Goal: Task Accomplishment & Management: Manage account settings

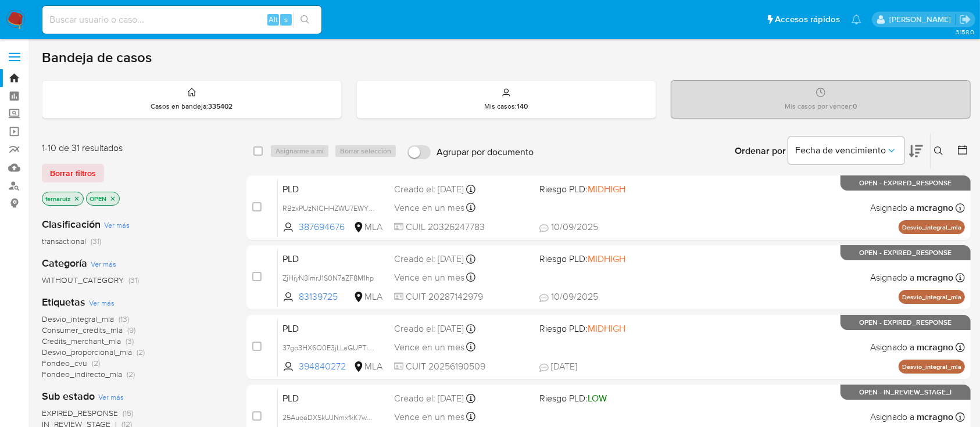
click at [24, 20] on img at bounding box center [16, 20] width 20 height 20
click at [116, 195] on p "OPEN" at bounding box center [102, 198] width 33 height 13
click at [117, 198] on p "OPEN" at bounding box center [102, 198] width 33 height 13
click at [111, 198] on icon "close-filter" at bounding box center [112, 198] width 7 height 7
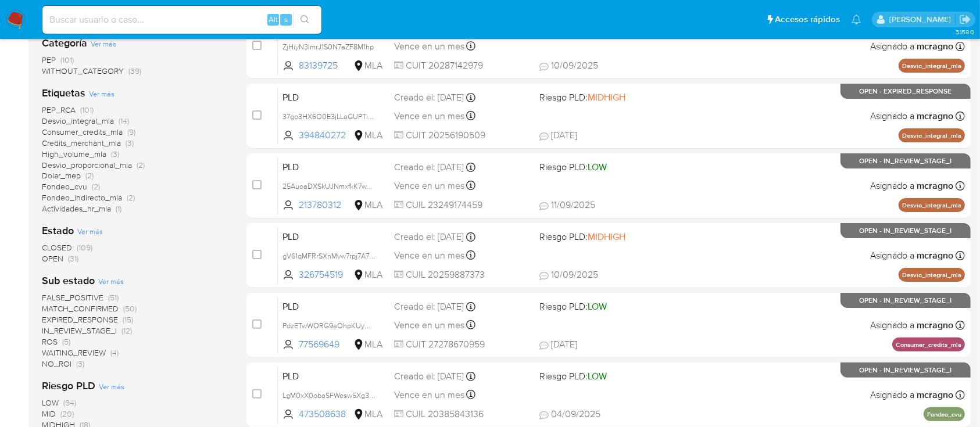
scroll to position [310, 0]
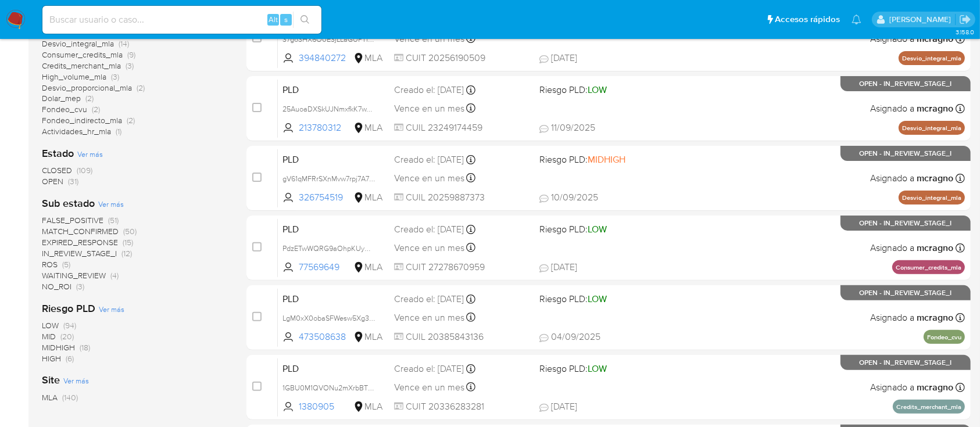
click at [108, 277] on span "WAITING_REVIEW (4)" at bounding box center [80, 275] width 77 height 11
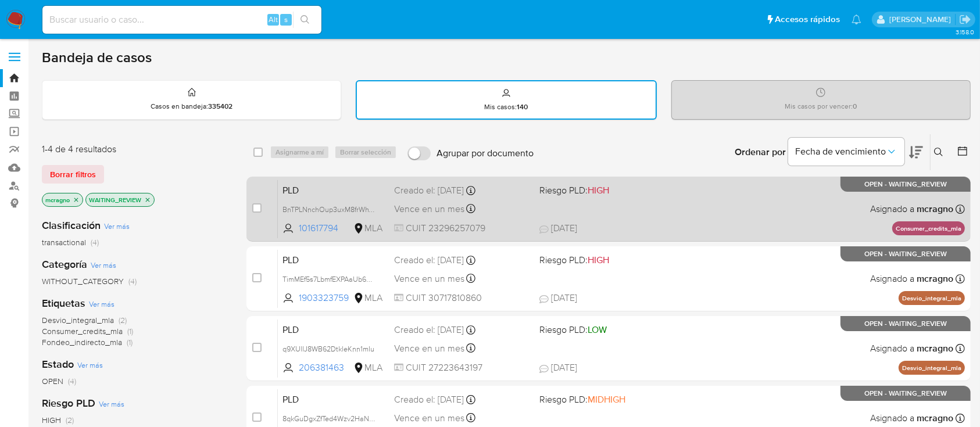
click at [708, 210] on div "PLD BnTPLNnchOup3uxM8frWhVdy 101617794 MLA Riesgo PLD: HIGH Creado el: 12/08/20…" at bounding box center [621, 209] width 687 height 59
click at [259, 209] on input "checkbox" at bounding box center [256, 208] width 9 height 9
checkbox input "true"
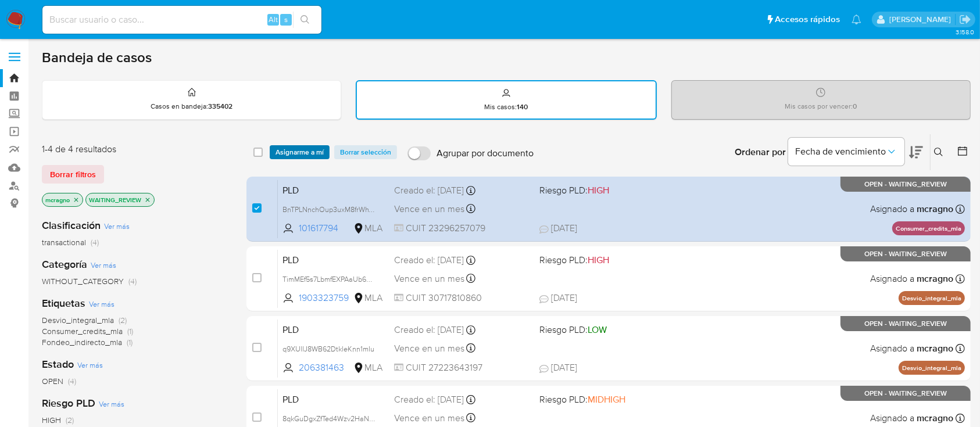
click at [305, 147] on span "Asignarme a mí" at bounding box center [300, 153] width 48 height 12
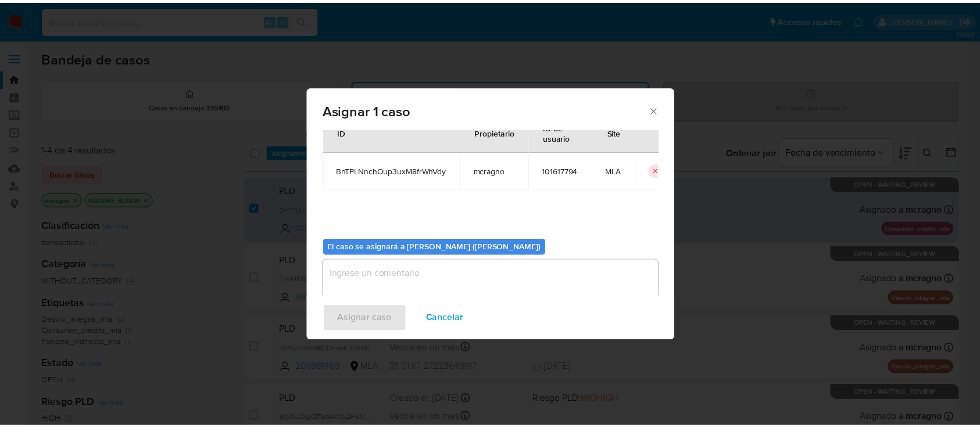
scroll to position [59, 0]
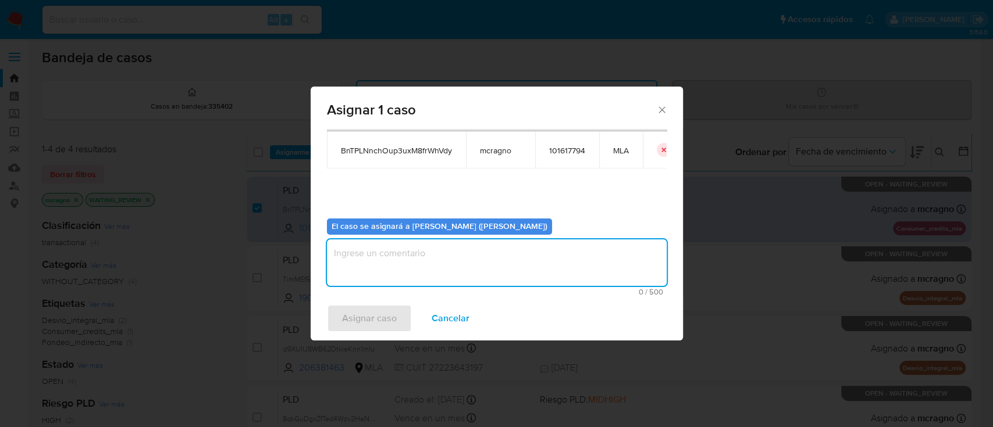
click at [409, 281] on textarea "assign-modal" at bounding box center [497, 263] width 340 height 47
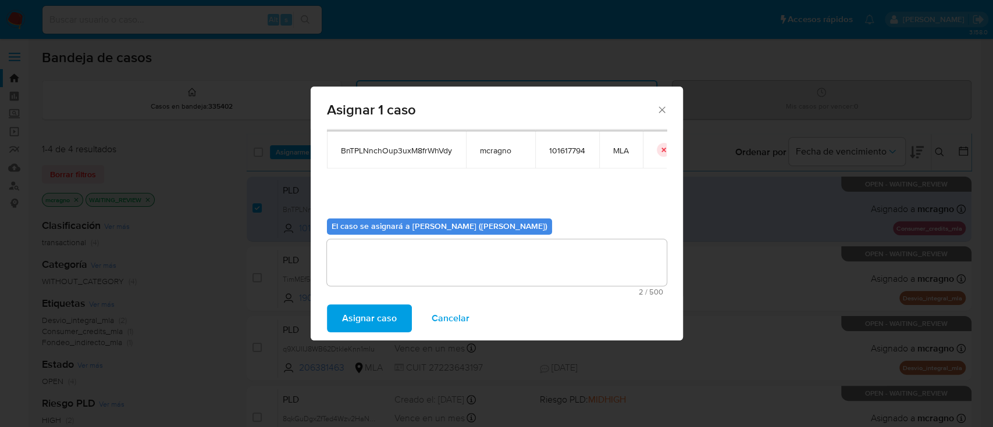
click at [386, 315] on span "Asignar caso" at bounding box center [369, 319] width 55 height 26
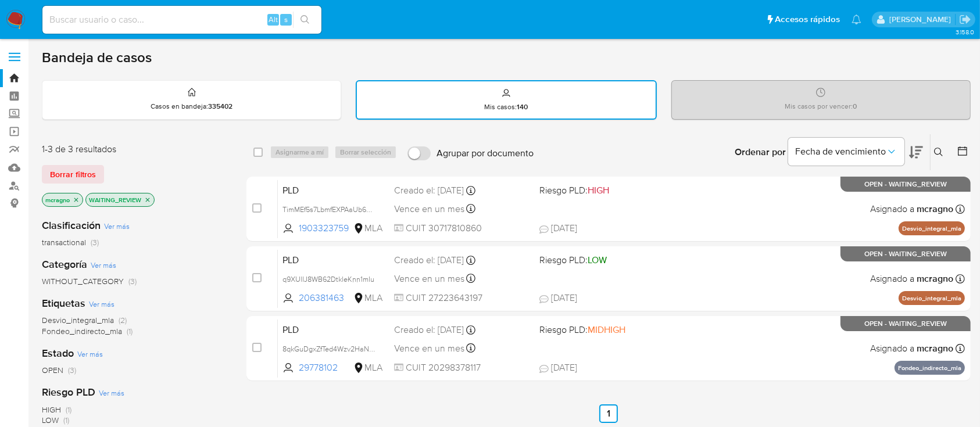
click at [937, 148] on icon at bounding box center [938, 152] width 9 height 9
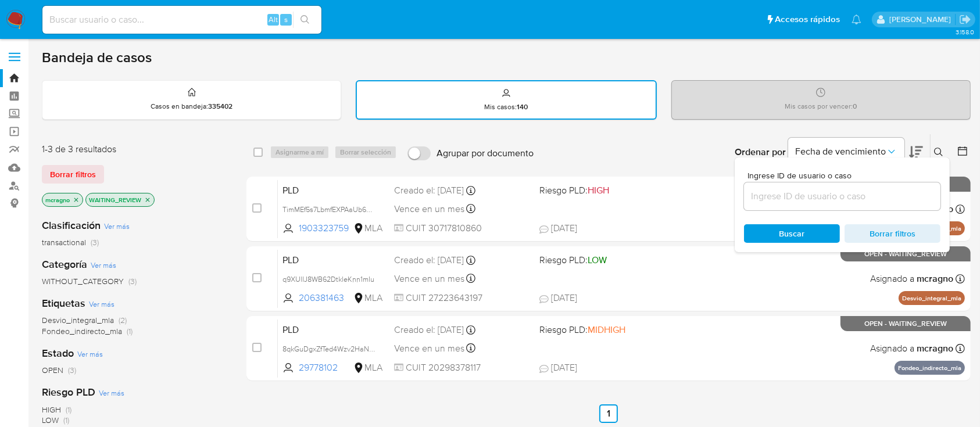
click at [144, 202] on p "WAITING_REVIEW" at bounding box center [120, 200] width 68 height 13
click at [149, 198] on icon "close-filter" at bounding box center [147, 200] width 7 height 7
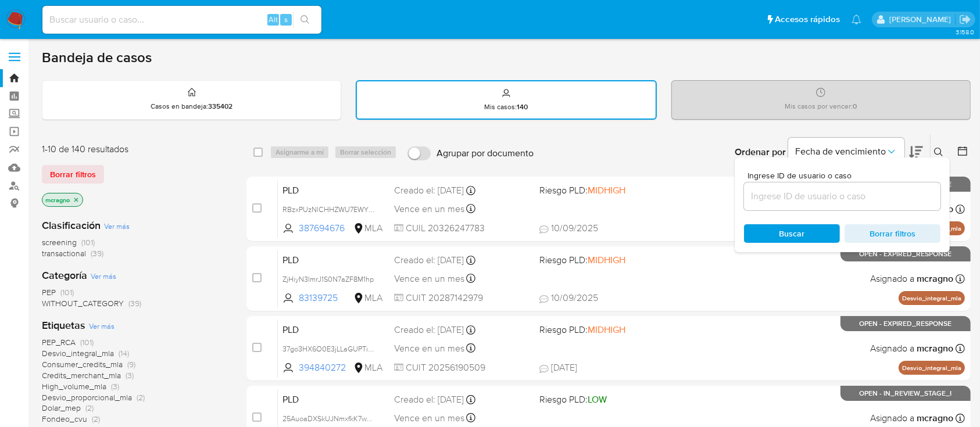
click at [74, 199] on icon "close-filter" at bounding box center [76, 200] width 7 height 7
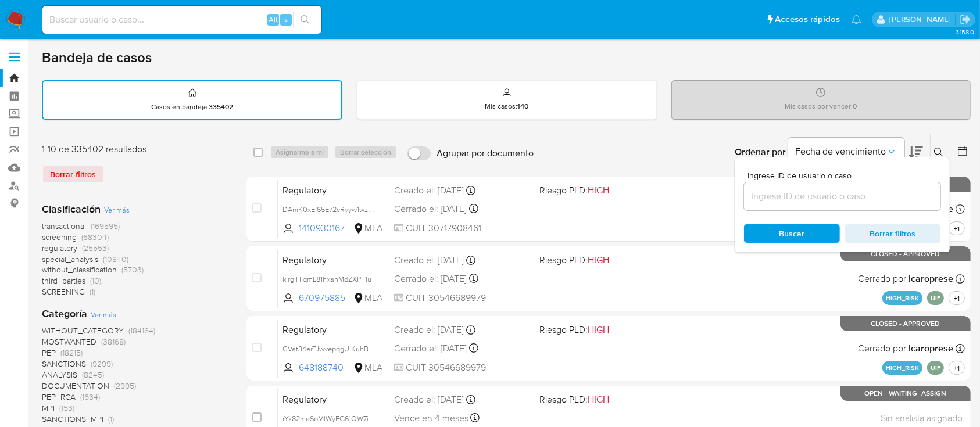
click at [868, 200] on input at bounding box center [842, 196] width 197 height 15
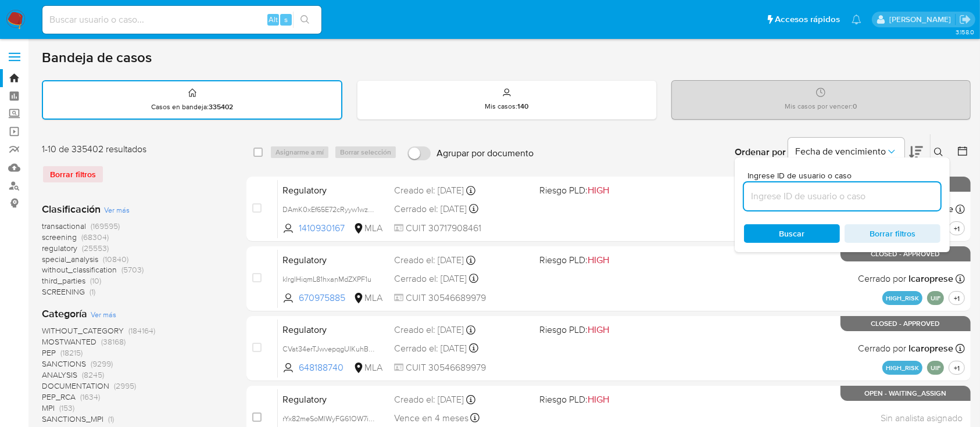
paste input "359505191"
type input "359505191"
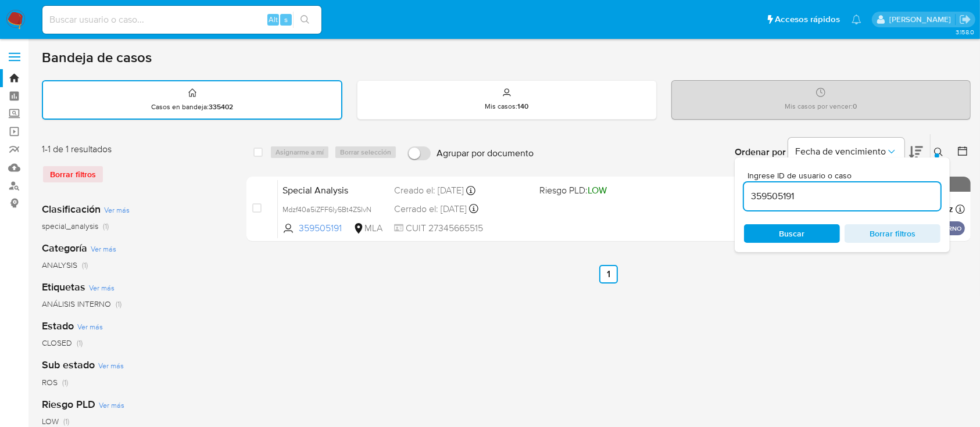
click at [937, 154] on div at bounding box center [937, 156] width 5 height 5
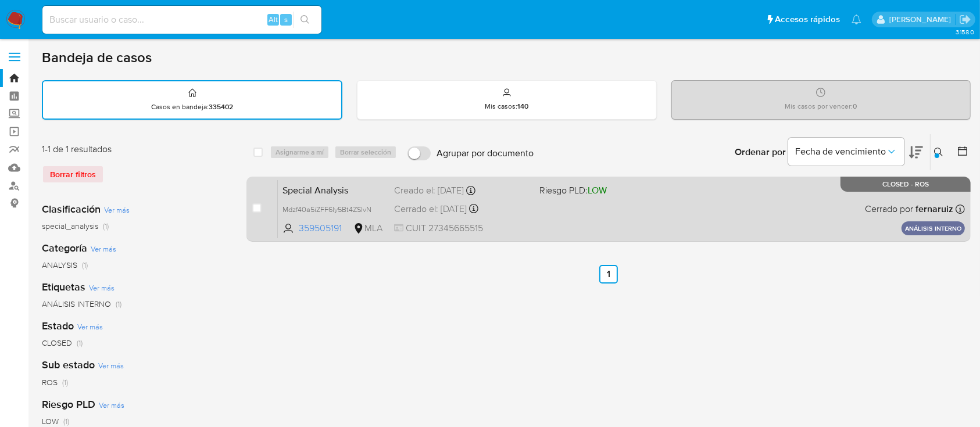
click at [844, 213] on div "Special Analysis Mdzf40a5iZFF6ly5Bt4ZSIvN 359505191 MLA Riesgo PLD: LOW Creado …" at bounding box center [621, 209] width 687 height 59
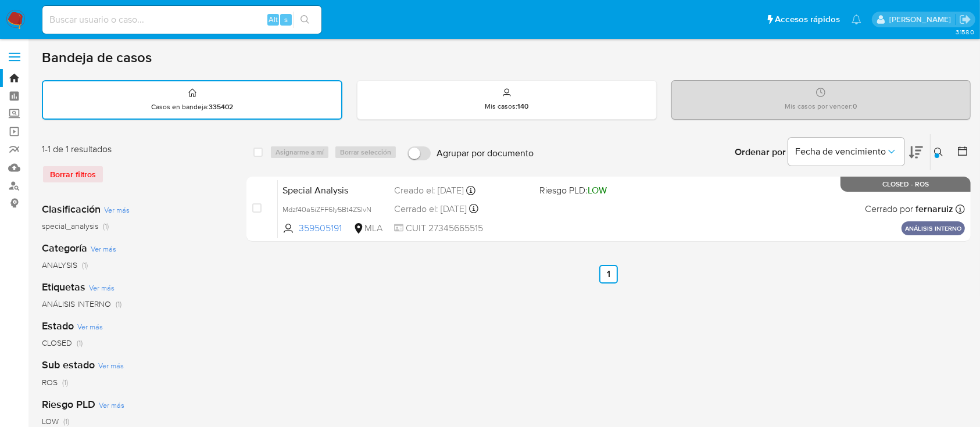
click at [10, 13] on img at bounding box center [16, 20] width 20 height 20
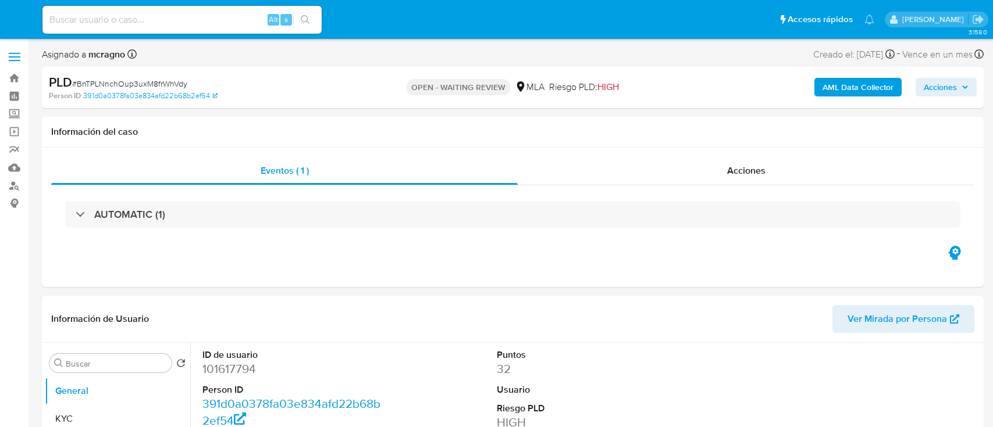
select select "10"
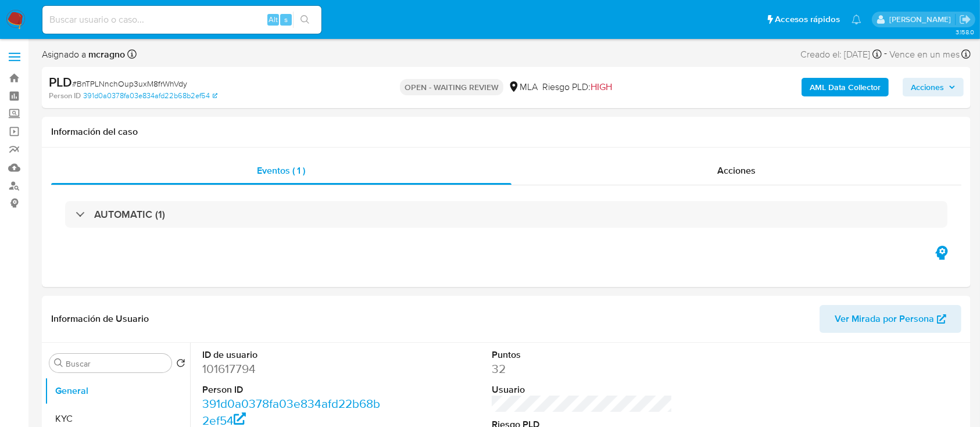
select select "10"
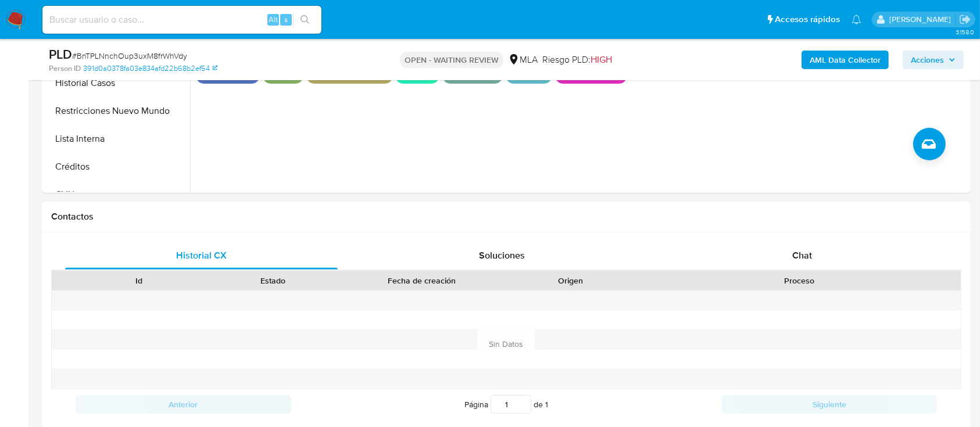
scroll to position [387, 0]
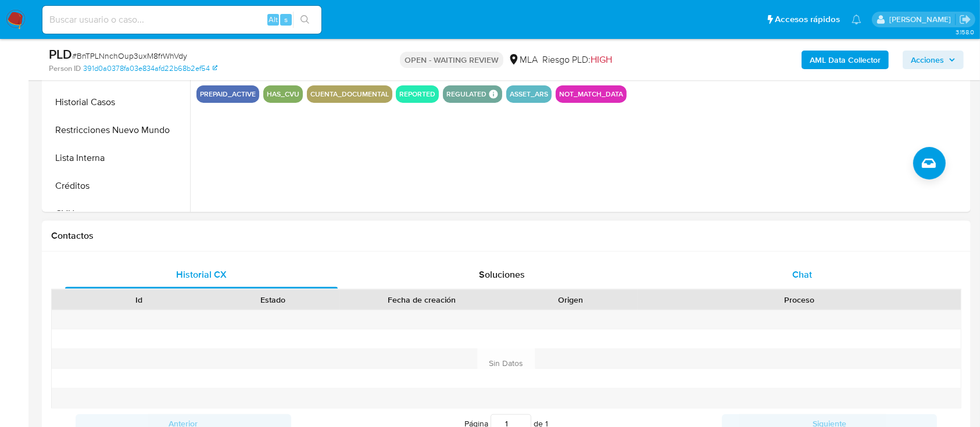
click at [823, 280] on div "Chat" at bounding box center [802, 275] width 273 height 28
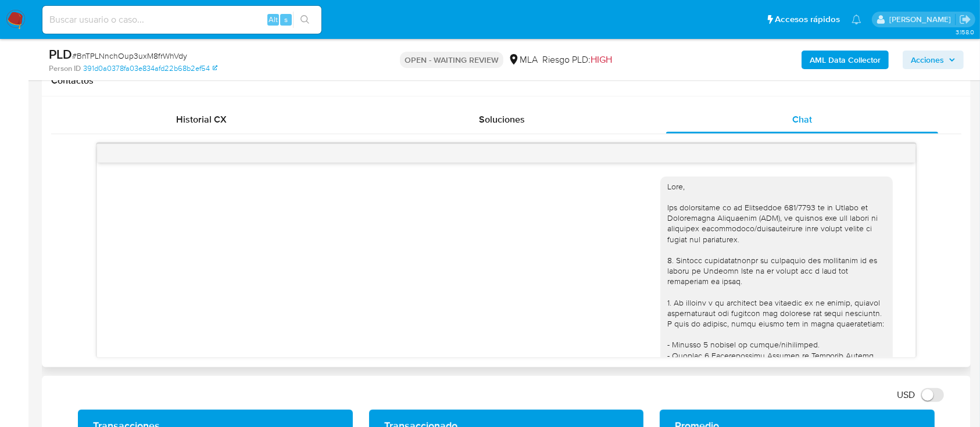
scroll to position [1503, 0]
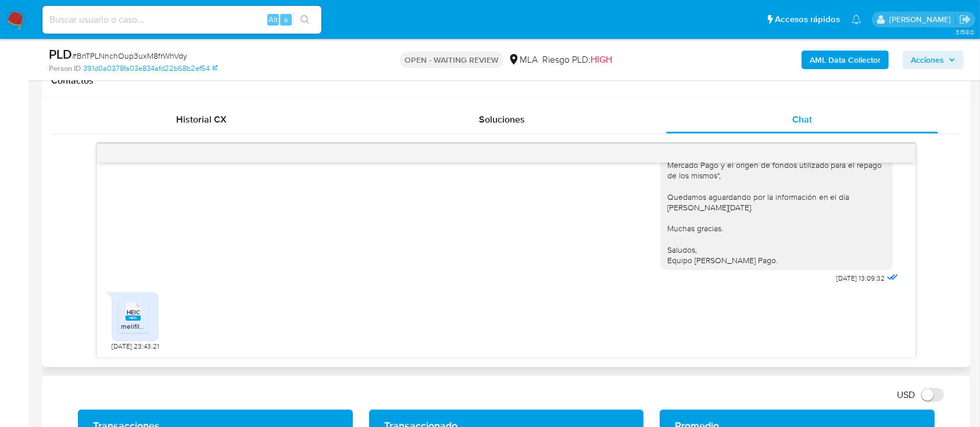
click at [131, 328] on span "melifile188468833940028443.heic" at bounding box center [175, 327] width 109 height 10
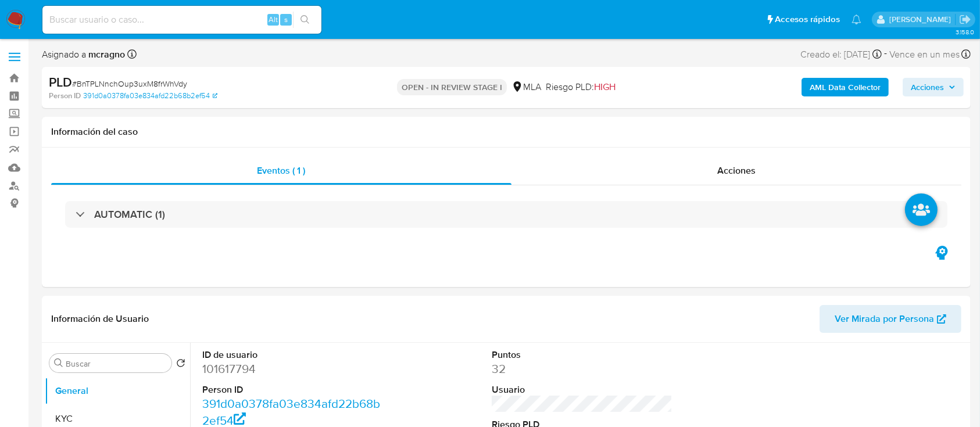
select select "10"
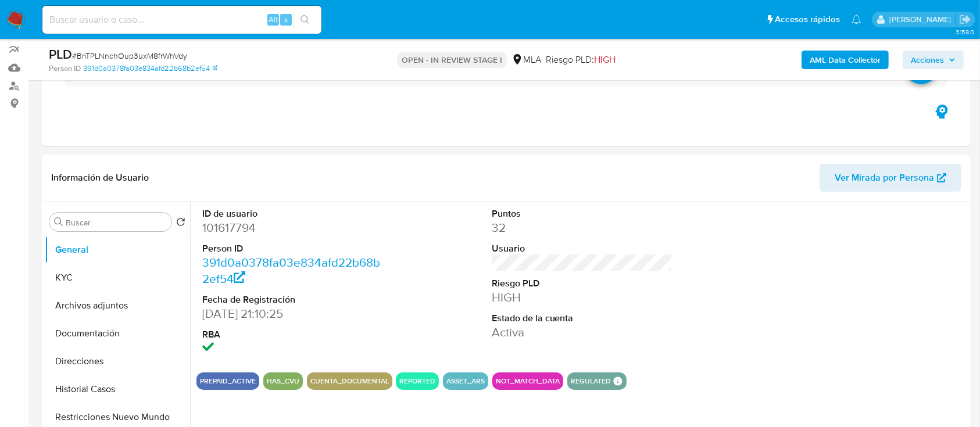
scroll to position [155, 0]
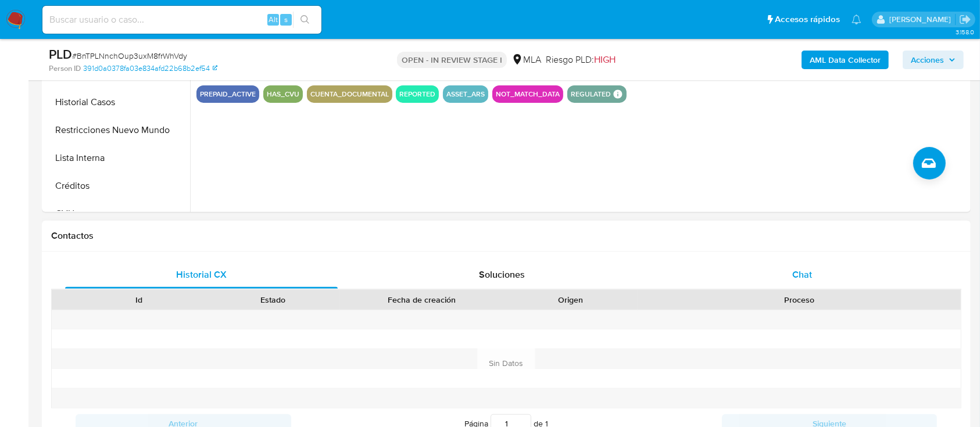
click at [834, 270] on div "Chat" at bounding box center [802, 275] width 273 height 28
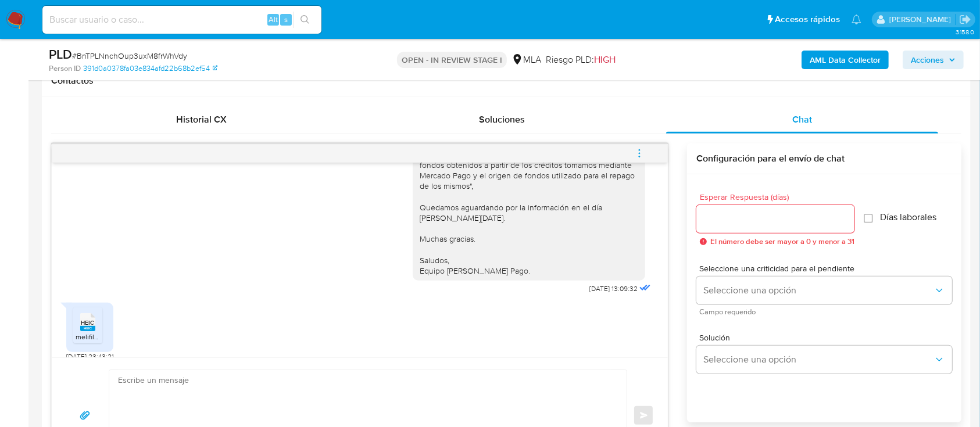
scroll to position [1503, 0]
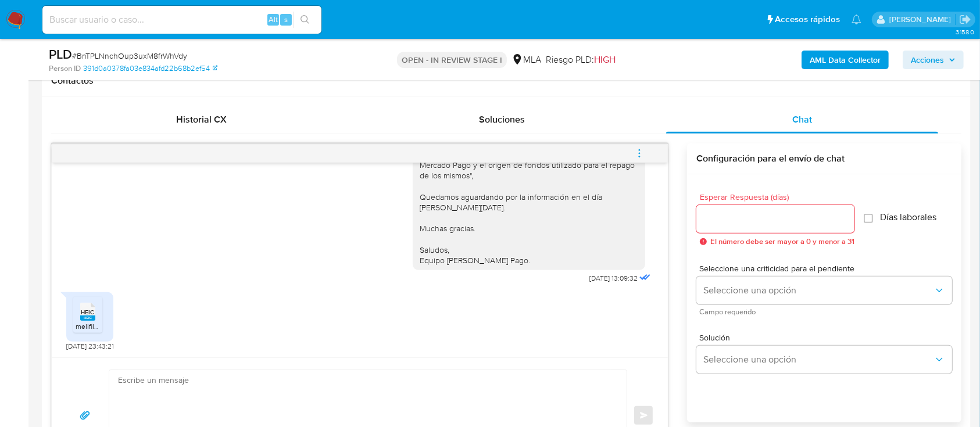
click at [83, 314] on span "HEIC" at bounding box center [87, 313] width 13 height 8
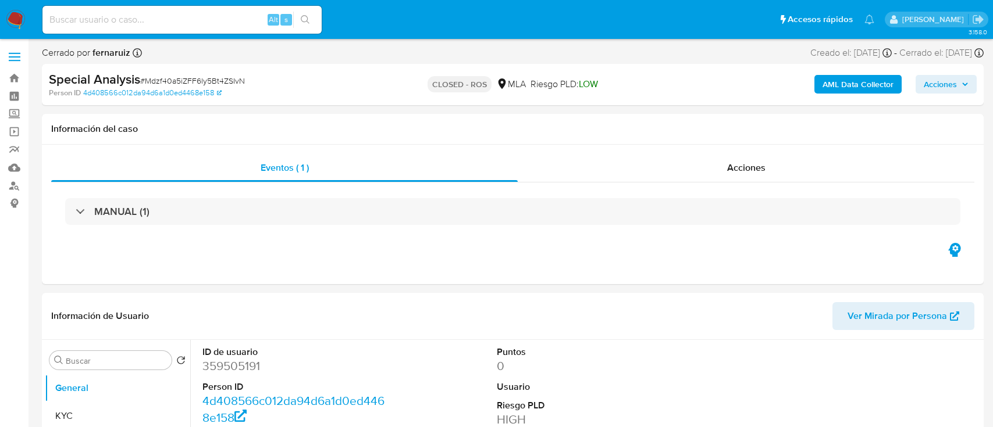
select select "10"
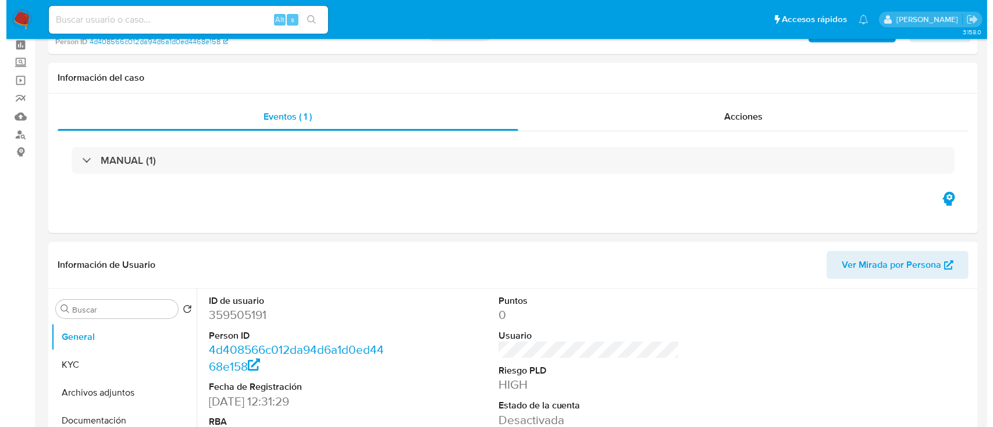
scroll to position [155, 0]
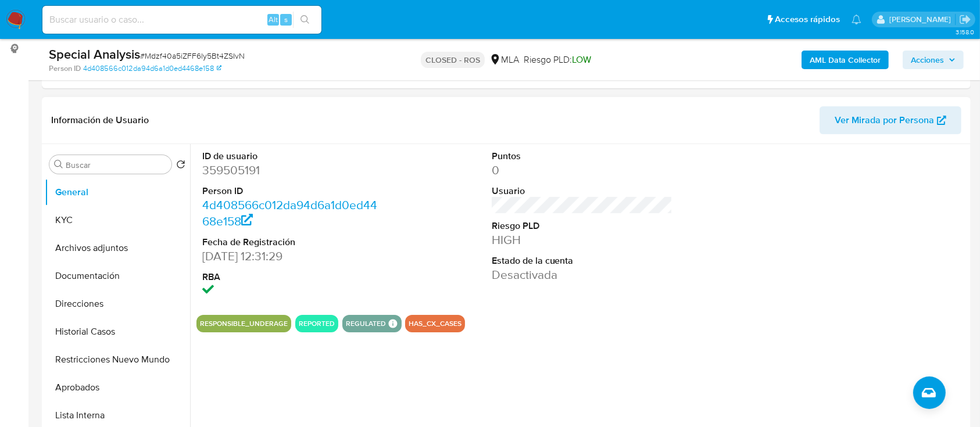
drag, startPoint x: 124, startPoint y: 251, endPoint x: 395, endPoint y: 265, distance: 270.8
click at [124, 250] on button "Archivos adjuntos" at bounding box center [117, 248] width 145 height 28
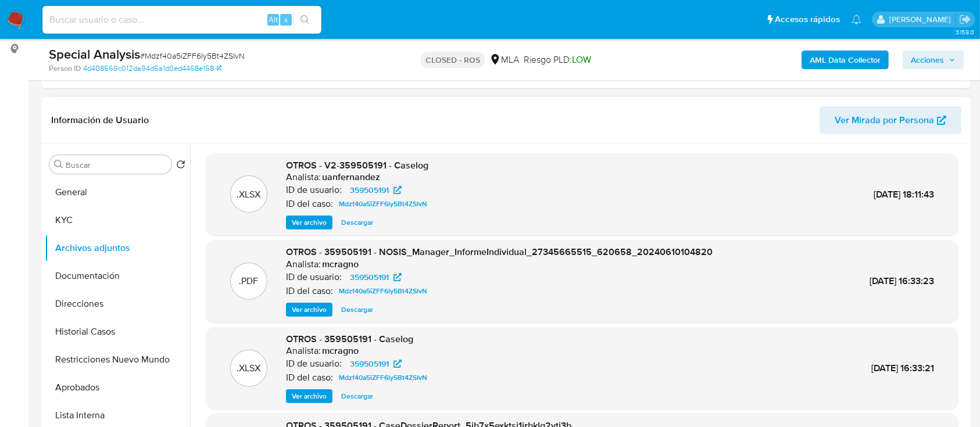
click at [305, 229] on span "Ver archivo" at bounding box center [309, 223] width 35 height 12
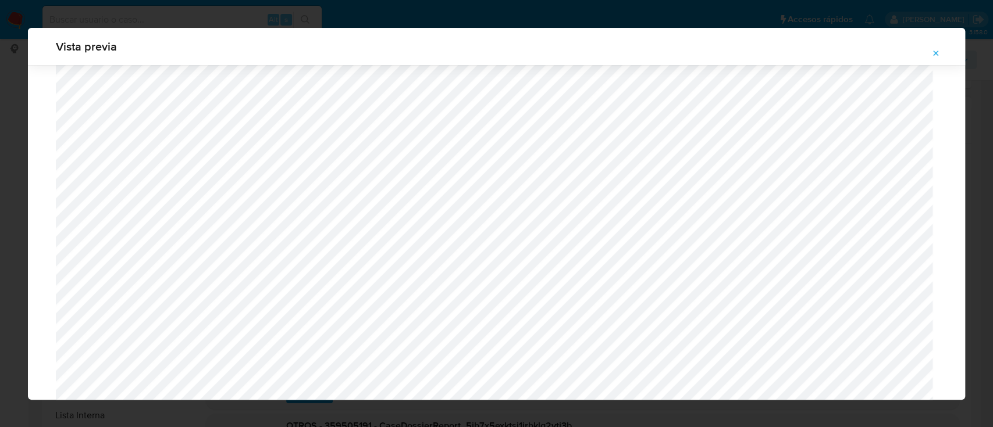
scroll to position [1062, 0]
click at [930, 54] on button "Attachment preview" at bounding box center [936, 53] width 26 height 19
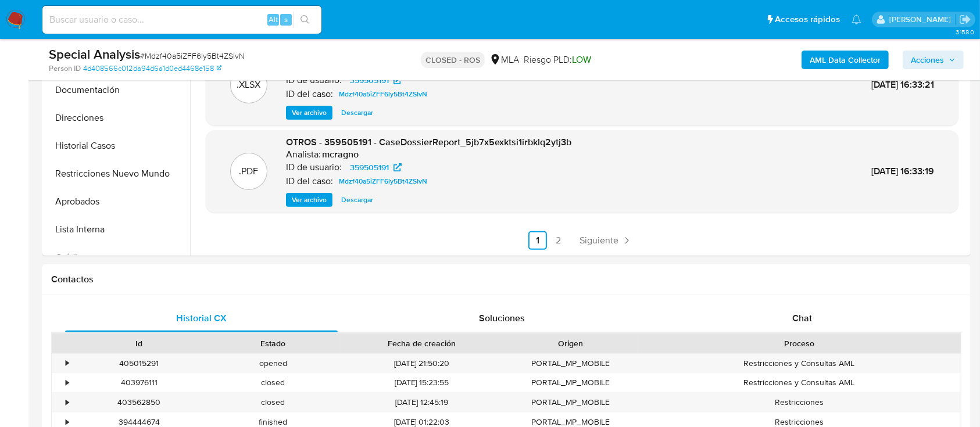
scroll to position [465, 0]
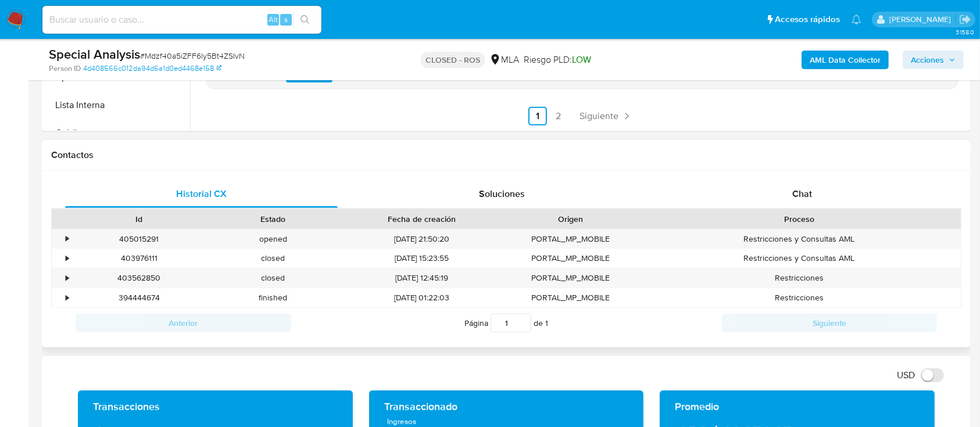
drag, startPoint x: 845, startPoint y: 193, endPoint x: 846, endPoint y: 213, distance: 19.8
click at [845, 195] on div "Chat" at bounding box center [802, 194] width 273 height 28
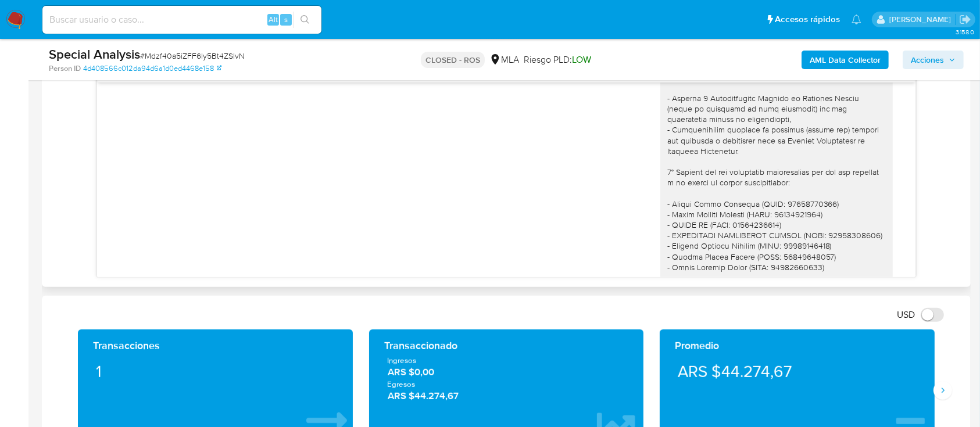
scroll to position [171, 0]
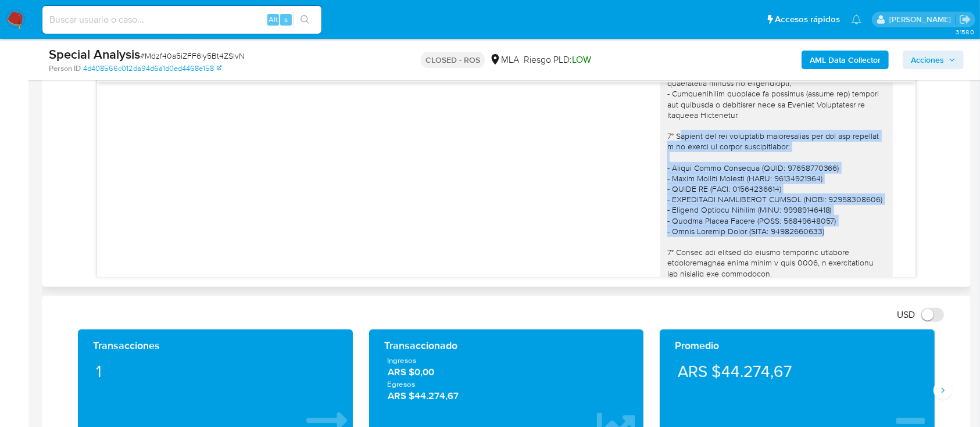
drag, startPoint x: 668, startPoint y: 145, endPoint x: 816, endPoint y: 225, distance: 168.6
click at [836, 244] on div at bounding box center [777, 194] width 219 height 529
copy div "ínculo con las siguientes contrapartes con las que operaste y el motivo de dich…"
click at [721, 165] on div at bounding box center [777, 194] width 219 height 529
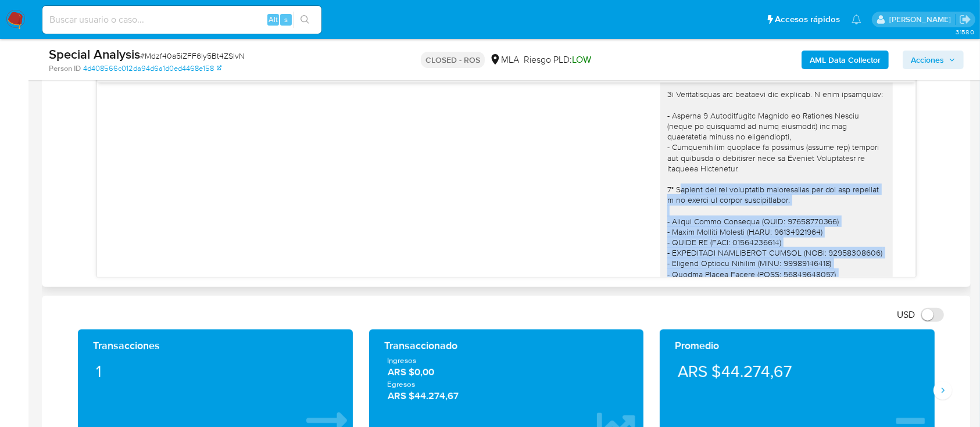
scroll to position [93, 0]
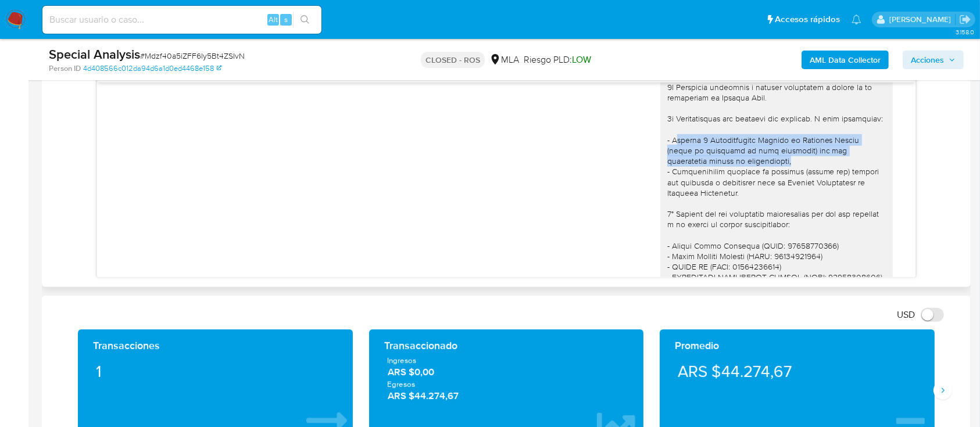
drag, startPoint x: 664, startPoint y: 150, endPoint x: 739, endPoint y: 173, distance: 78.4
click at [739, 173] on div at bounding box center [777, 272] width 219 height 529
copy div "ltimas 6 Declaraciones Juradas de Ingresos Brutos (donde se visualice la base i…"
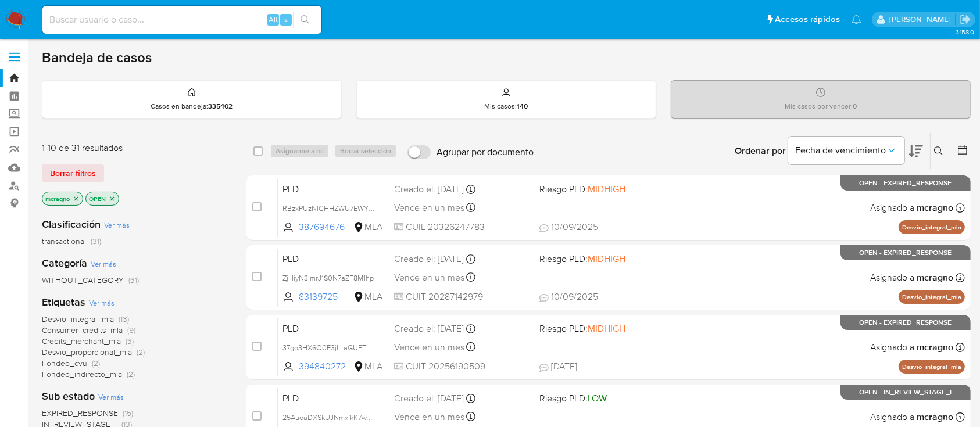
click at [111, 197] on icon "close-filter" at bounding box center [112, 198] width 7 height 7
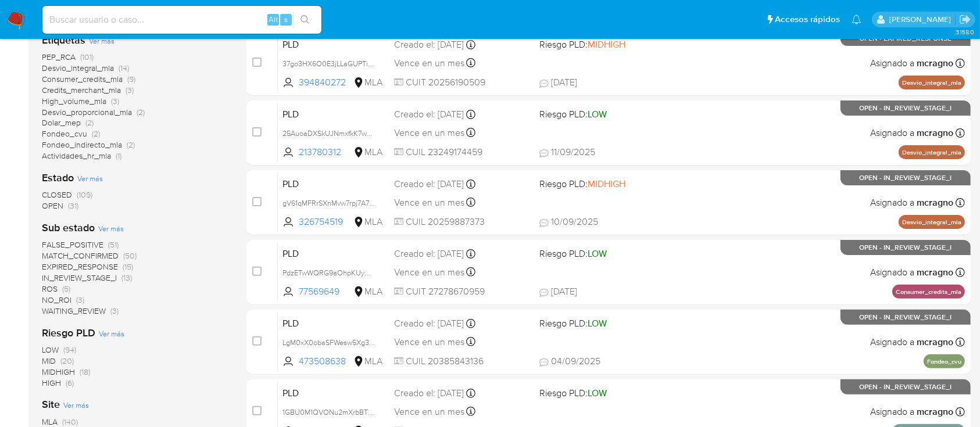
scroll to position [310, 0]
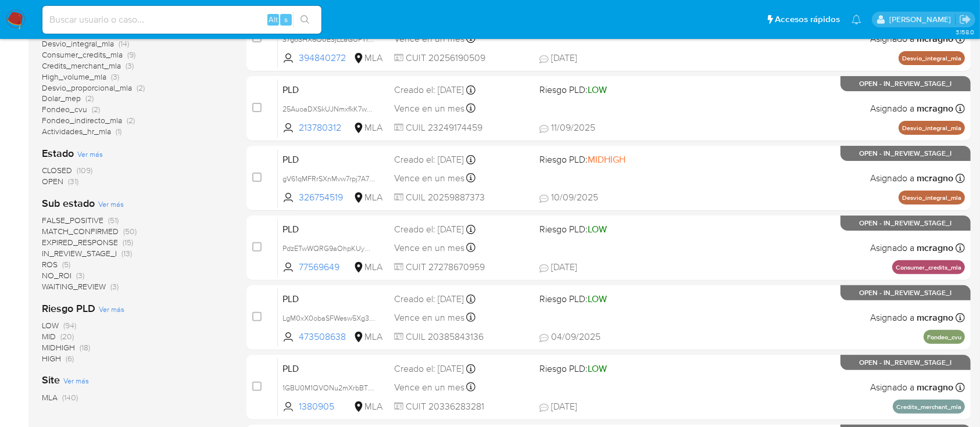
click at [80, 281] on span "WAITING_REVIEW" at bounding box center [74, 287] width 64 height 12
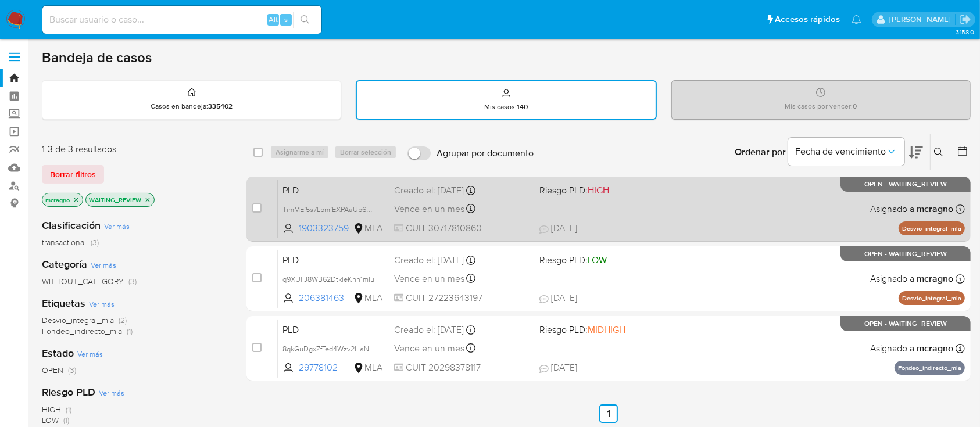
click at [731, 192] on div "PLD TimMEf5s7LbmfEXPAaUb687J 1903323759 MLA Riesgo PLD: HIGH Creado el: 12/08/2…" at bounding box center [621, 209] width 687 height 59
click at [259, 204] on input "checkbox" at bounding box center [256, 208] width 9 height 9
checkbox input "true"
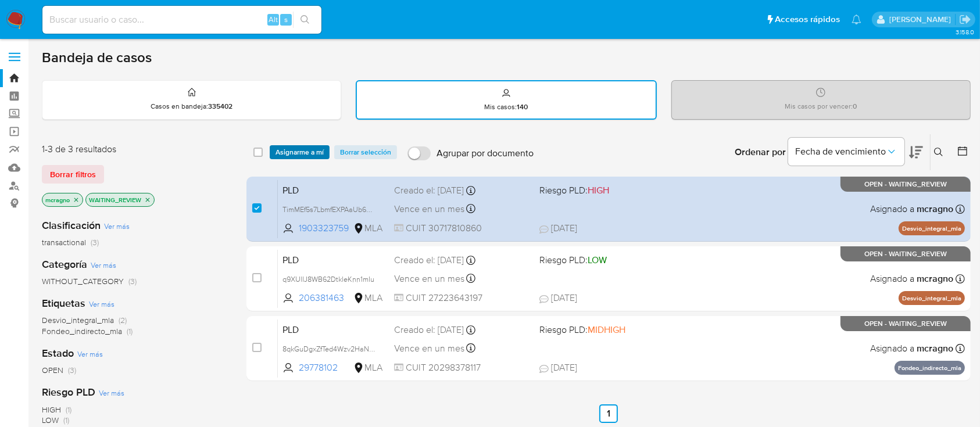
click at [306, 149] on span "Asignarme a mí" at bounding box center [300, 153] width 48 height 12
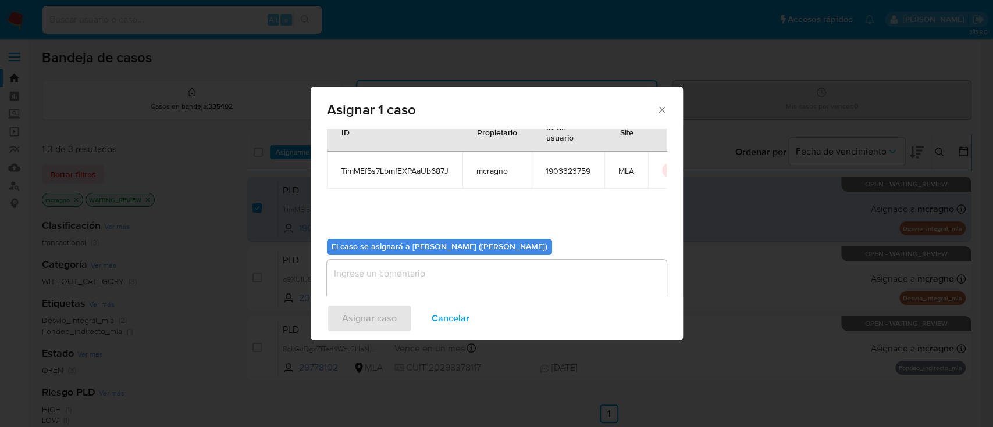
scroll to position [59, 0]
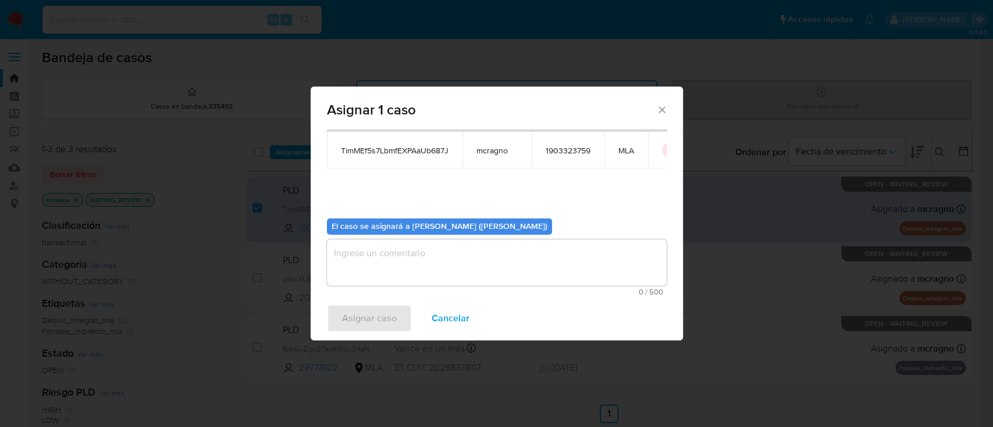
click at [370, 255] on textarea "assign-modal" at bounding box center [497, 263] width 340 height 47
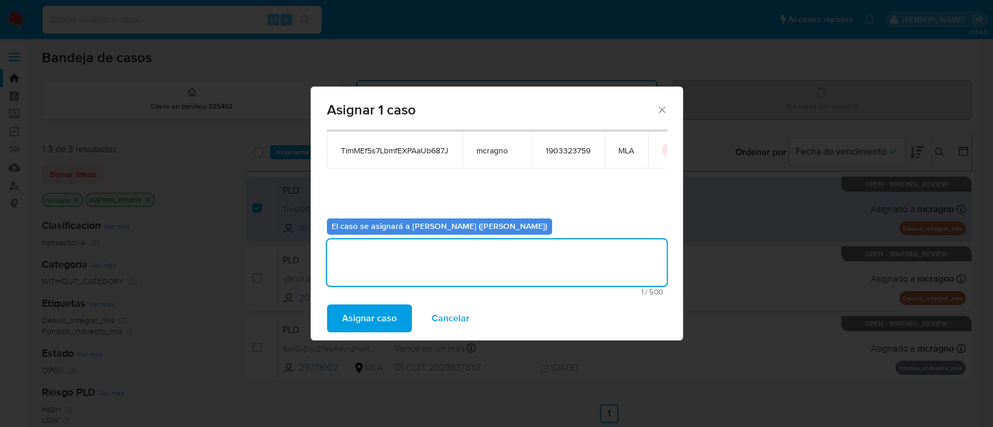
click at [363, 312] on span "Asignar caso" at bounding box center [369, 319] width 55 height 26
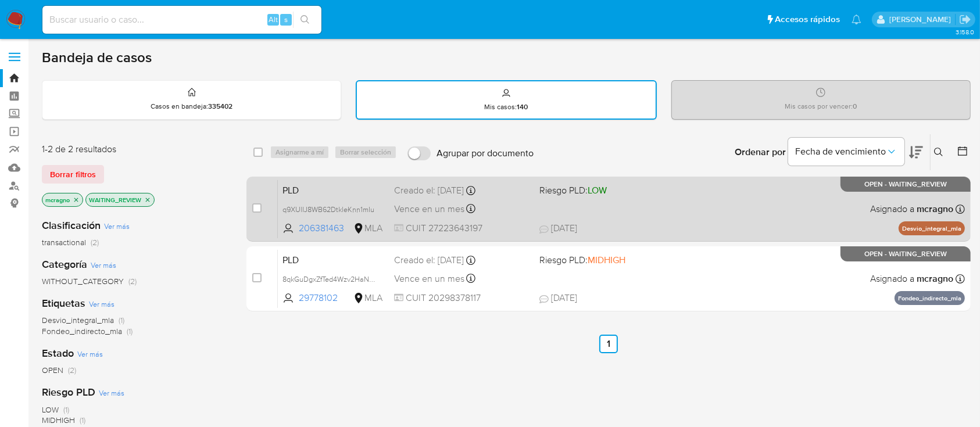
click at [787, 219] on div "PLD q9XUlIJ8WB62DtkleKnn1mIu 206381463 MLA Riesgo PLD: LOW Creado el: 12/08/202…" at bounding box center [621, 209] width 687 height 59
click at [255, 206] on input "checkbox" at bounding box center [256, 208] width 9 height 9
checkbox input "true"
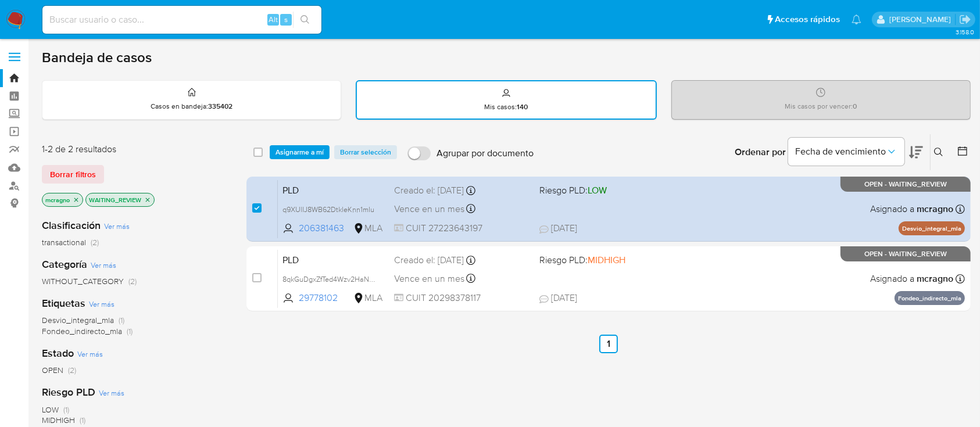
click at [290, 167] on div "select-all-cases-checkbox Asignarme a mí Borrar selección Agrupar por documento…" at bounding box center [609, 152] width 725 height 36
click at [298, 154] on span "Asignarme a mí" at bounding box center [300, 153] width 48 height 12
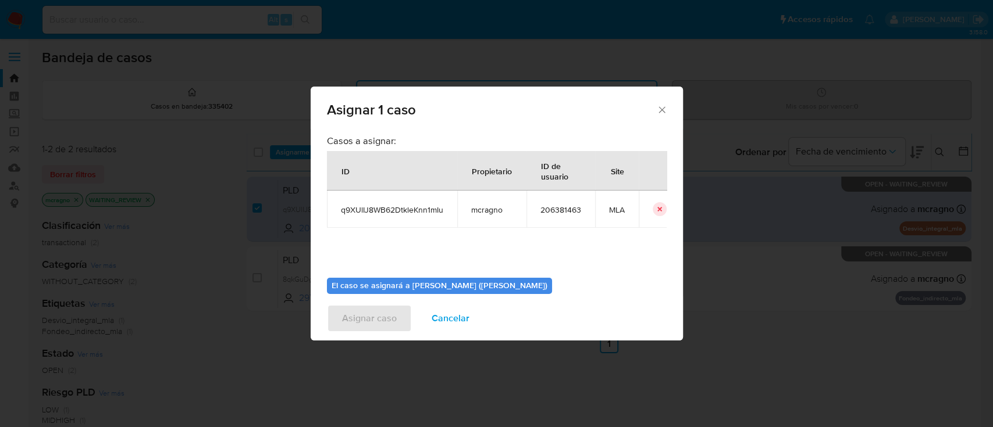
click at [421, 272] on div "El caso se asignará a Mariela Belen Cragno (mcragno) 0 / 500 500 caracteres res…" at bounding box center [497, 312] width 340 height 87
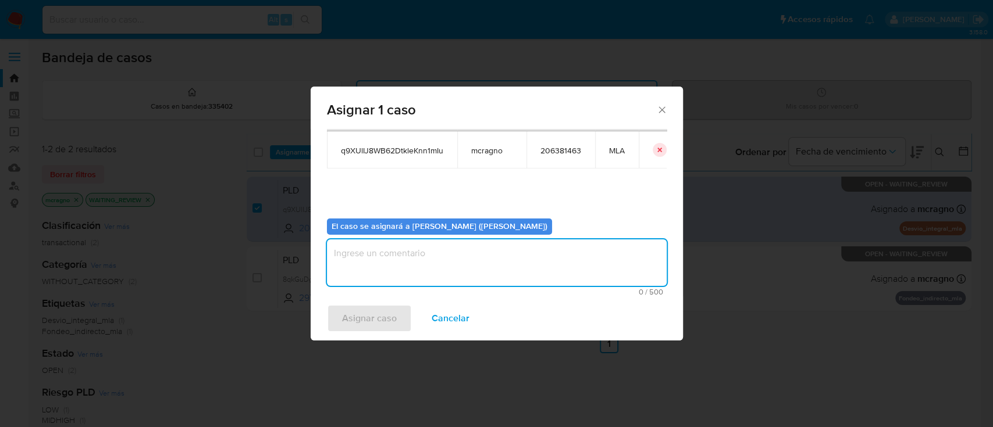
drag, startPoint x: 421, startPoint y: 265, endPoint x: 358, endPoint y: 306, distance: 74.8
click at [420, 266] on textarea "assign-modal" at bounding box center [497, 263] width 340 height 47
click at [354, 313] on span "Asignar caso" at bounding box center [369, 319] width 55 height 26
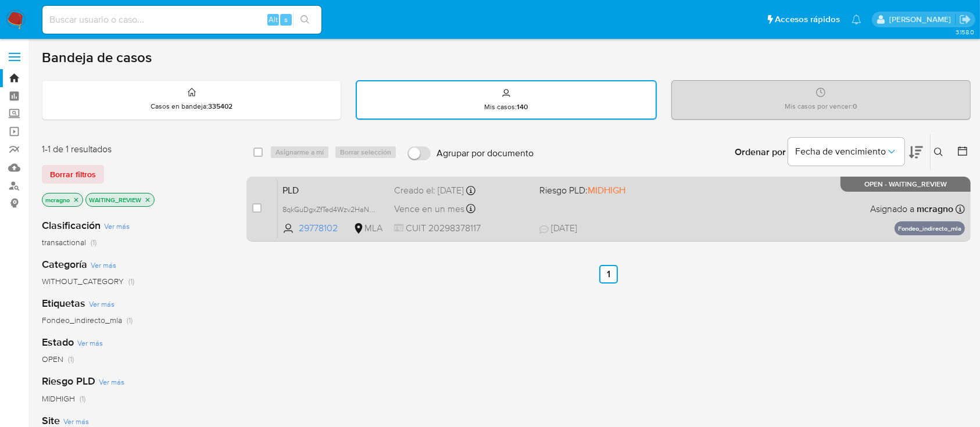
click at [709, 209] on div "PLD 8qkGuDgxZfTed4Wzv2HaNXiq 29778102 MLA Riesgo PLD: MIDHIGH Creado el: 12/08/…" at bounding box center [621, 209] width 687 height 59
click at [257, 201] on div "case-item-checkbox No es posible asignar el caso" at bounding box center [265, 209] width 26 height 59
click at [262, 202] on div "case-item-checkbox No es posible asignar el caso" at bounding box center [265, 209] width 26 height 59
click at [260, 204] on input "checkbox" at bounding box center [256, 208] width 9 height 9
checkbox input "true"
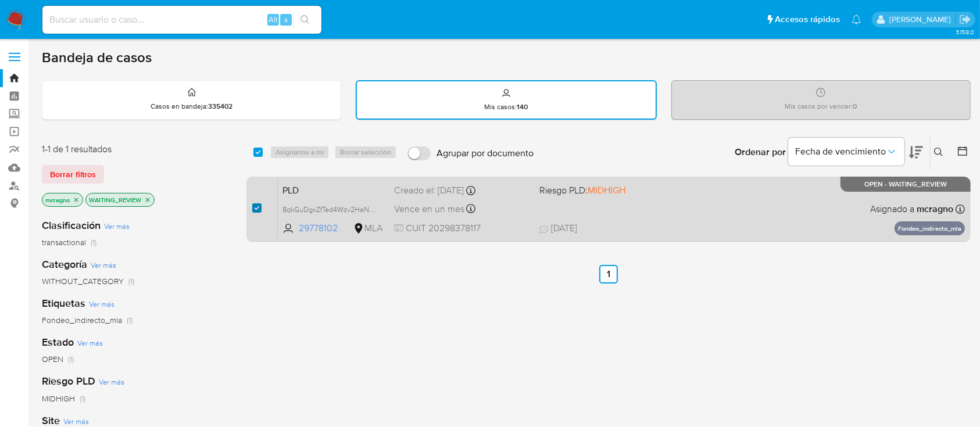
checkbox input "true"
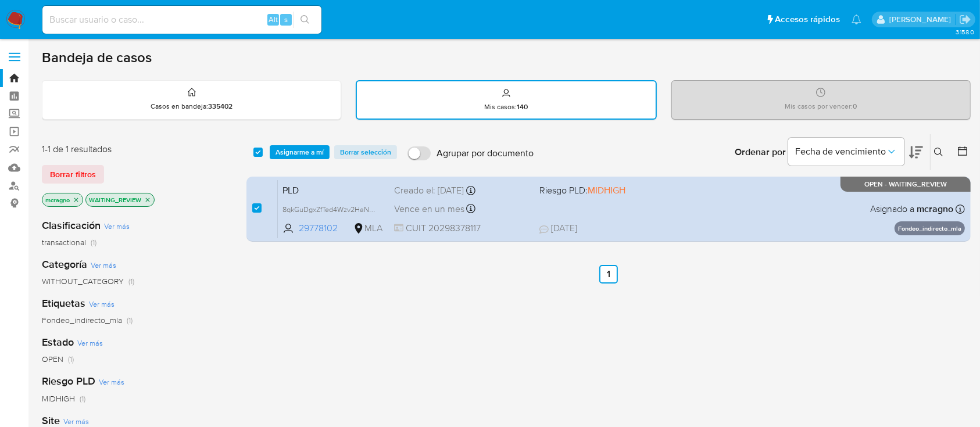
click at [296, 143] on div "select-all-cases-checkbox Asignarme a mí Borrar selección Agrupar por documento…" at bounding box center [609, 152] width 725 height 36
click at [303, 148] on span "Asignarme a mí" at bounding box center [300, 153] width 48 height 12
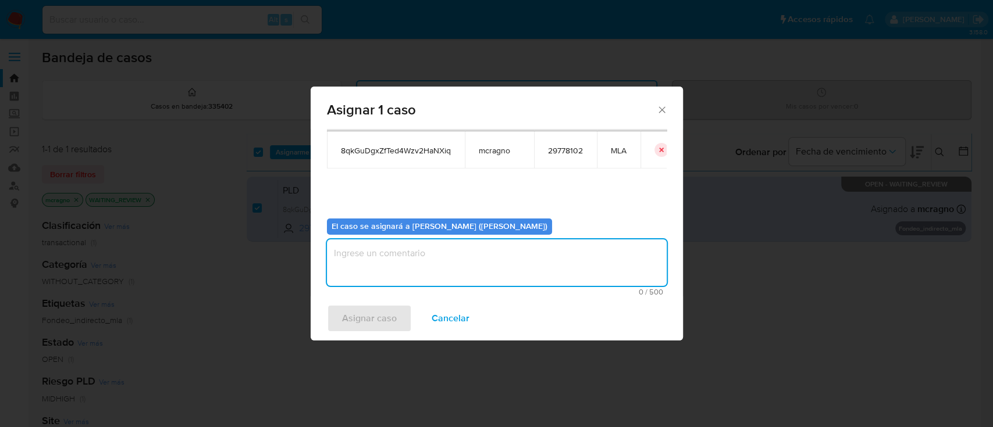
click at [401, 268] on textarea "assign-modal" at bounding box center [497, 263] width 340 height 47
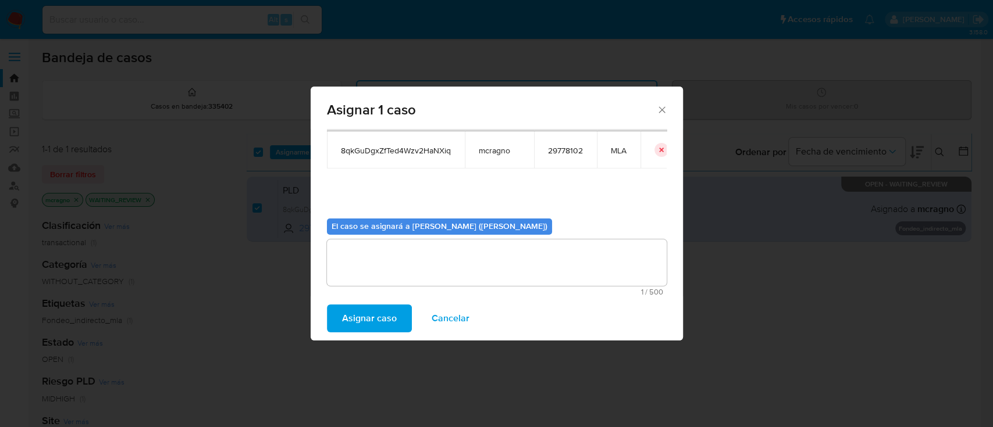
click at [386, 308] on span "Asignar caso" at bounding box center [369, 319] width 55 height 26
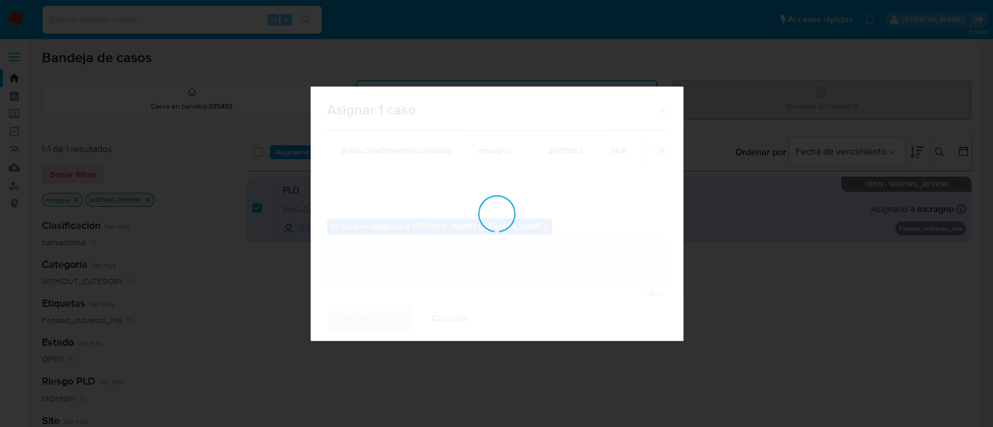
checkbox input "false"
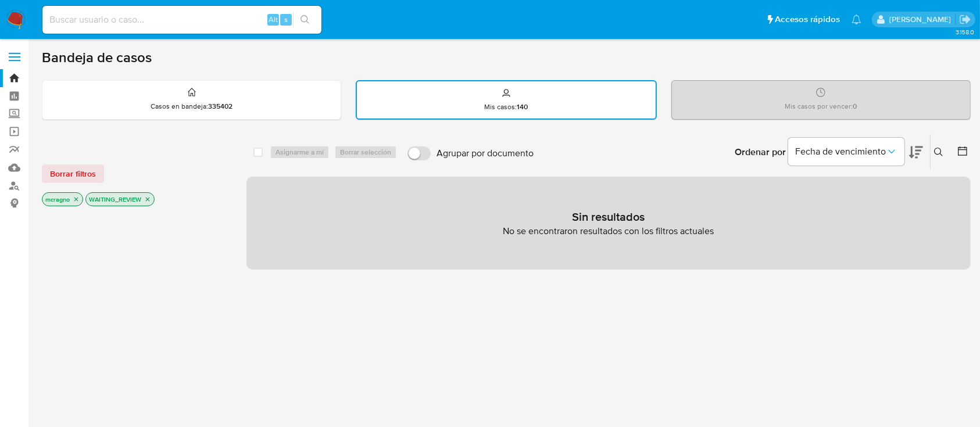
click at [151, 198] on icon "close-filter" at bounding box center [147, 199] width 7 height 7
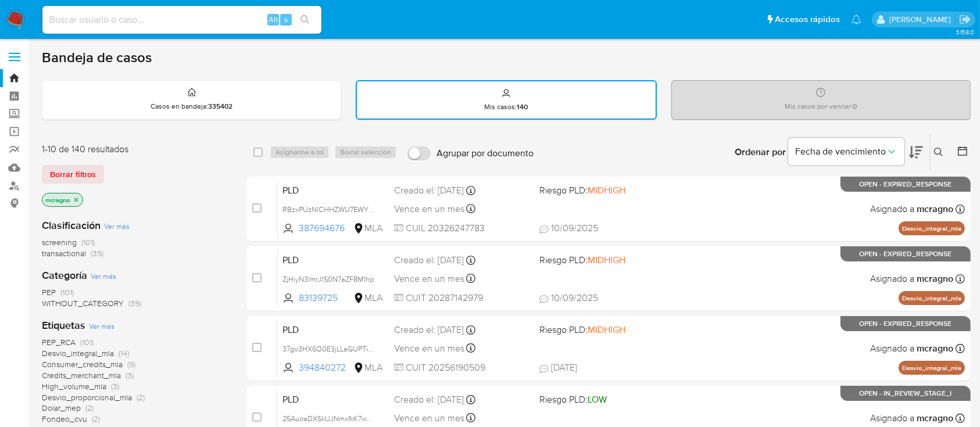
click at [970, 149] on button at bounding box center [964, 152] width 14 height 14
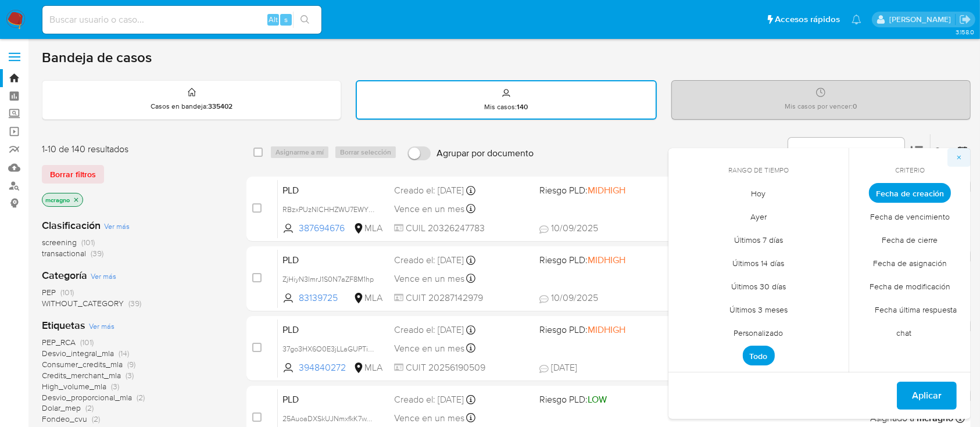
click at [965, 151] on button "button" at bounding box center [959, 157] width 23 height 19
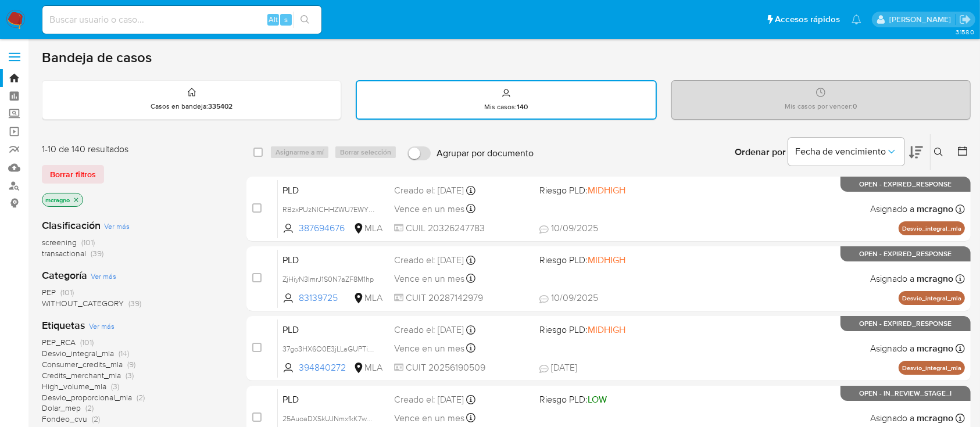
click at [965, 151] on icon at bounding box center [963, 151] width 12 height 12
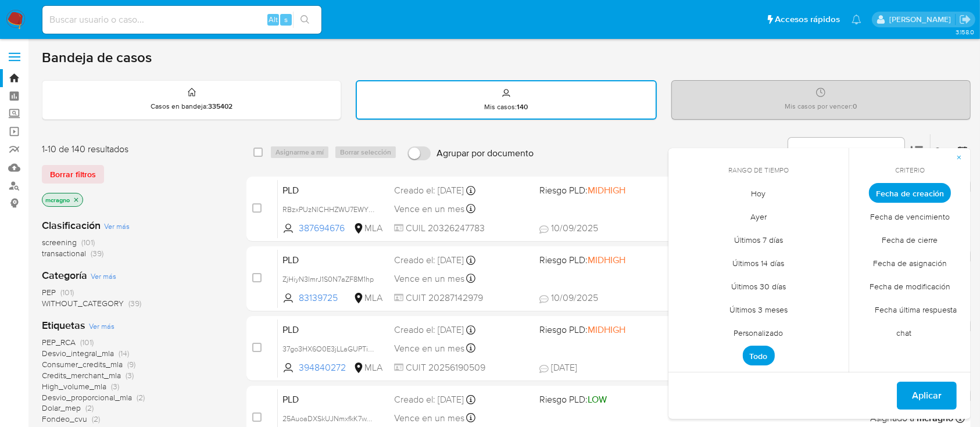
click at [754, 361] on span "Todo" at bounding box center [759, 356] width 32 height 20
click at [776, 333] on span "Personalizado" at bounding box center [759, 334] width 74 height 24
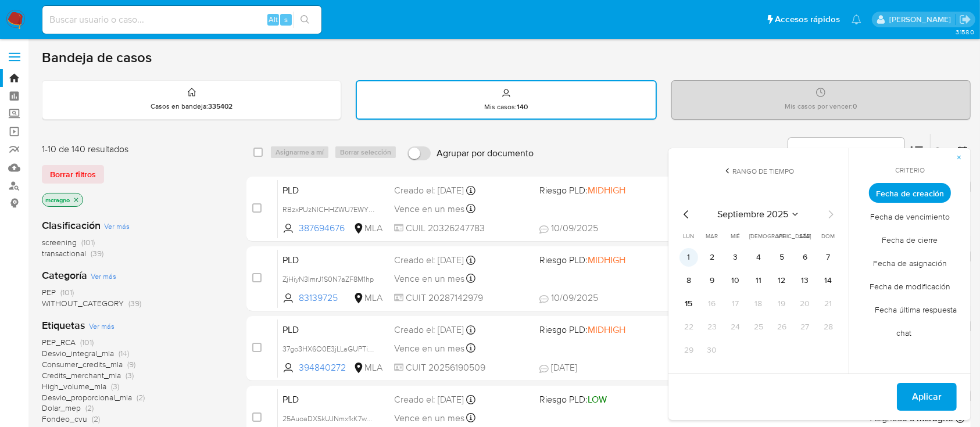
click at [686, 255] on button "1" at bounding box center [689, 257] width 19 height 19
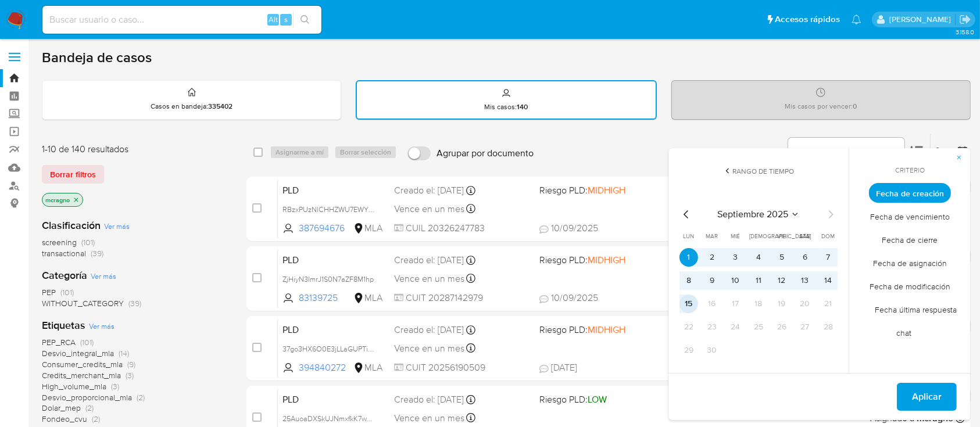
click at [684, 301] on button "15" at bounding box center [689, 304] width 19 height 19
click at [949, 394] on button "Aplicar" at bounding box center [927, 397] width 60 height 28
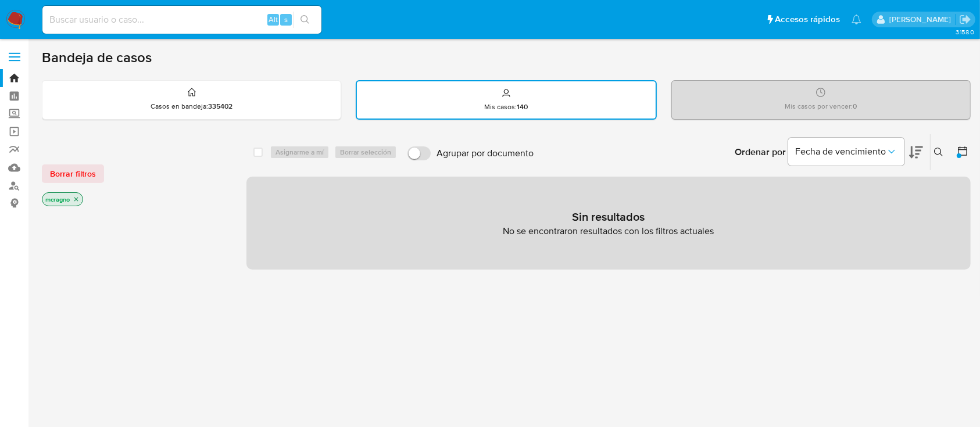
click at [959, 148] on icon at bounding box center [962, 151] width 9 height 9
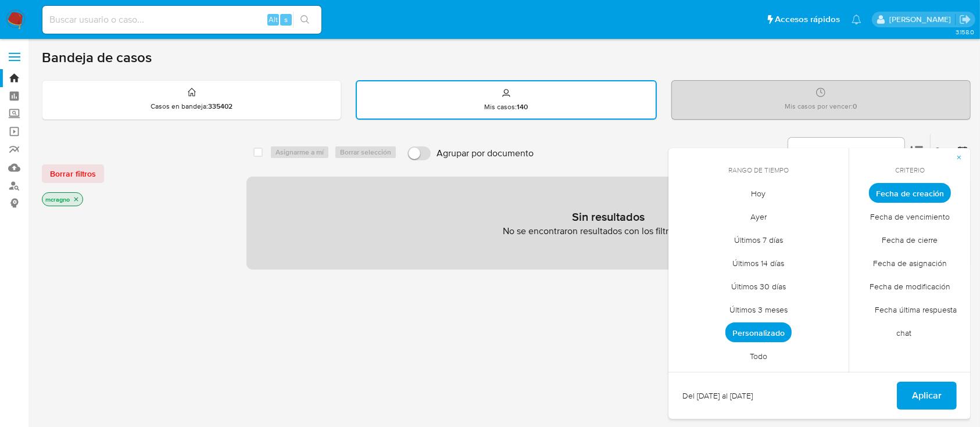
click at [765, 351] on span "Todo" at bounding box center [759, 357] width 42 height 24
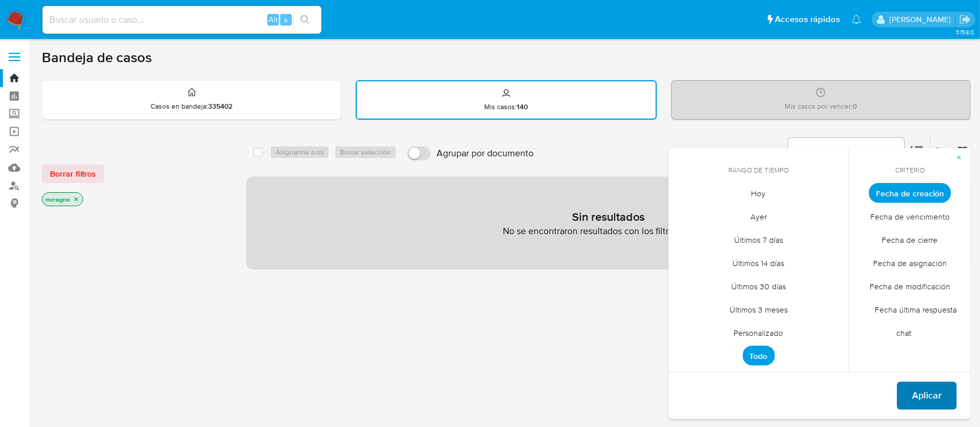
click at [921, 384] on span "Aplicar" at bounding box center [927, 396] width 30 height 26
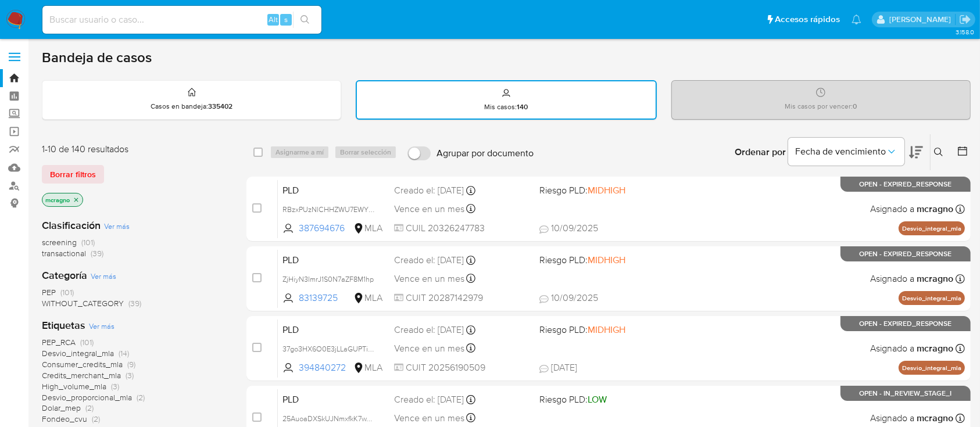
click at [79, 197] on icon "close-filter" at bounding box center [76, 200] width 7 height 7
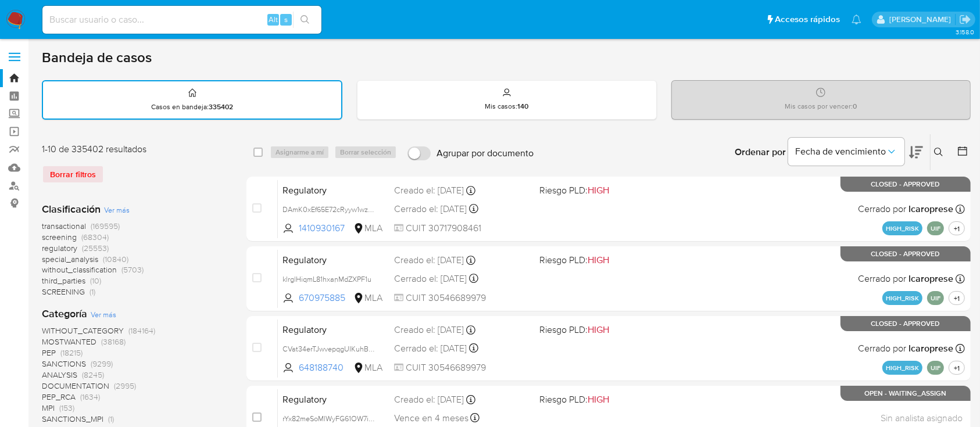
drag, startPoint x: 937, startPoint y: 148, endPoint x: 906, endPoint y: 179, distance: 43.6
click at [937, 149] on icon at bounding box center [938, 152] width 9 height 9
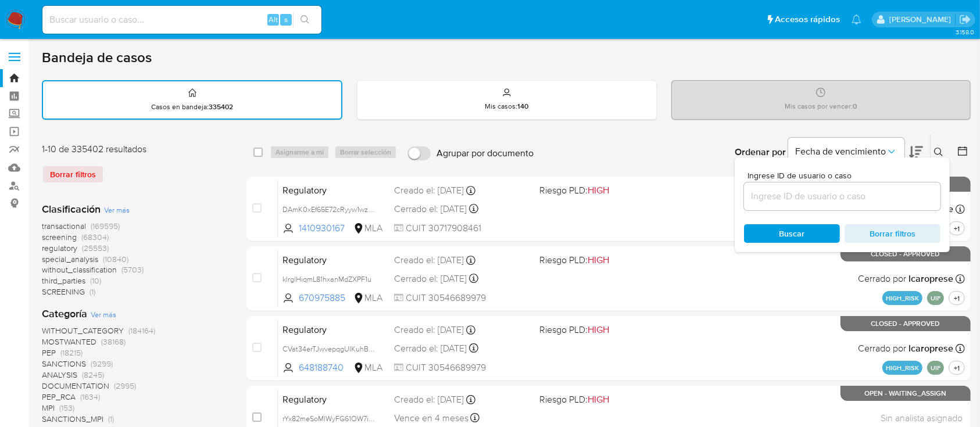
click at [872, 195] on input at bounding box center [842, 196] width 197 height 15
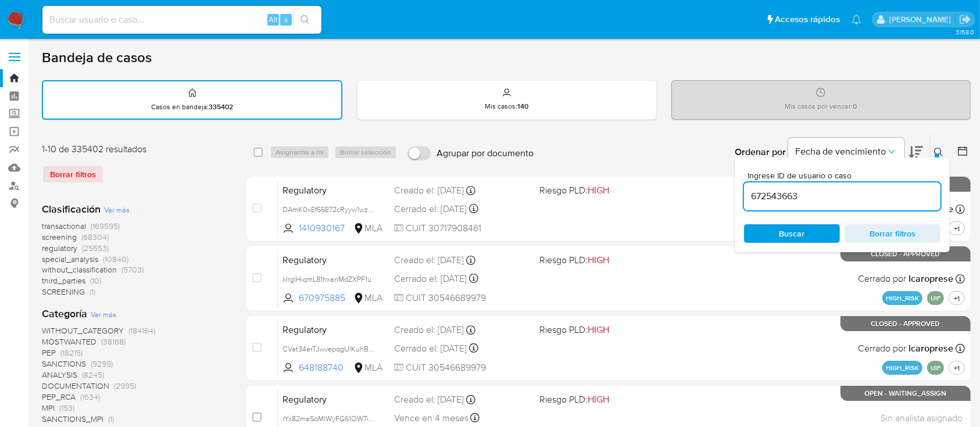
type input "672543663"
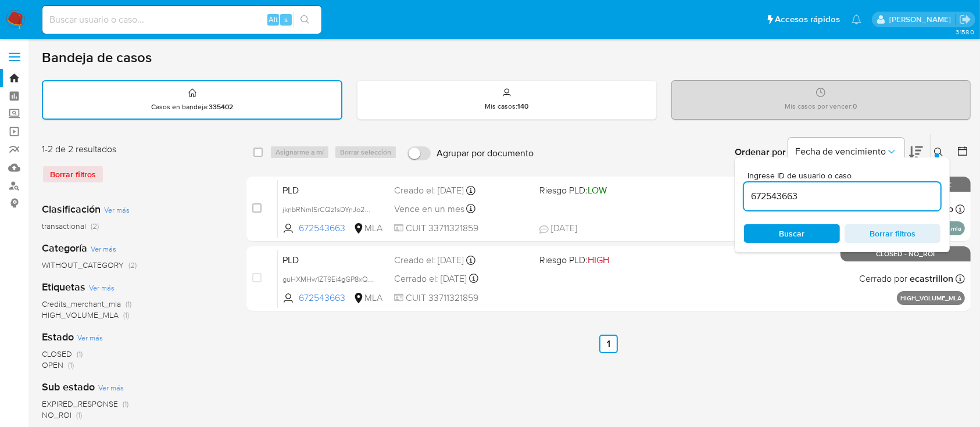
click at [934, 145] on button at bounding box center [940, 152] width 19 height 14
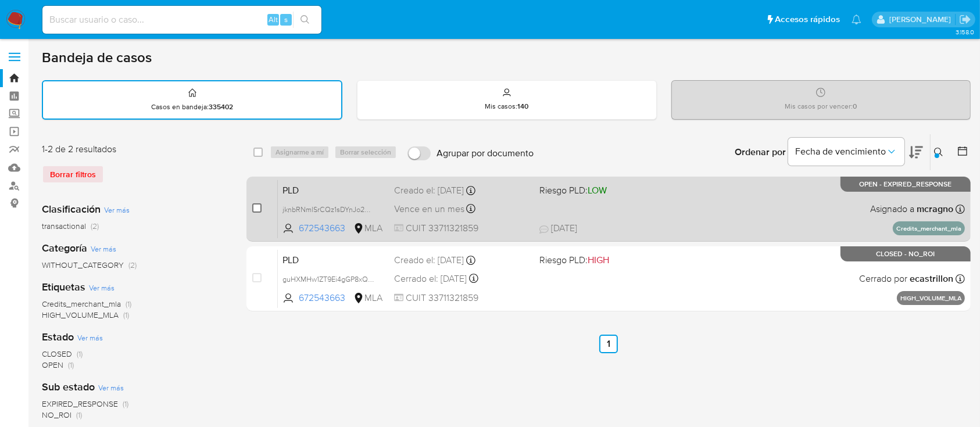
click at [257, 207] on input "checkbox" at bounding box center [256, 208] width 9 height 9
checkbox input "true"
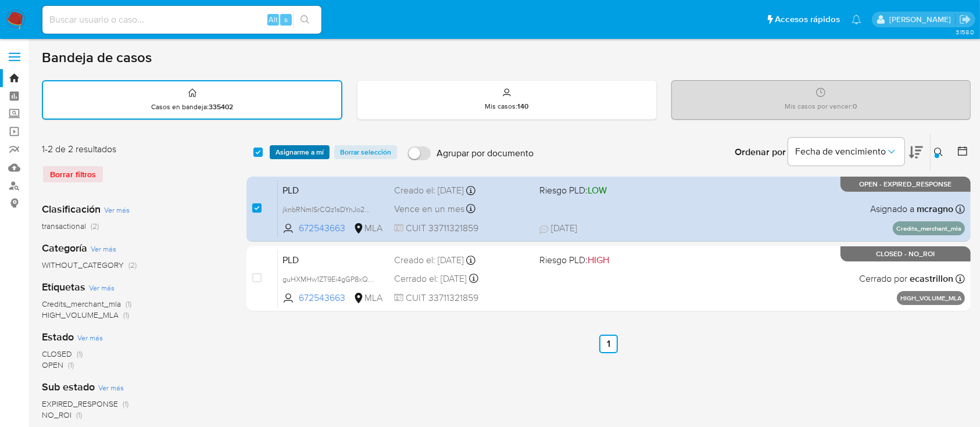
click at [310, 147] on span "Asignarme a mí" at bounding box center [300, 153] width 48 height 12
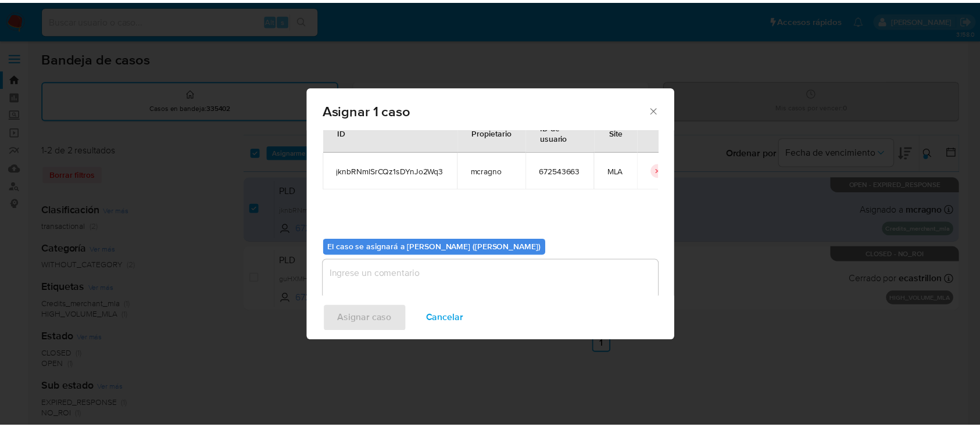
scroll to position [59, 0]
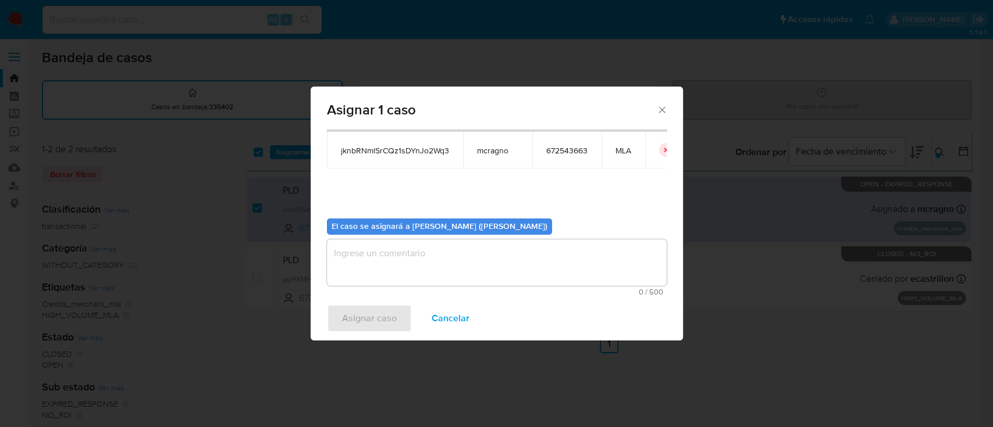
click at [492, 265] on textarea "assign-modal" at bounding box center [497, 263] width 340 height 47
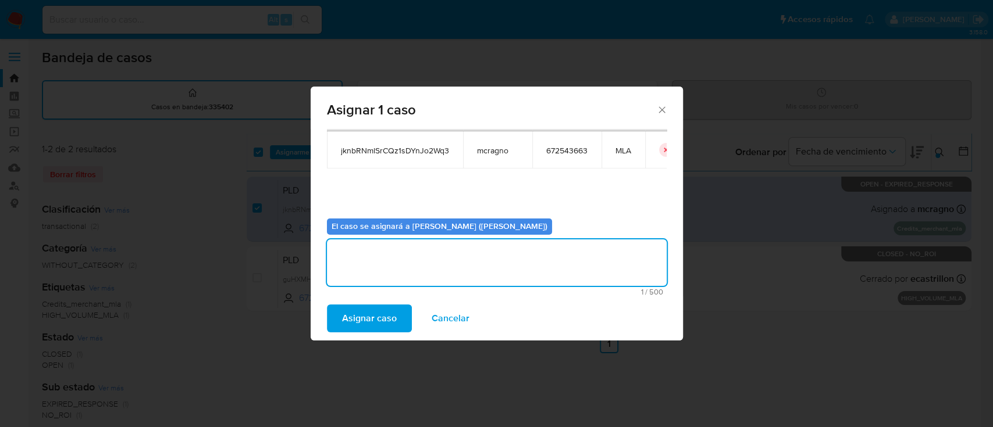
click at [390, 306] on span "Asignar caso" at bounding box center [369, 319] width 55 height 26
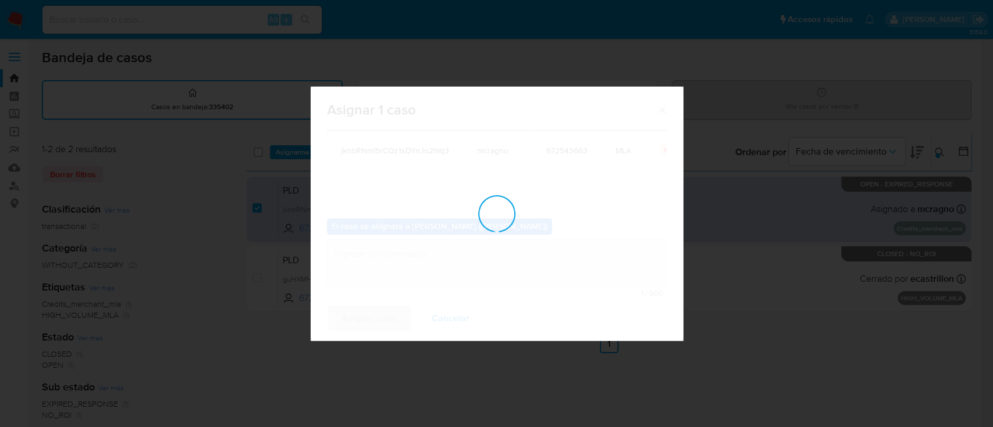
checkbox input "false"
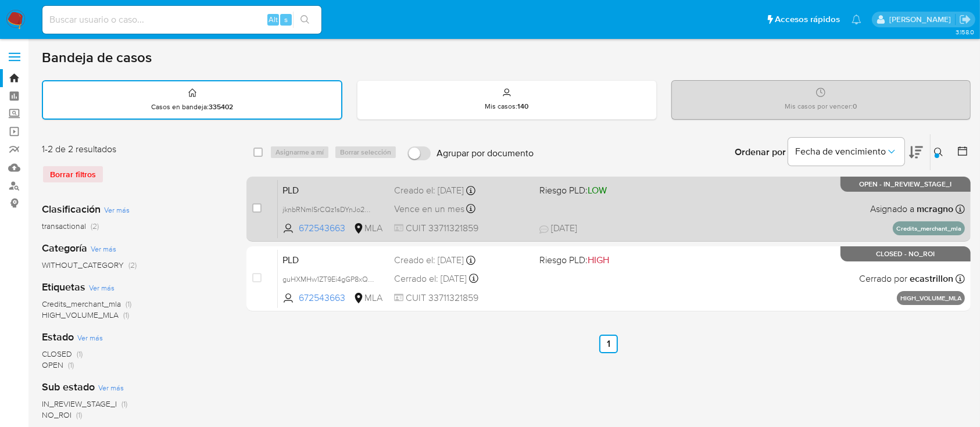
click at [762, 201] on div "PLD jknbRNmlSrCQz1sDYnJo2Wq3 672543663 MLA Riesgo PLD: LOW Creado el: 12/08/202…" at bounding box center [621, 209] width 687 height 59
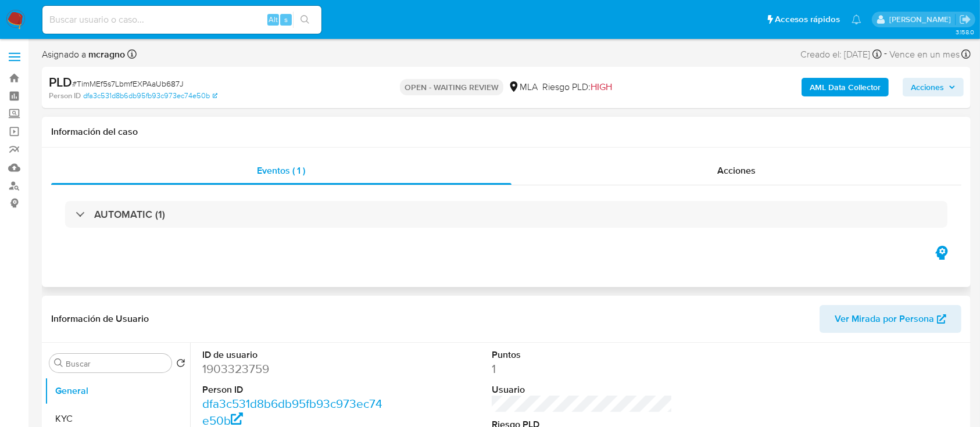
select select "10"
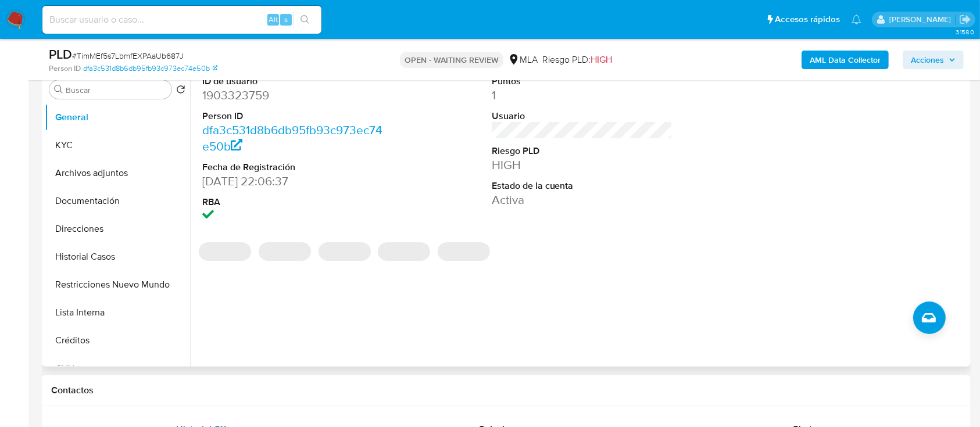
click at [235, 91] on dd "1903323759" at bounding box center [292, 95] width 181 height 16
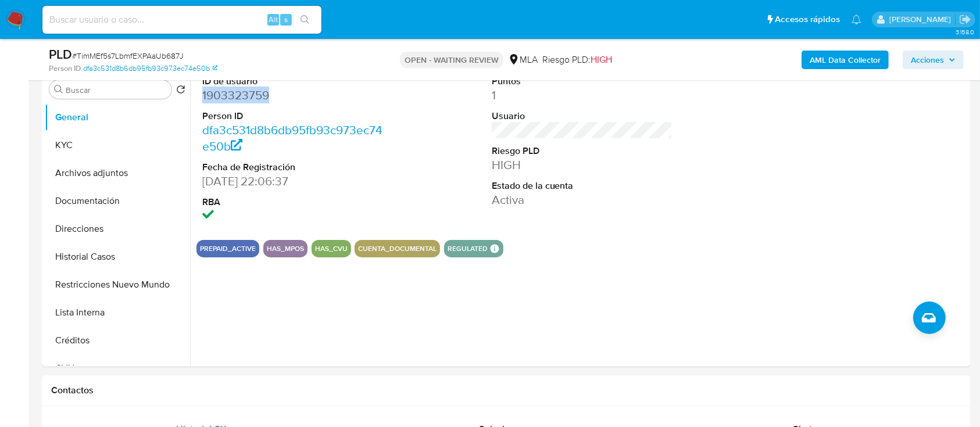
copy dd "1903323759"
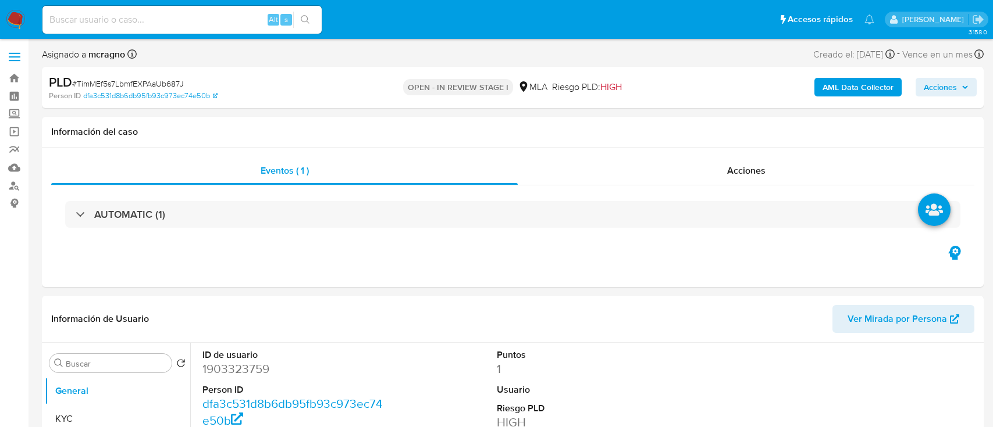
select select "10"
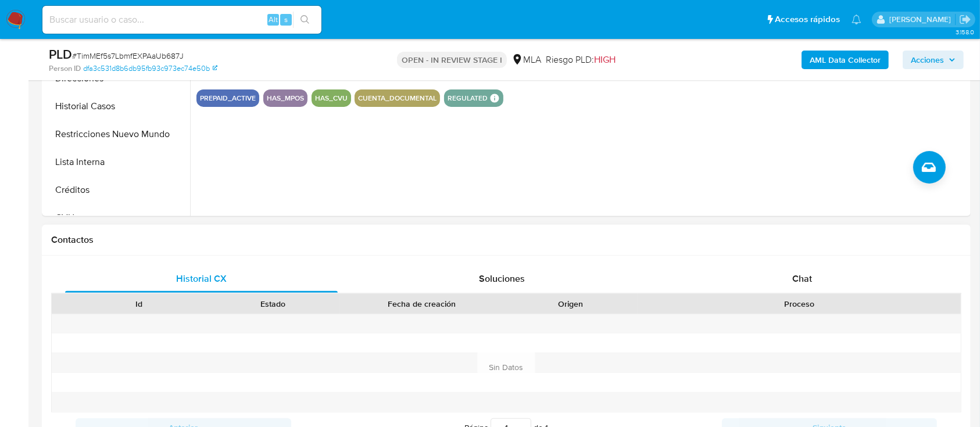
scroll to position [465, 0]
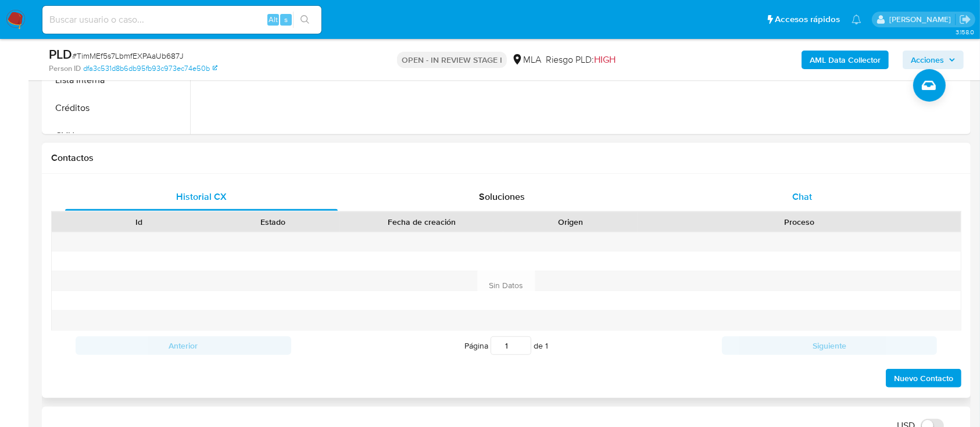
click at [824, 179] on div "Historial CX Soluciones Chat Id Estado Fecha de creación Origen Proceso Anterio…" at bounding box center [506, 286] width 929 height 224
click at [826, 190] on div "Chat" at bounding box center [802, 197] width 273 height 28
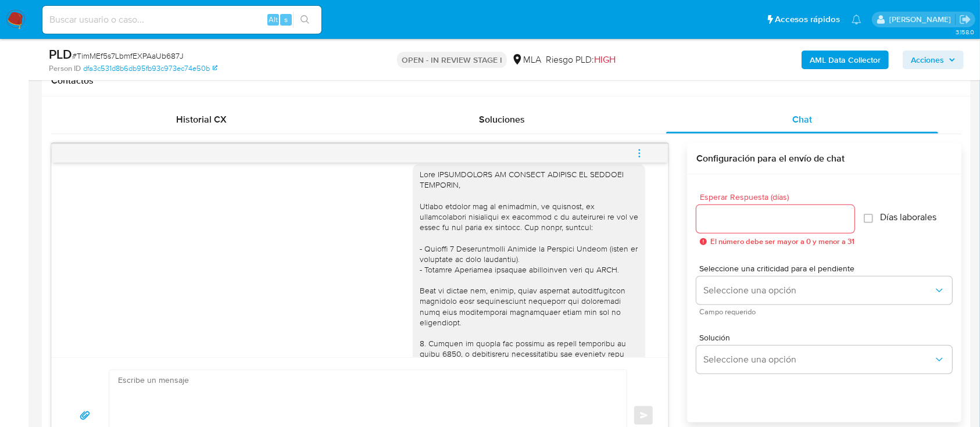
scroll to position [1222, 0]
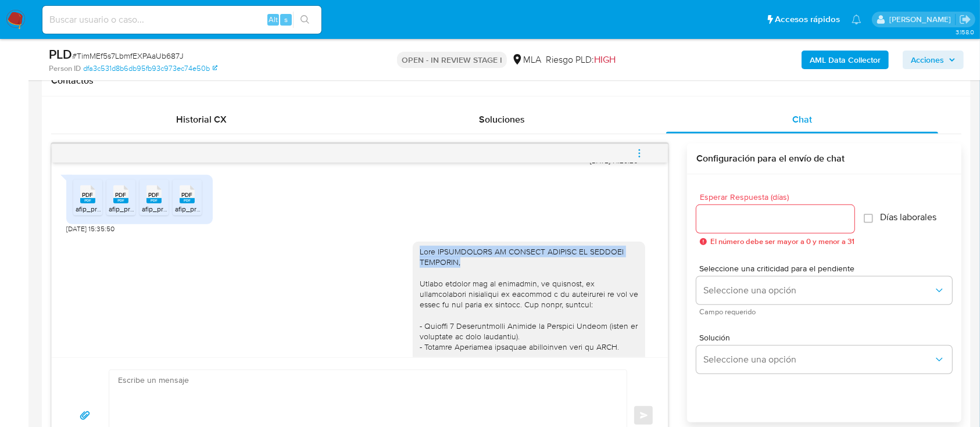
drag, startPoint x: 406, startPoint y: 272, endPoint x: 448, endPoint y: 281, distance: 42.3
click at [448, 281] on div at bounding box center [529, 416] width 233 height 348
copy div "Hola COOPERATIVA DE TRABAJO CONCRET AR TRABAJO LIMITADA,"
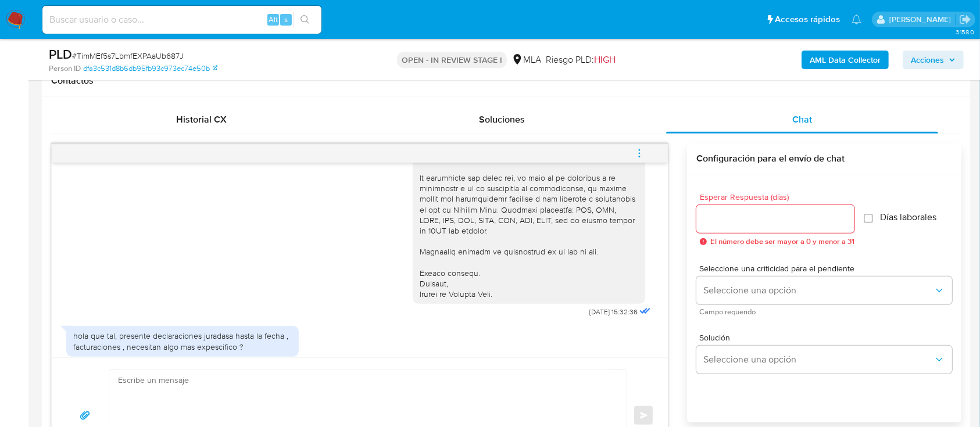
scroll to position [1532, 0]
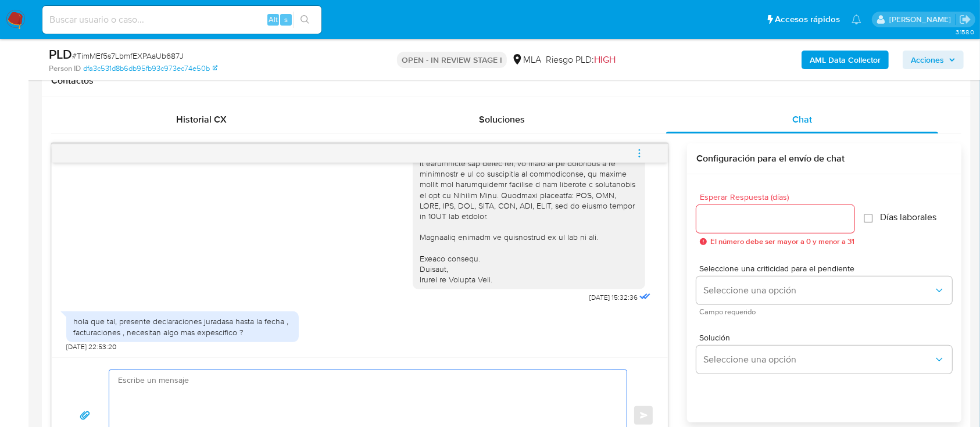
click at [306, 380] on textarea at bounding box center [365, 415] width 494 height 91
paste textarea "Hola COOPERATIVA DE TRABAJO CONCRET AR TRABAJO LIMITADA,"
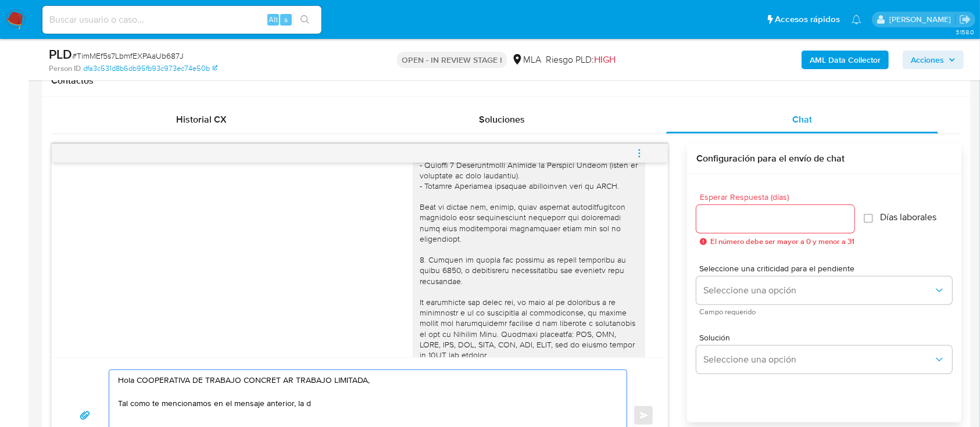
scroll to position [1299, 0]
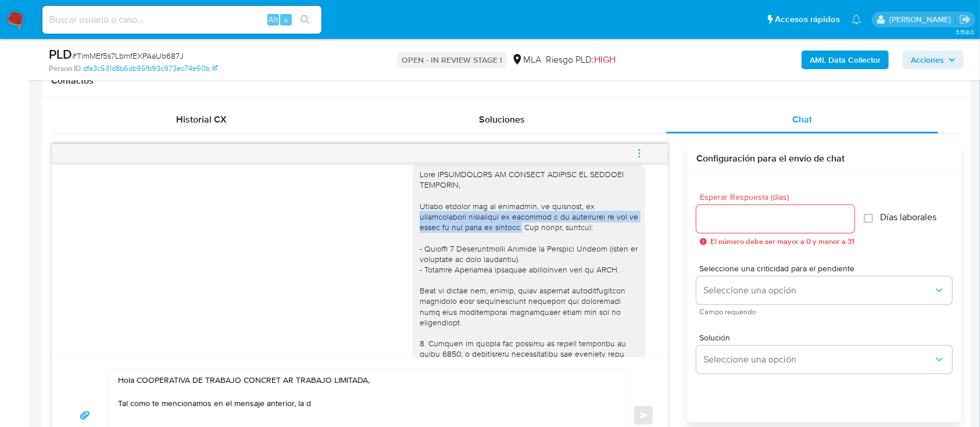
drag, startPoint x: 407, startPoint y: 236, endPoint x: 538, endPoint y: 249, distance: 131.5
click at [538, 249] on div at bounding box center [529, 339] width 233 height 348
copy div "documentacion presentada no responde a lo solicitado ya que se trata de los acu…"
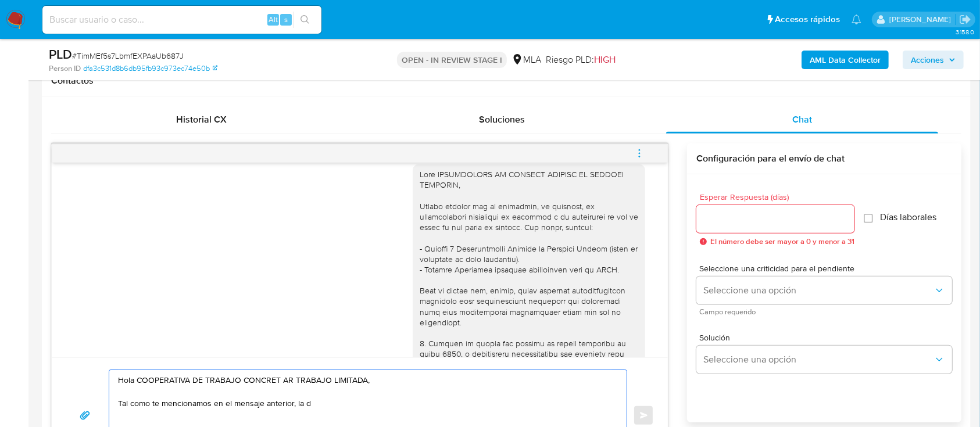
click at [397, 407] on textarea "Hola COOPERATIVA DE TRABAJO CONCRET AR TRABAJO LIMITADA, Tal como te mencionamo…" at bounding box center [365, 415] width 494 height 91
paste textarea "documentacion presentada no responde a lo solicitado ya que se trata de los acu…"
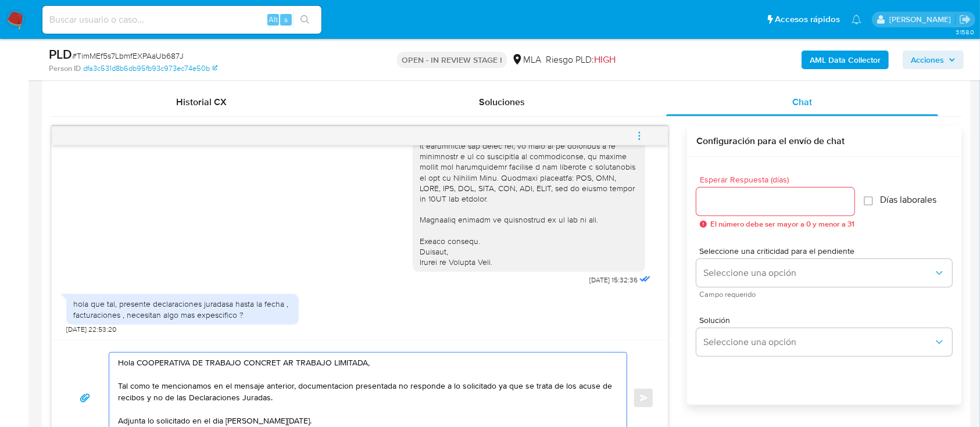
scroll to position [1454, 0]
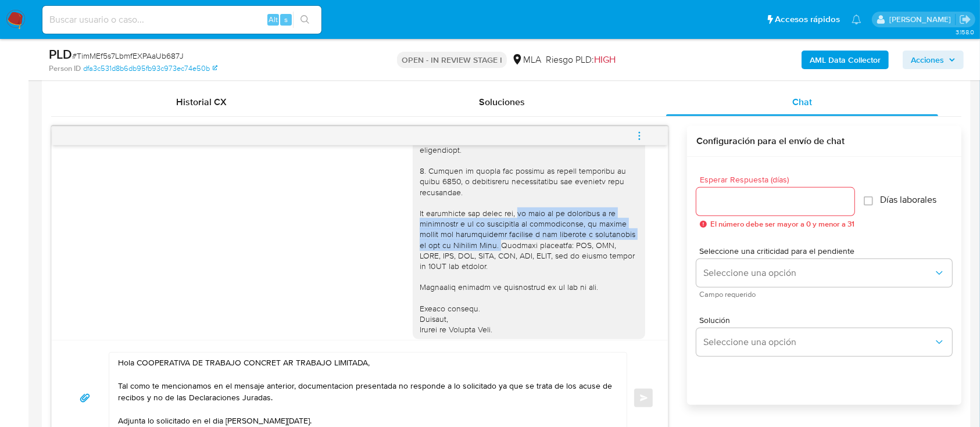
drag, startPoint x: 516, startPoint y: 222, endPoint x: 474, endPoint y: 251, distance: 51.8
click at [474, 251] on div at bounding box center [529, 166] width 219 height 338
copy div "en caso de no responder a lo solicitado o si lo presentado es insuficiente, la …"
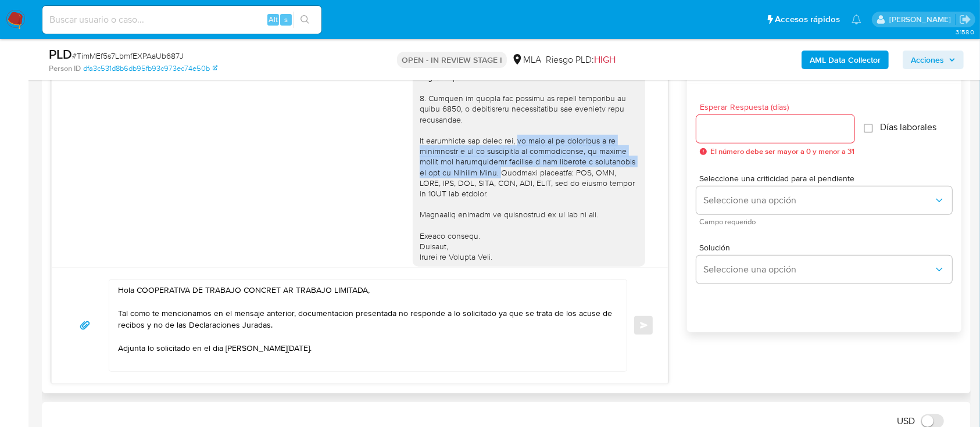
scroll to position [637, 0]
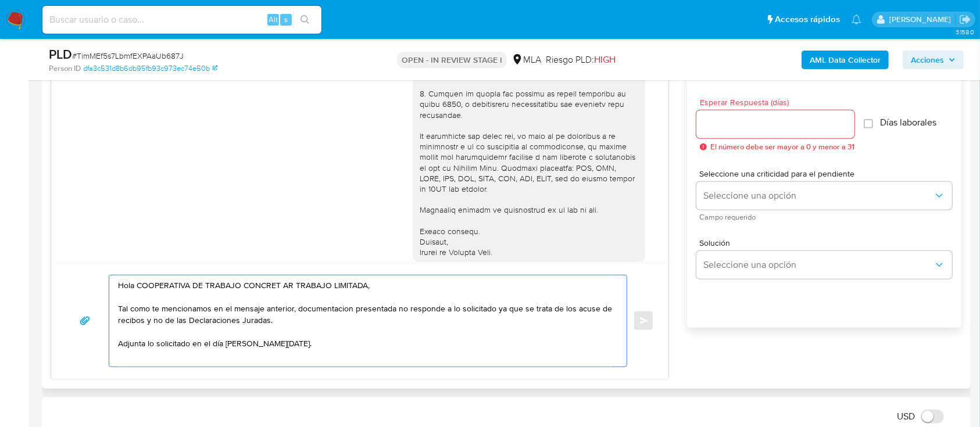
click at [304, 341] on textarea "Hola COOPERATIVA DE TRABAJO CONCRET AR TRABAJO LIMITADA, Tal como te mencionamo…" at bounding box center [365, 321] width 494 height 91
paste textarea "en caso de no responder a lo solicitado o si lo presentado es insuficiente, la …"
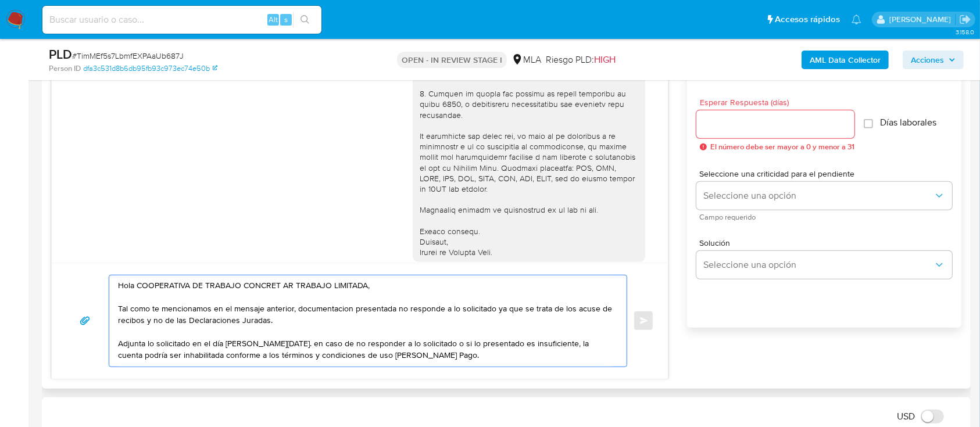
drag, startPoint x: 254, startPoint y: 341, endPoint x: 308, endPoint y: 342, distance: 54.1
click at [255, 341] on textarea "Hola COOPERATIVA DE TRABAJO CONCRET AR TRABAJO LIMITADA, Tal como te mencionamo…" at bounding box center [365, 321] width 494 height 91
click at [469, 359] on textarea "Hola COOPERATIVA DE TRABAJO CONCRET AR TRABAJO LIMITADA, Tal como te mencionamo…" at bounding box center [365, 321] width 494 height 91
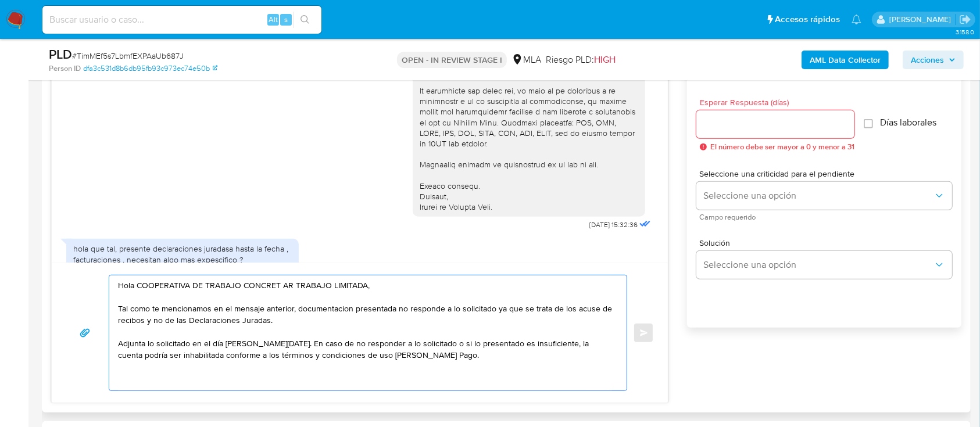
scroll to position [1532, 0]
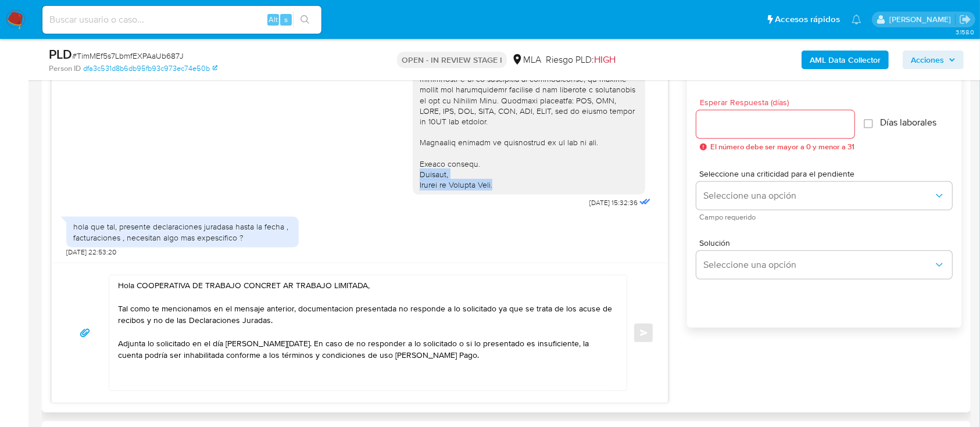
drag, startPoint x: 513, startPoint y: 188, endPoint x: 408, endPoint y: 175, distance: 106.7
click at [420, 175] on div at bounding box center [529, 21] width 219 height 338
drag, startPoint x: 466, startPoint y: 180, endPoint x: 479, endPoint y: 188, distance: 15.0
click at [466, 180] on div at bounding box center [529, 21] width 219 height 338
click at [511, 184] on div at bounding box center [529, 21] width 219 height 338
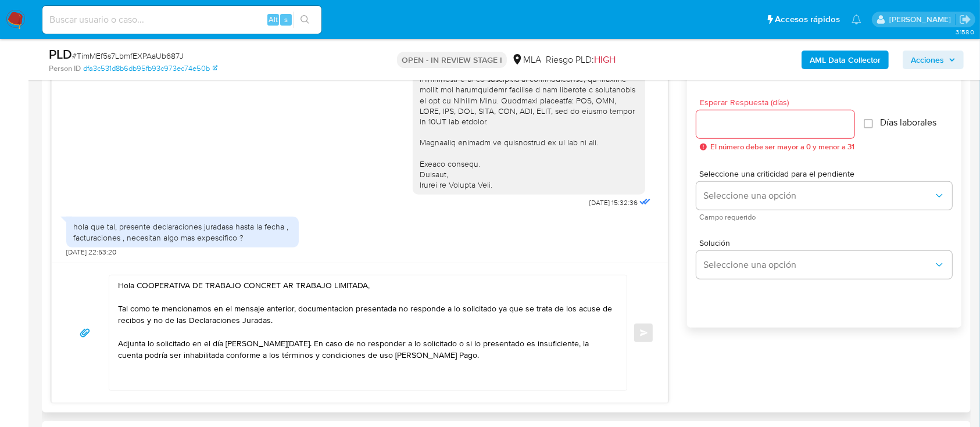
click at [420, 169] on div at bounding box center [529, 21] width 219 height 338
drag, startPoint x: 408, startPoint y: 162, endPoint x: 523, endPoint y: 185, distance: 117.6
click at [523, 185] on div at bounding box center [529, 21] width 219 height 338
copy div "Muchas gracias. Saludos, Equipo [PERSON_NAME] Pago."
click at [244, 377] on textarea "Hola COOPERATIVA DE TRABAJO CONCRET AR TRABAJO LIMITADA, Tal como te mencionamo…" at bounding box center [365, 333] width 494 height 115
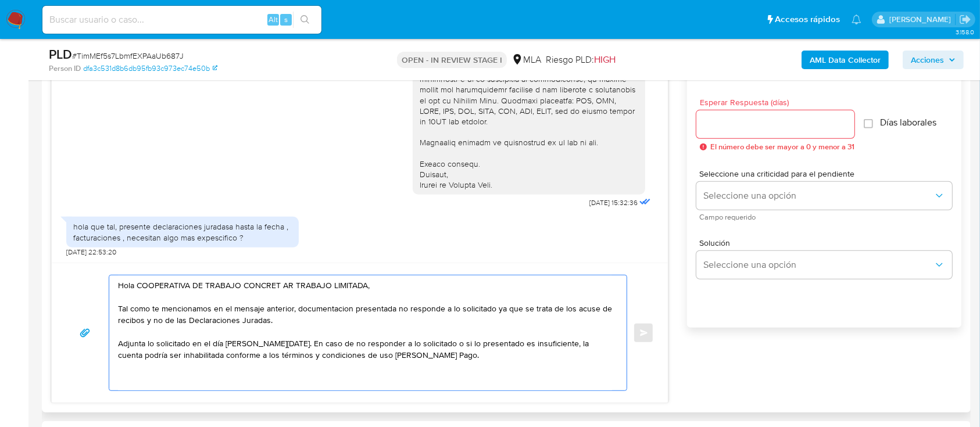
paste textarea "Muchas gracias. Saludos, Equipo [PERSON_NAME] Pago."
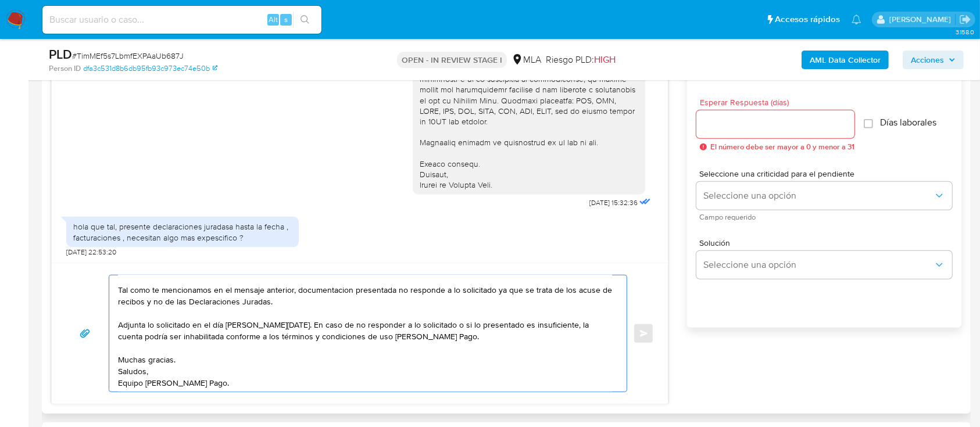
type textarea "Hola COOPERATIVA DE TRABAJO CONCRET AR TRABAJO LIMITADA, Tal como te mencionamo…"
click at [768, 133] on div at bounding box center [776, 124] width 158 height 28
click at [764, 124] on input "Esperar Respuesta (días)" at bounding box center [776, 124] width 158 height 15
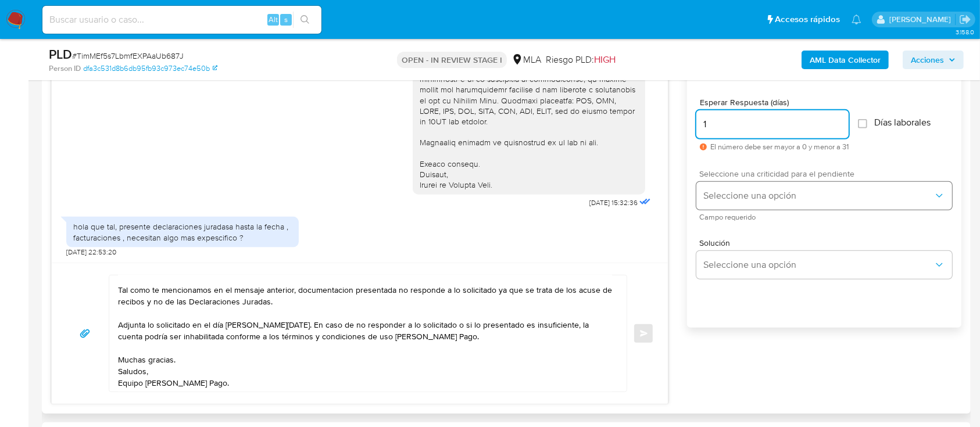
type input "1"
click at [757, 197] on span "Seleccione una opción" at bounding box center [819, 196] width 230 height 12
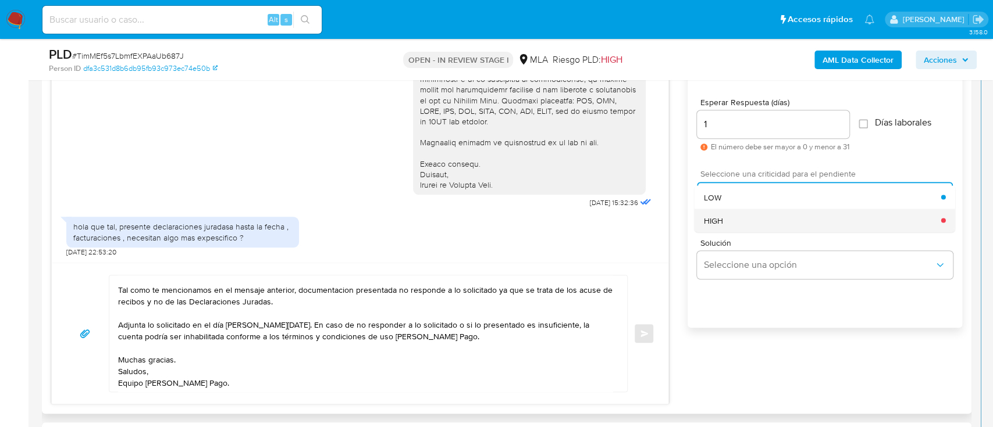
click at [742, 227] on div "HIGH" at bounding box center [822, 220] width 237 height 23
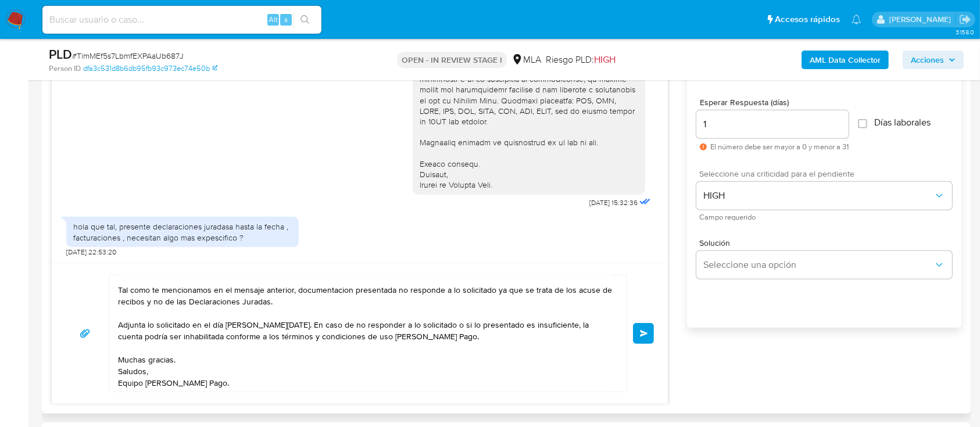
click at [643, 333] on span "Enviar" at bounding box center [644, 333] width 8 height 7
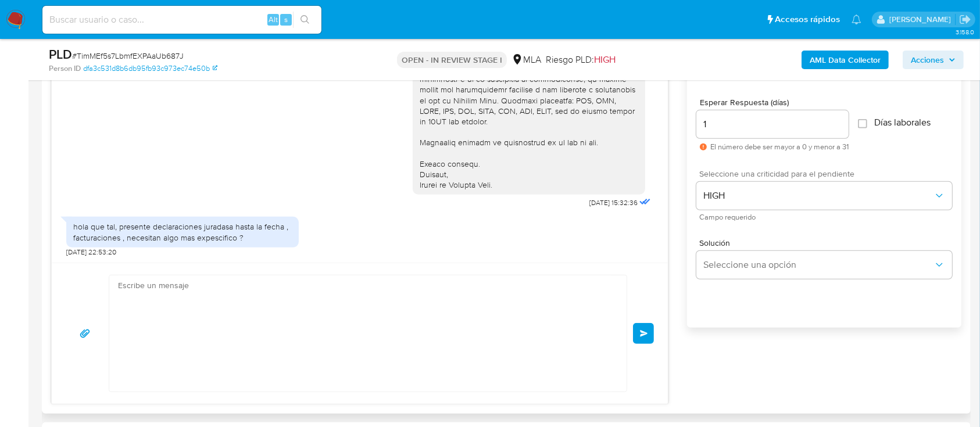
scroll to position [1735, 0]
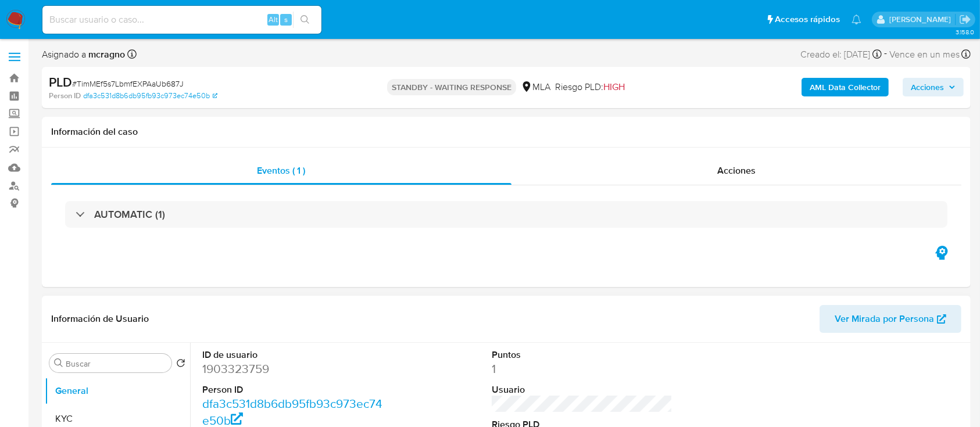
select select "10"
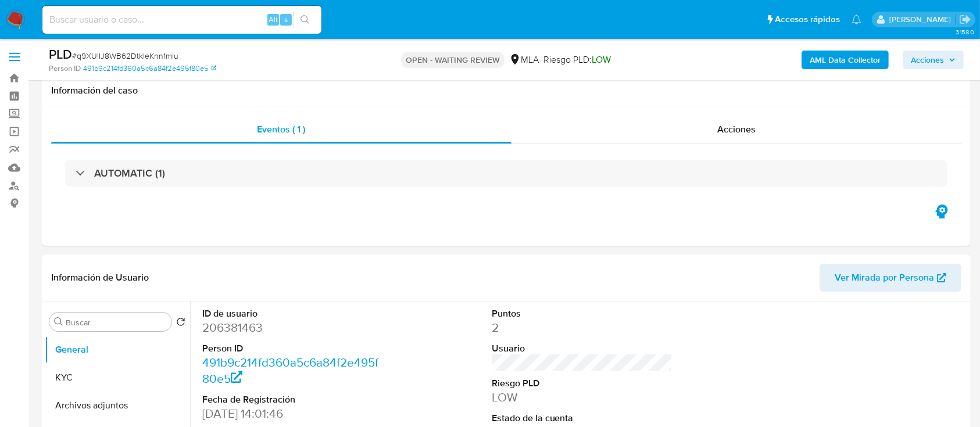
scroll to position [77, 0]
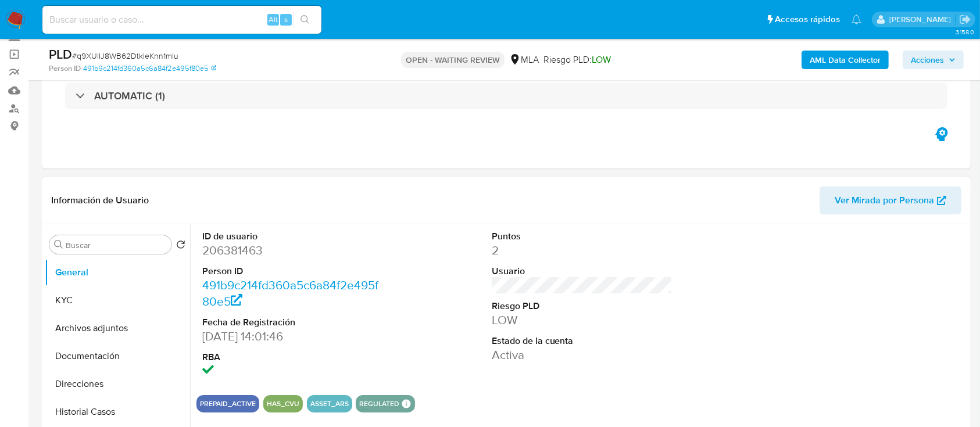
click at [237, 258] on dd "206381463" at bounding box center [292, 250] width 181 height 16
click at [237, 249] on dd "206381463" at bounding box center [292, 250] width 181 height 16
copy dd "206381463"
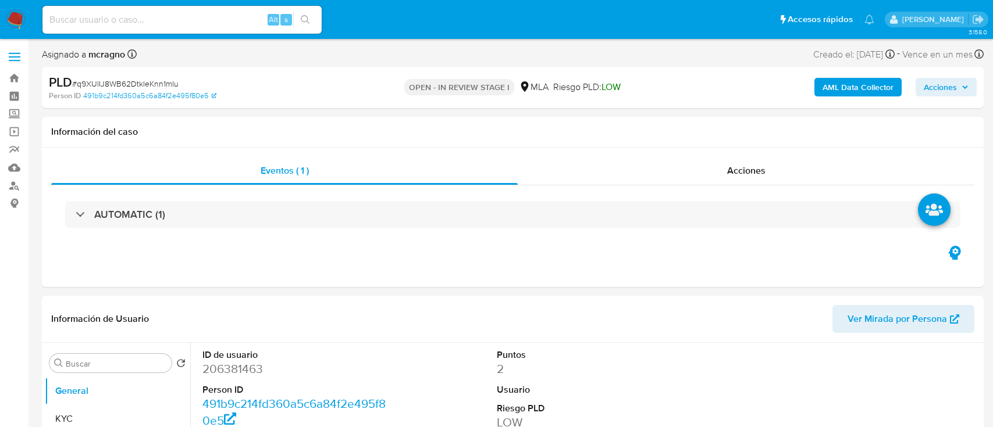
select select "10"
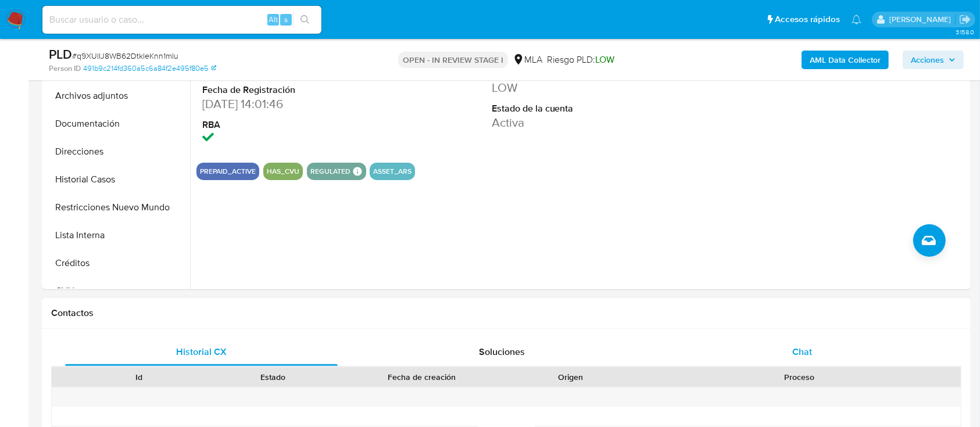
click at [817, 355] on div "Chat" at bounding box center [802, 352] width 273 height 28
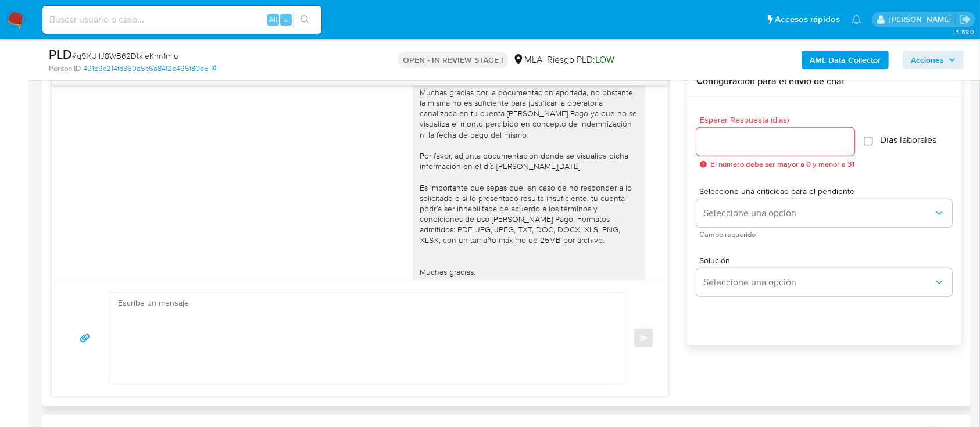
scroll to position [1566, 0]
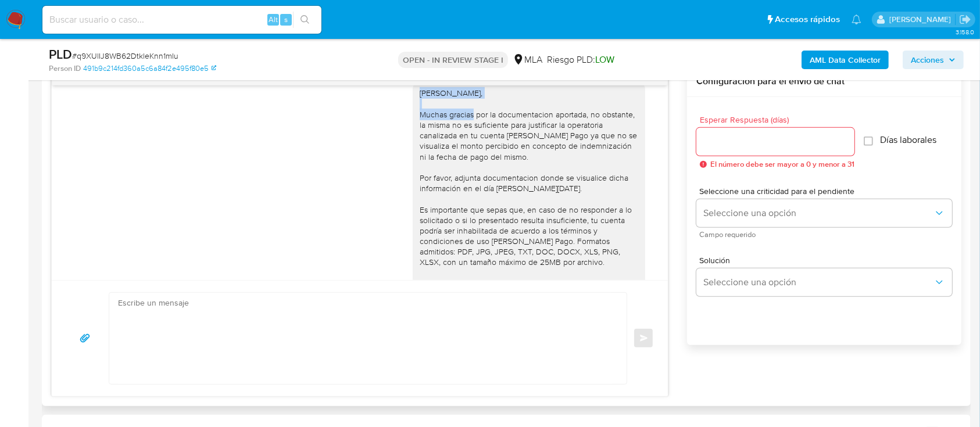
drag, startPoint x: 407, startPoint y: 109, endPoint x: 467, endPoint y: 190, distance: 100.1
click at [568, 113] on div "Hola Silvina Mariel Circhiaro, Muchas gracias por la documentacion aportada, no…" at bounding box center [529, 209] width 233 height 252
click at [352, 341] on textarea at bounding box center [365, 338] width 494 height 91
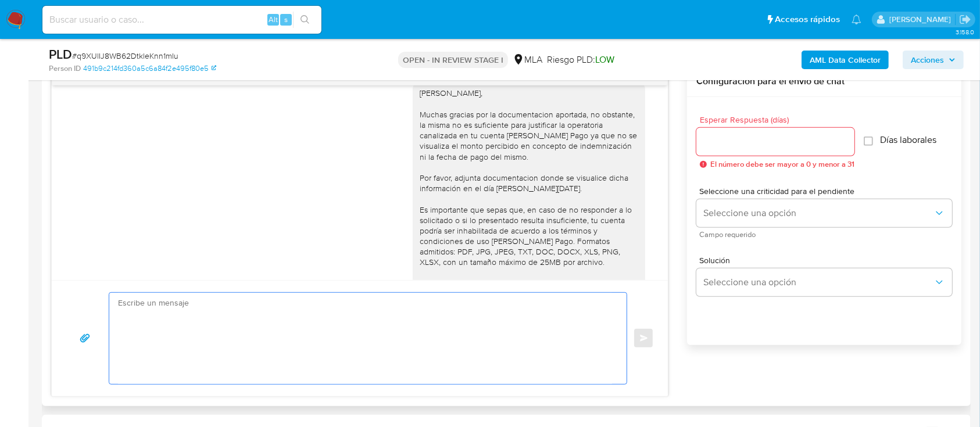
paste textarea "Hola Silvina Mariel Circhiaro,"
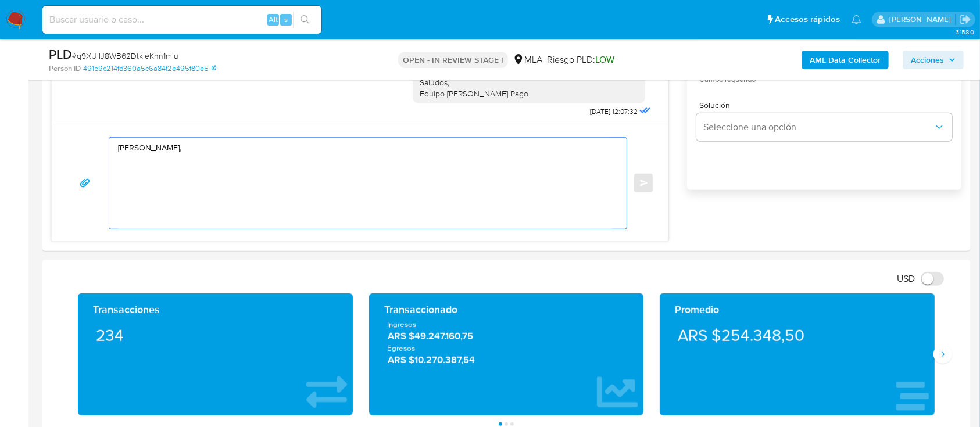
scroll to position [698, 0]
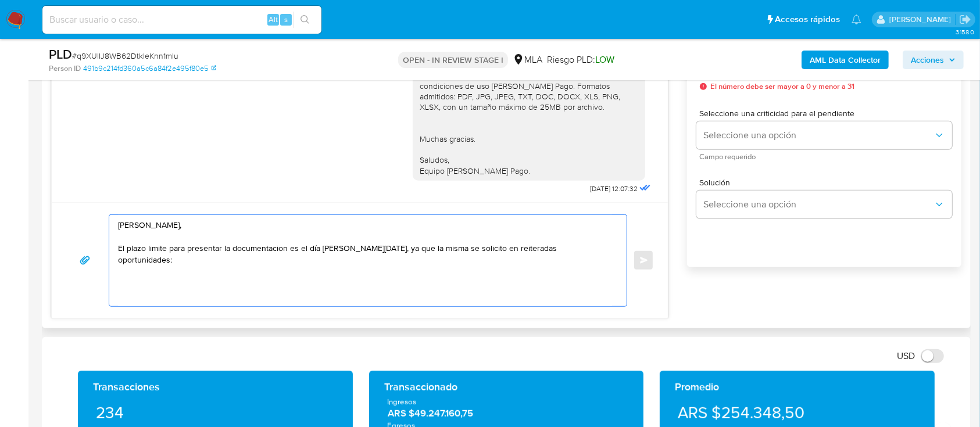
click at [616, 253] on div "Hola Silvina Mariel Circhiaro, El plazo limite para presentar la documentacion …" at bounding box center [365, 260] width 512 height 91
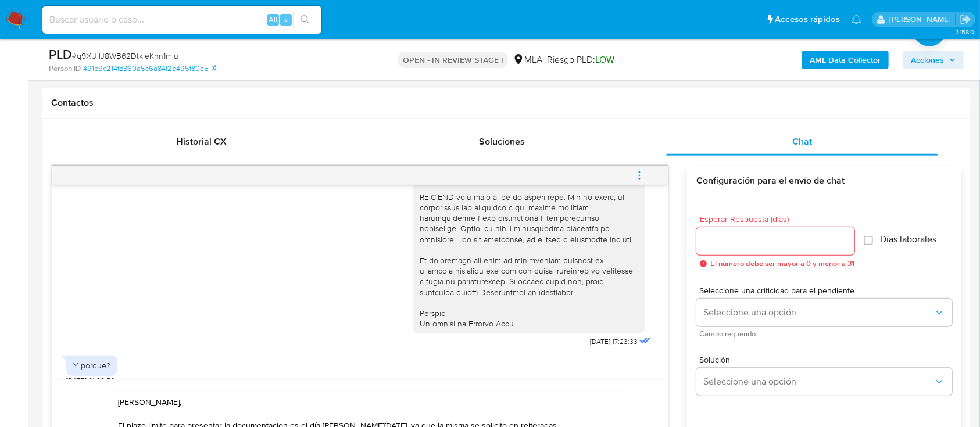
scroll to position [543, 0]
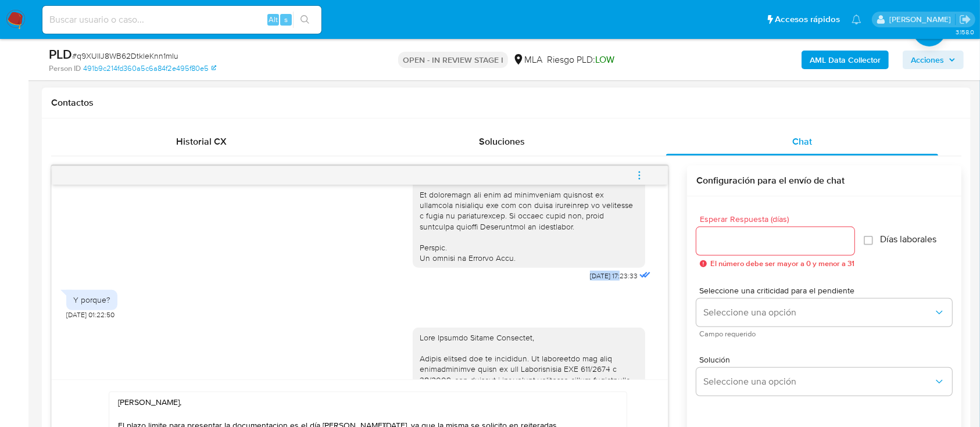
drag, startPoint x: 585, startPoint y: 297, endPoint x: 600, endPoint y: 295, distance: 14.6
copy span "[DATE]"
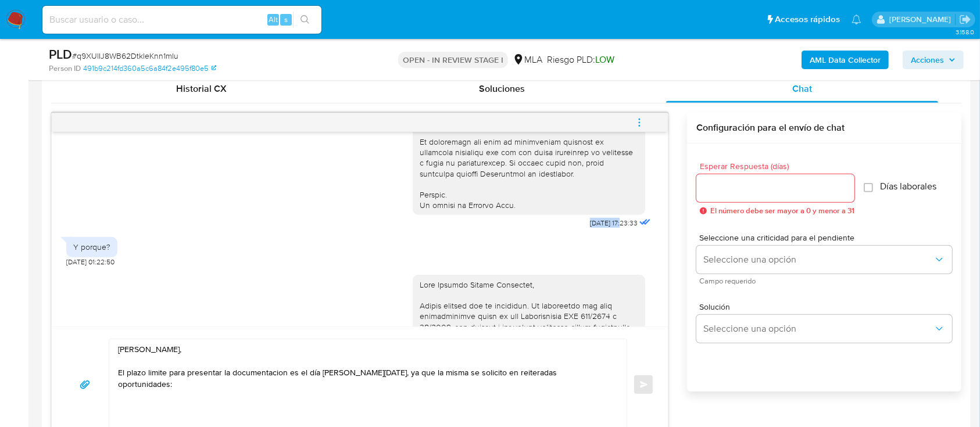
scroll to position [598, 0]
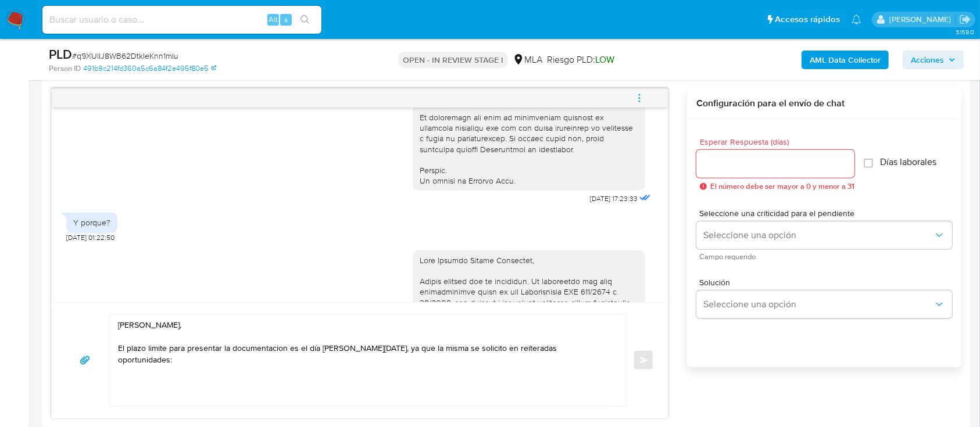
click at [596, 347] on textarea "Hola Silvina Mariel Circhiaro, El plazo limite para presentar la documentacion …" at bounding box center [365, 360] width 494 height 91
paste textarea "[DATE]"
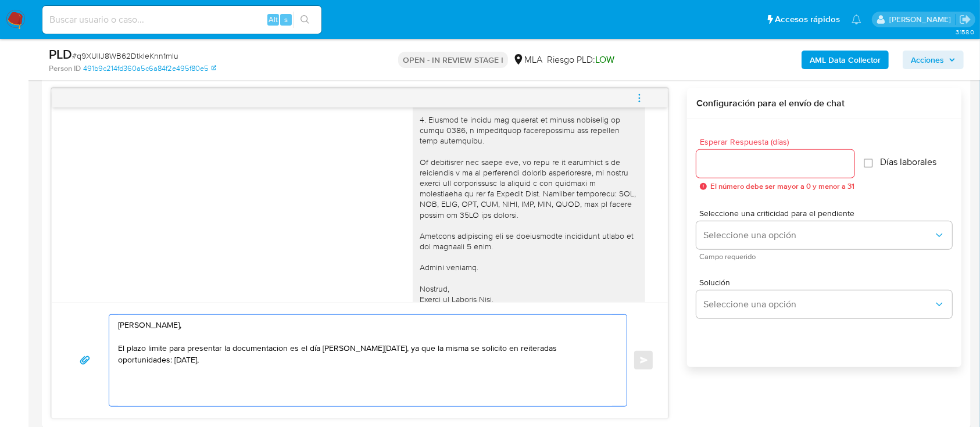
scroll to position [1008, 0]
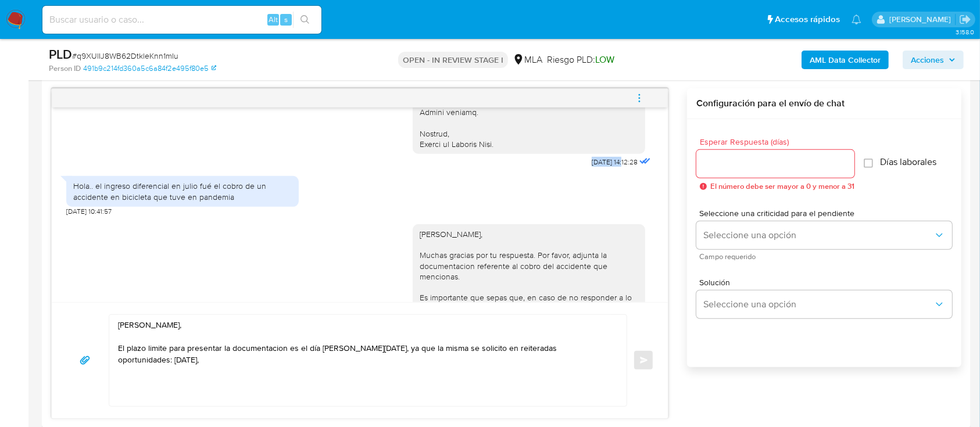
drag, startPoint x: 564, startPoint y: 184, endPoint x: 600, endPoint y: 183, distance: 36.1
click at [600, 167] on span "04/09/2025 14:12:28" at bounding box center [615, 162] width 46 height 9
copy span "04/09/2025"
click at [611, 344] on textarea "Hola Silvina Mariel Circhiaro, El plazo limite para presentar la documentacion …" at bounding box center [365, 360] width 494 height 91
paste textarea "04/09/2025"
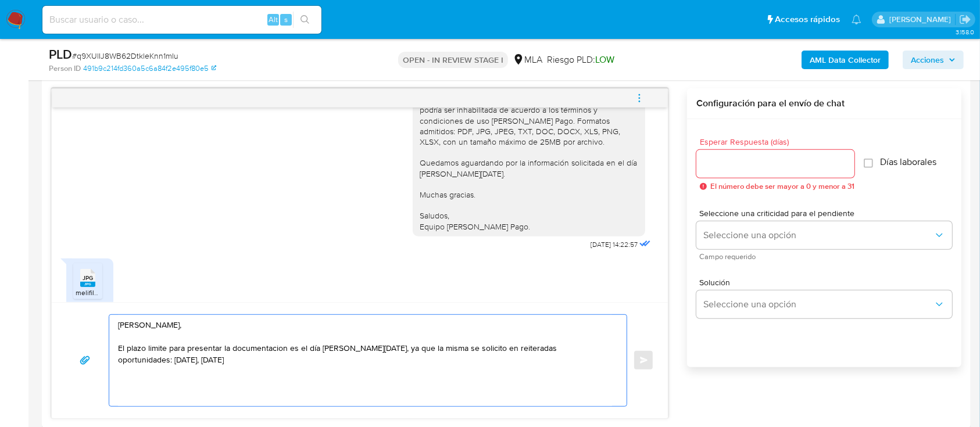
scroll to position [1240, 0]
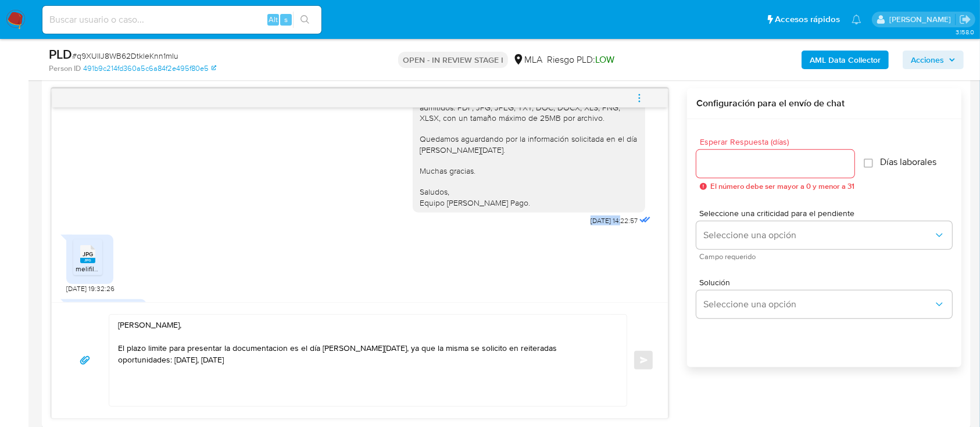
drag, startPoint x: 558, startPoint y: 240, endPoint x: 594, endPoint y: 239, distance: 36.1
click at [599, 229] on div "Hola Silvina Mariel Circhiaro, Muchas gracias por tu respuesta. Por favor, adju…" at bounding box center [533, 106] width 241 height 245
copy span "10/09/2025"
click at [213, 366] on textarea "Hola Silvina Mariel Circhiaro, El plazo limite para presentar la documentacion …" at bounding box center [365, 360] width 494 height 91
paste textarea "10/09/2025"
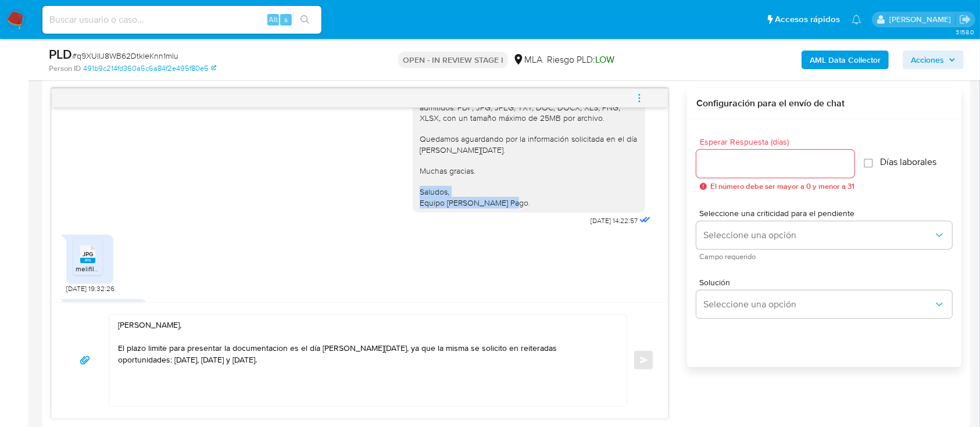
drag, startPoint x: 513, startPoint y: 220, endPoint x: 401, endPoint y: 214, distance: 111.8
click at [413, 213] on div "Hola Silvina Mariel Circhiaro, Muchas gracias por tu respuesta. Por favor, adju…" at bounding box center [529, 102] width 233 height 221
copy div "Saludos, Equipo de Mercado Pago."
click at [225, 390] on textarea "Hola Silvina Mariel Circhiaro, El plazo limite para presentar la documentacion …" at bounding box center [365, 360] width 494 height 91
paste textarea "Saludos, Equipo de Mercado Pago."
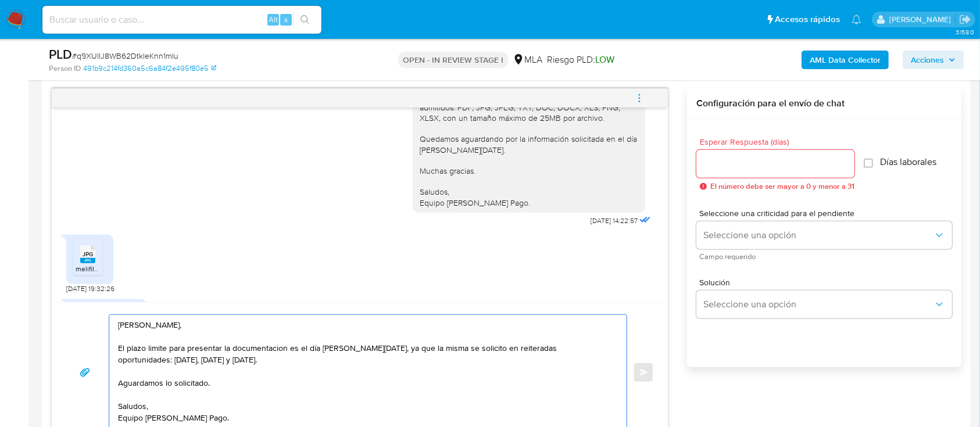
type textarea "Hola Silvina Mariel Circhiaro, El plazo limite para presentar la documentacion …"
click at [770, 163] on input "Esperar Respuesta (días)" at bounding box center [776, 163] width 158 height 15
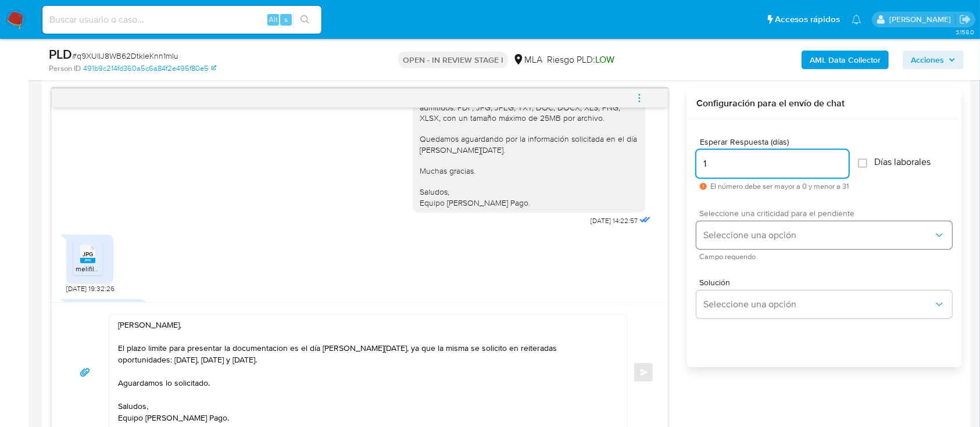
type input "1"
click at [763, 241] on button "Seleccione una opción" at bounding box center [825, 236] width 256 height 28
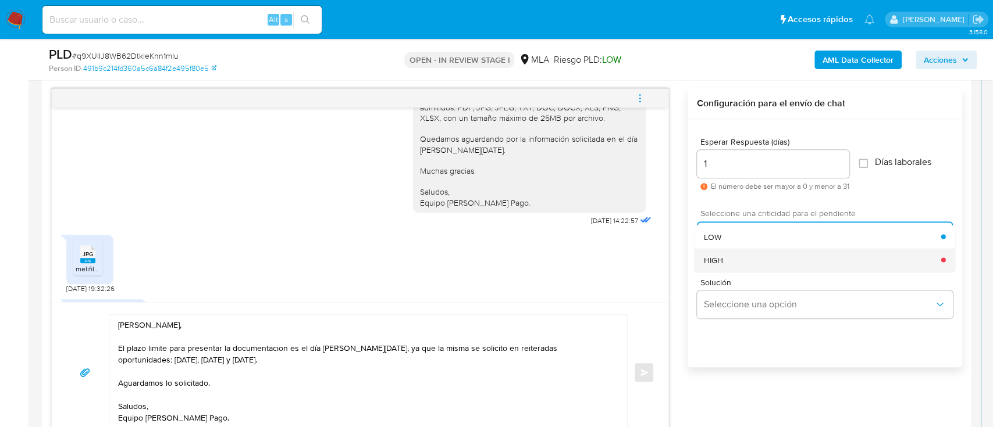
click at [747, 263] on div "HIGH" at bounding box center [822, 259] width 237 height 23
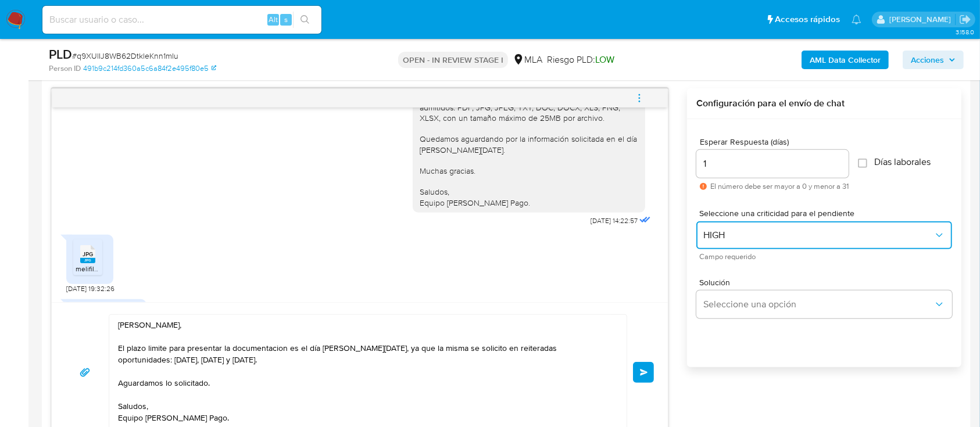
scroll to position [753, 0]
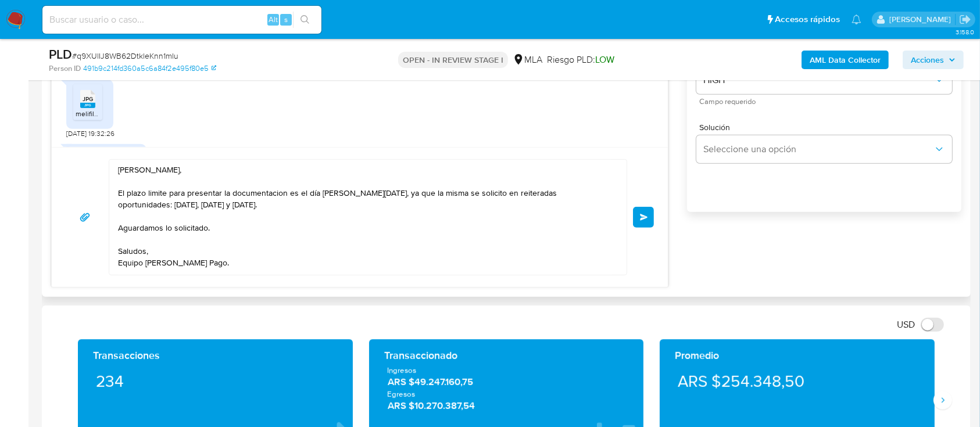
click at [651, 213] on button "Enviar" at bounding box center [643, 217] width 21 height 21
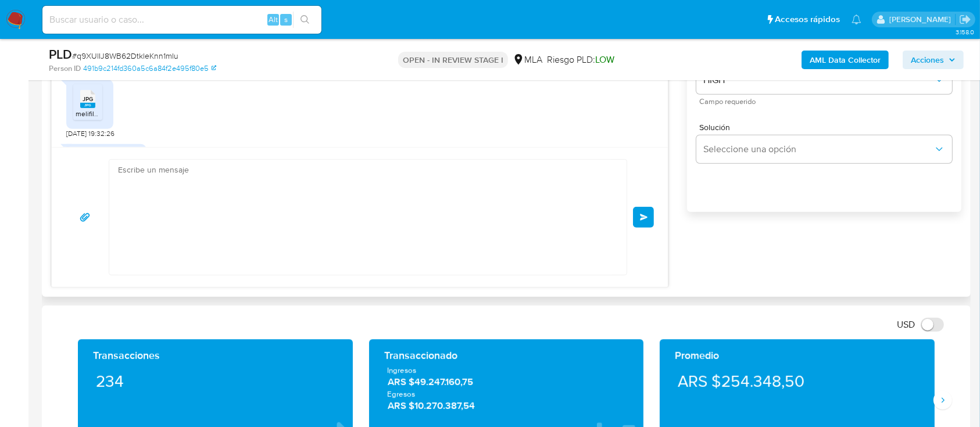
scroll to position [1860, 0]
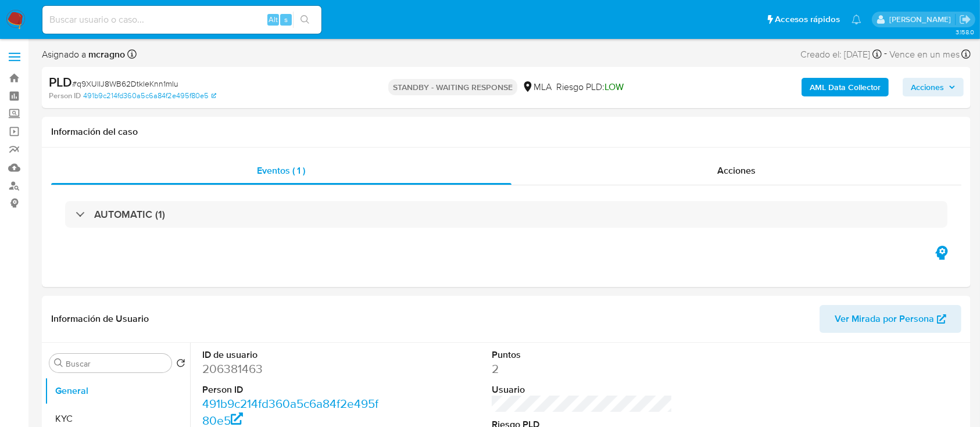
select select "10"
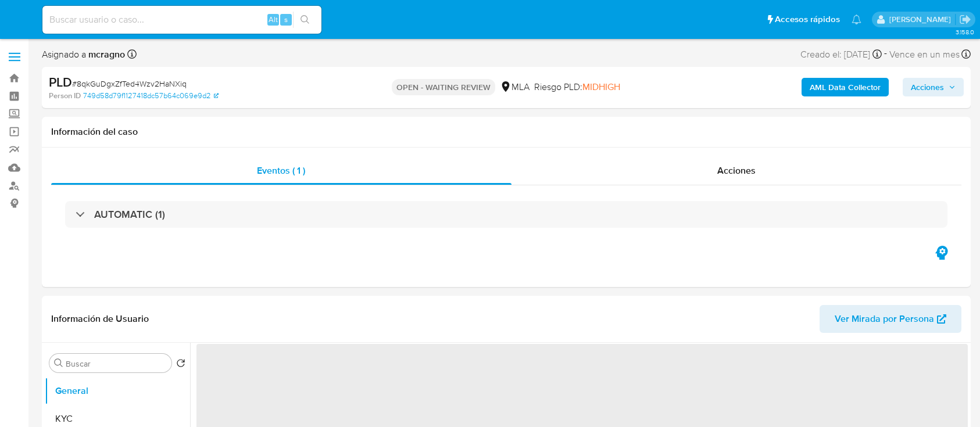
select select "10"
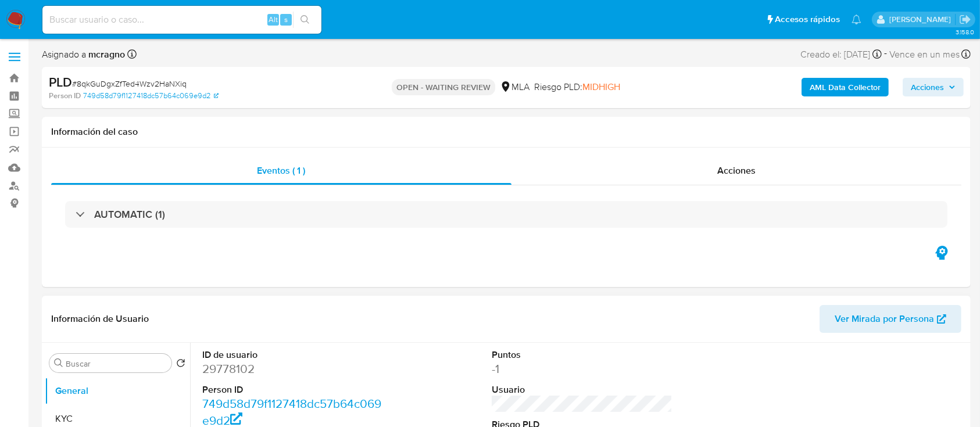
click at [232, 376] on dd "29778102" at bounding box center [292, 369] width 181 height 16
copy dd "29778102"
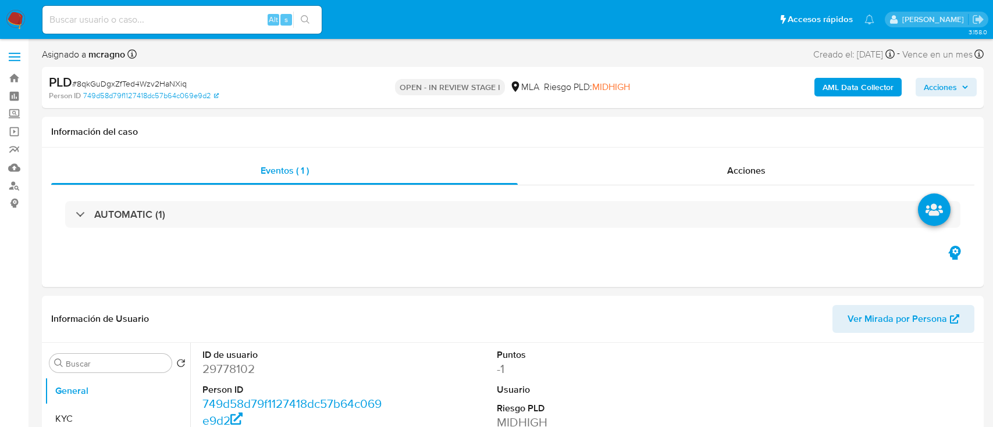
select select "10"
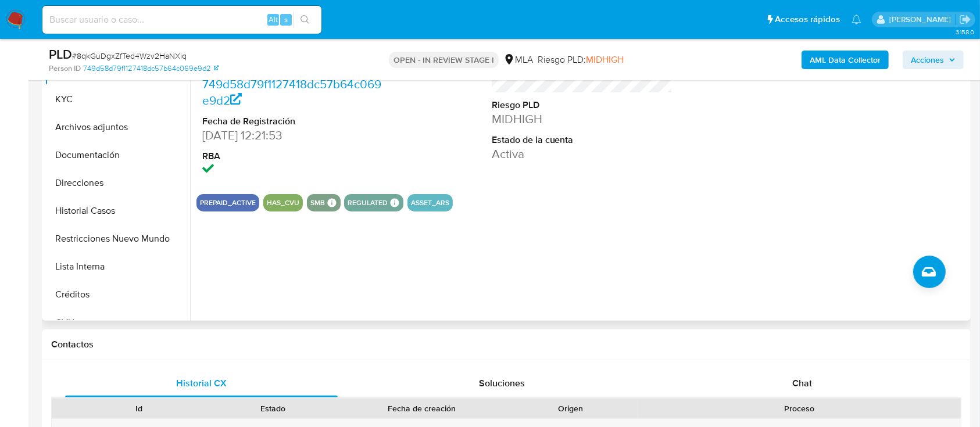
scroll to position [310, 0]
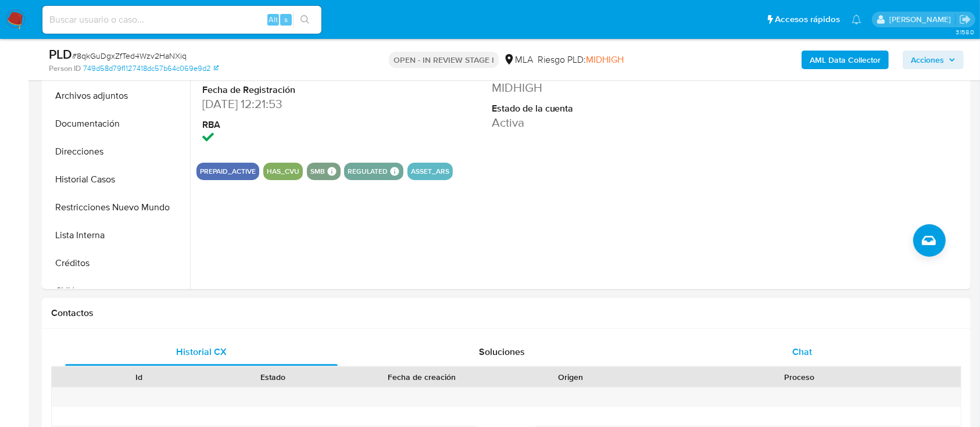
click at [805, 342] on div "Chat" at bounding box center [802, 352] width 273 height 28
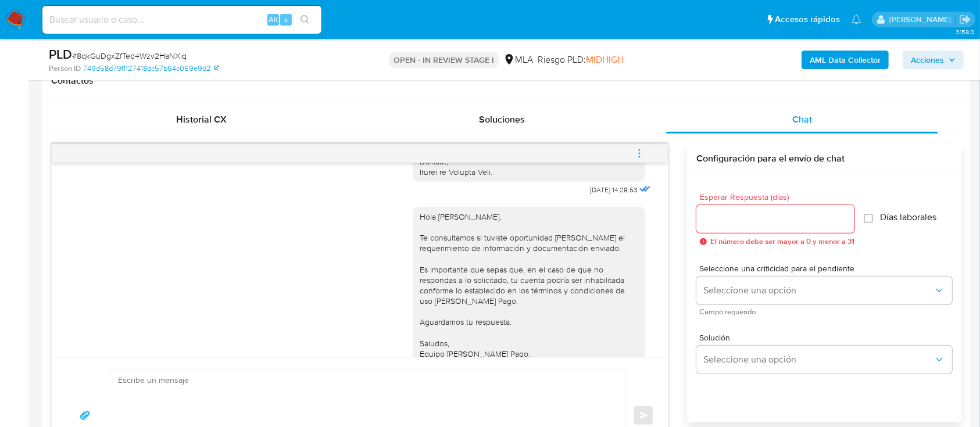
scroll to position [1265, 0]
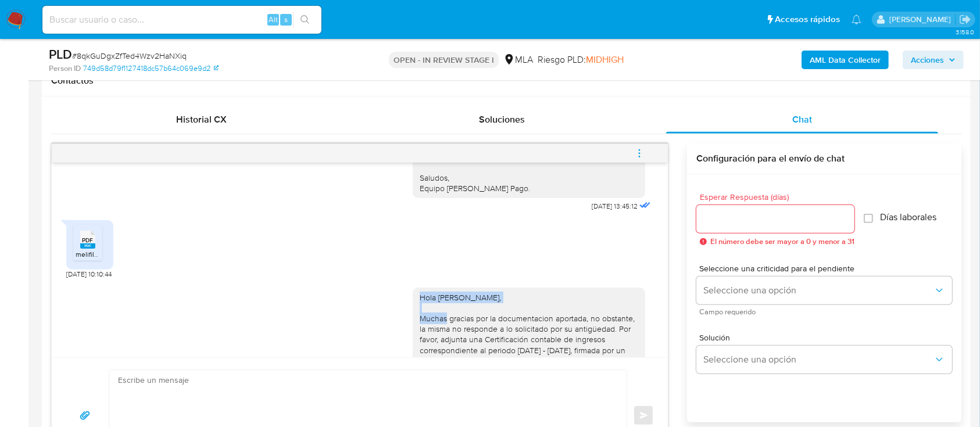
drag, startPoint x: 409, startPoint y: 317, endPoint x: 536, endPoint y: 315, distance: 126.8
click at [536, 315] on div "Hola [PERSON_NAME], Muchas gracias por la documentacion aportada, no obstante, …" at bounding box center [529, 360] width 219 height 137
copy div "Hola [PERSON_NAME],"
click at [418, 395] on textarea at bounding box center [365, 415] width 494 height 91
paste textarea "Hola [PERSON_NAME],"
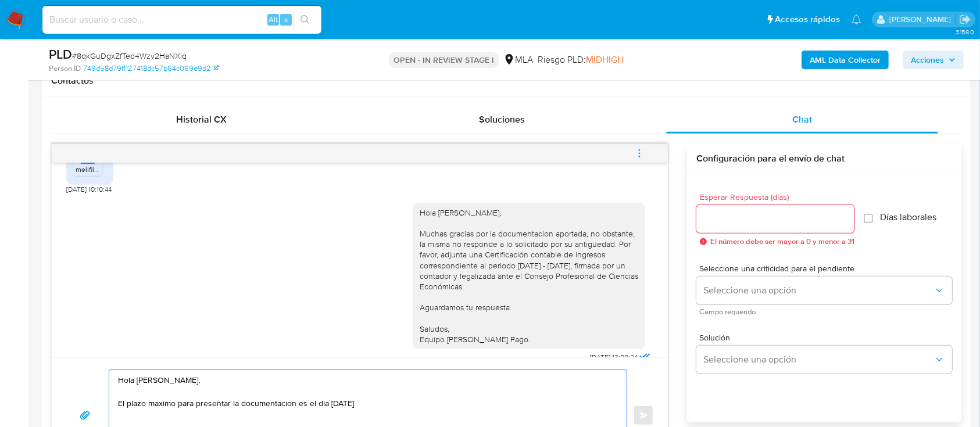
scroll to position [1420, 0]
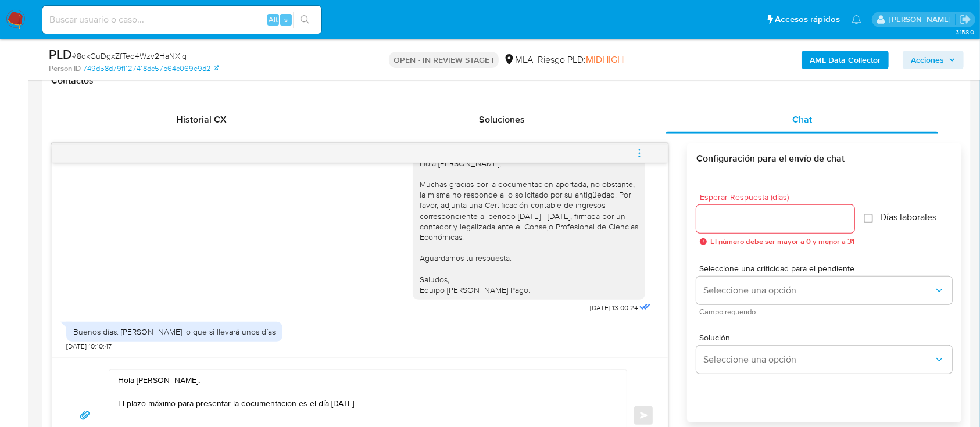
click at [449, 398] on textarea "Hola [PERSON_NAME], El plazo máximo para presentar la documentacion es el día […" at bounding box center [365, 415] width 494 height 91
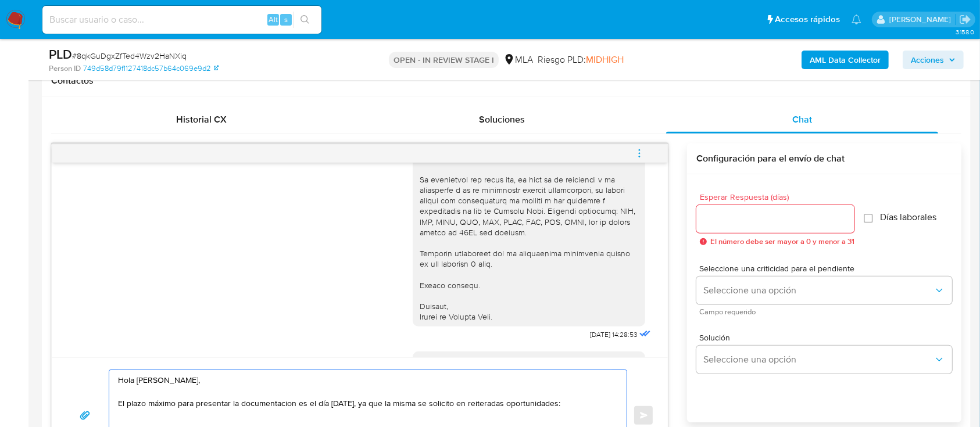
scroll to position [1110, 0]
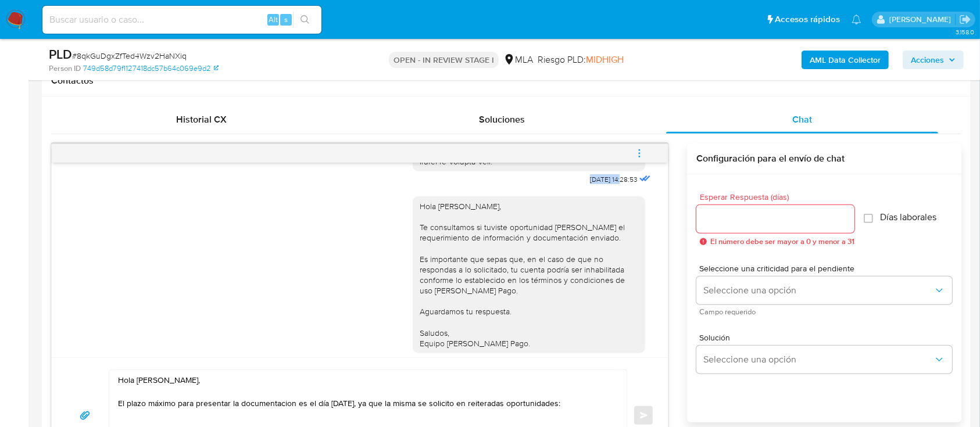
drag, startPoint x: 562, startPoint y: 202, endPoint x: 598, endPoint y: 201, distance: 35.5
click at [598, 184] on span "[DATE] 14:28:53" at bounding box center [614, 179] width 48 height 9
copy span "[DATE]"
click at [611, 405] on textarea "Hola [PERSON_NAME], El plazo máximo para presentar la documentacion es el día […" at bounding box center [365, 415] width 494 height 91
paste textarea "[DATE]"
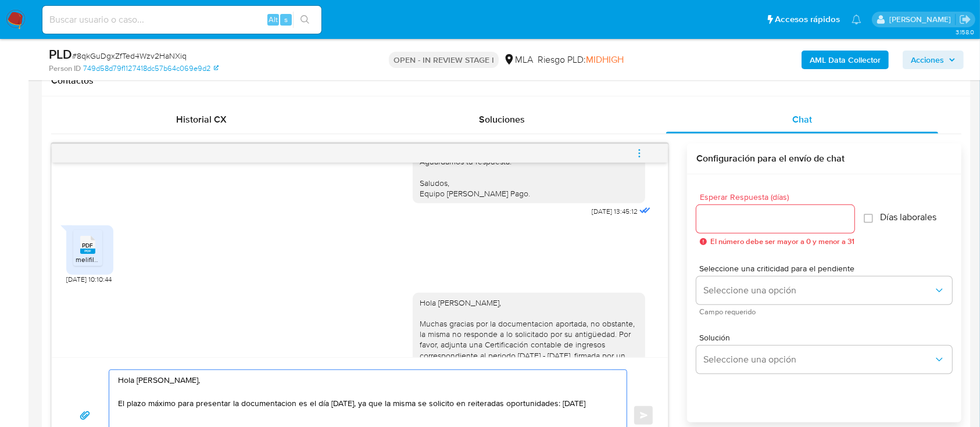
scroll to position [1265, 0]
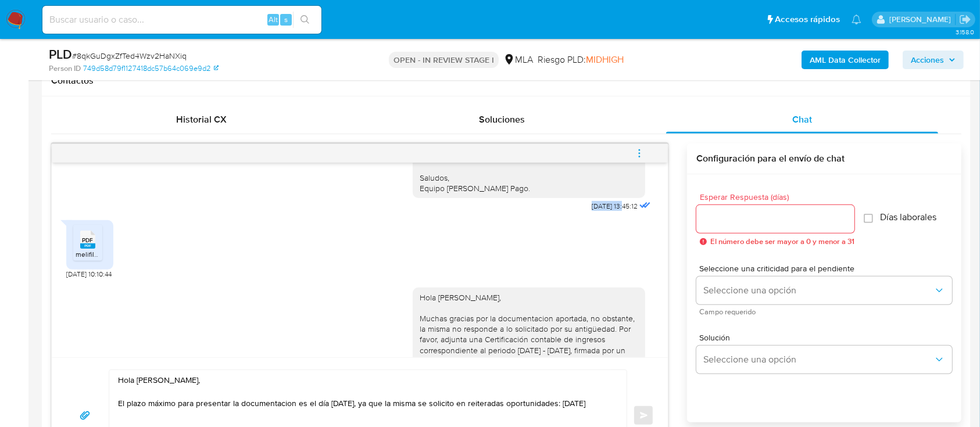
drag, startPoint x: 563, startPoint y: 225, endPoint x: 600, endPoint y: 227, distance: 37.3
click at [600, 215] on div "Hola [PERSON_NAME], Te consultamos si tuviste oportunidad [PERSON_NAME] el requ…" at bounding box center [533, 124] width 241 height 182
copy span "11/09/2025"
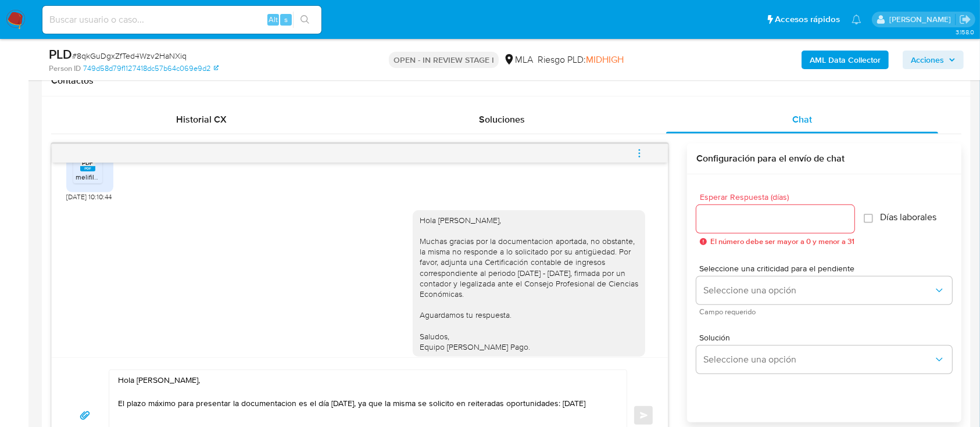
scroll to position [1420, 0]
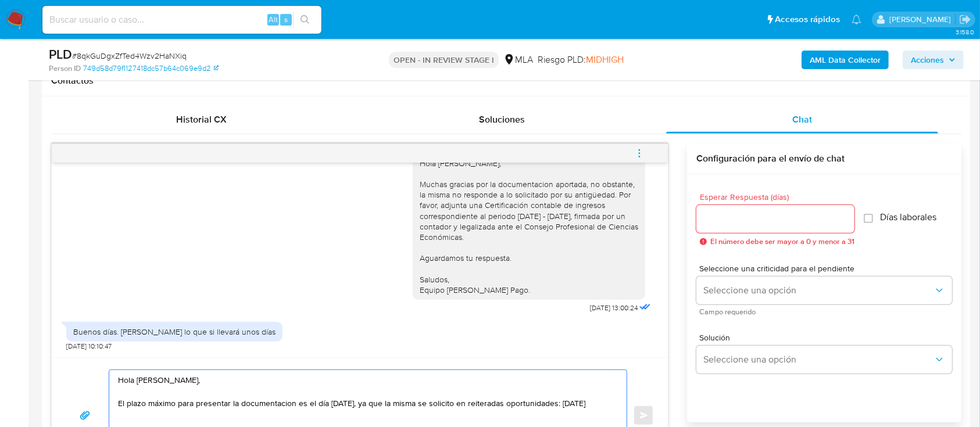
click at [204, 416] on textarea "Hola [PERSON_NAME], El plazo máximo para presentar la documentacion es el día […" at bounding box center [365, 415] width 494 height 91
paste textarea "11/09/2025"
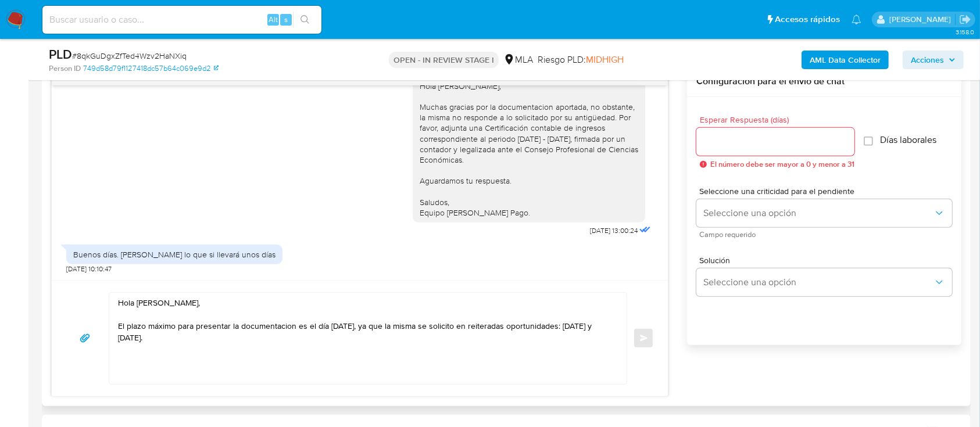
drag, startPoint x: 468, startPoint y: 202, endPoint x: 404, endPoint y: 185, distance: 66.1
click at [413, 185] on div "Hola [PERSON_NAME], Muchas gracias por la documentacion aportada, no obstante, …" at bounding box center [529, 149] width 233 height 147
copy div "Aguardamos tu respuesta. Saludos, Equipo [PERSON_NAME] Pago."
click at [329, 337] on textarea "Hola Jesus Francisco Nieto, El plazo máximo para presentar la documentacion es …" at bounding box center [365, 338] width 494 height 91
paste textarea "Aguardamos tu respuesta. Saludos, Equipo de Mercado Pago."
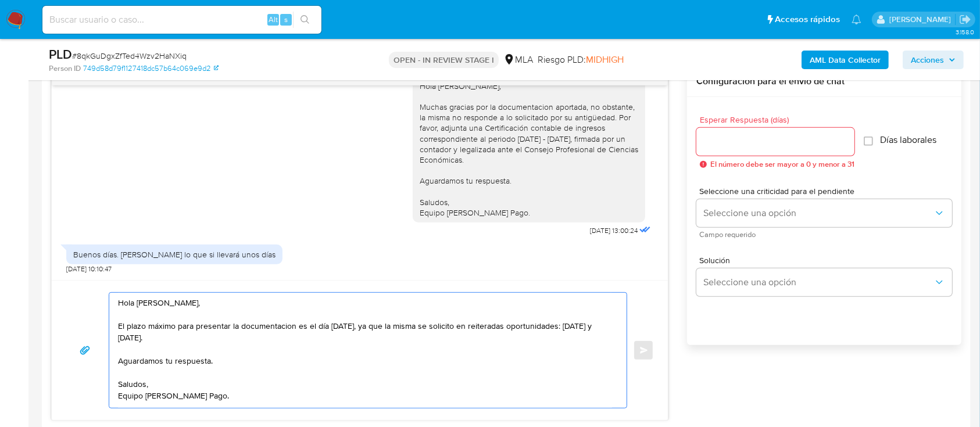
type textarea "Hola Jesus Francisco Nieto, El plazo máximo para presentar la documentacion es …"
click at [743, 138] on input "Esperar Respuesta (días)" at bounding box center [776, 141] width 158 height 15
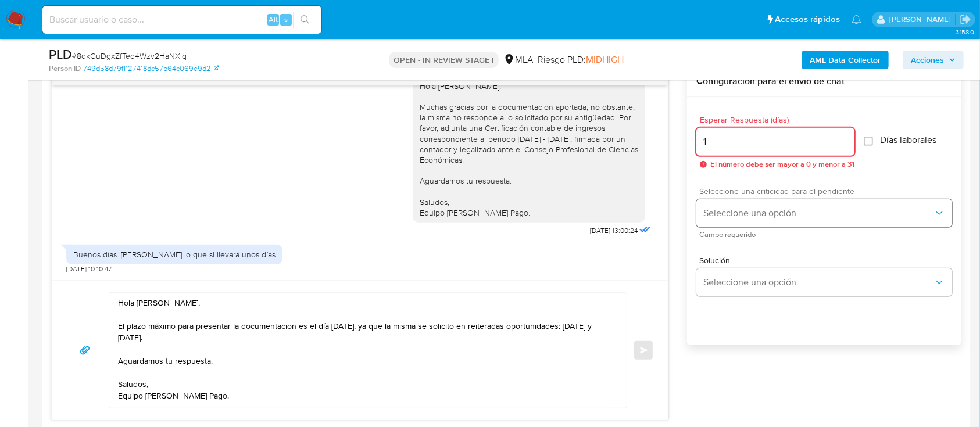
type input "1"
click at [736, 199] on button "Seleccione una opción" at bounding box center [825, 213] width 256 height 28
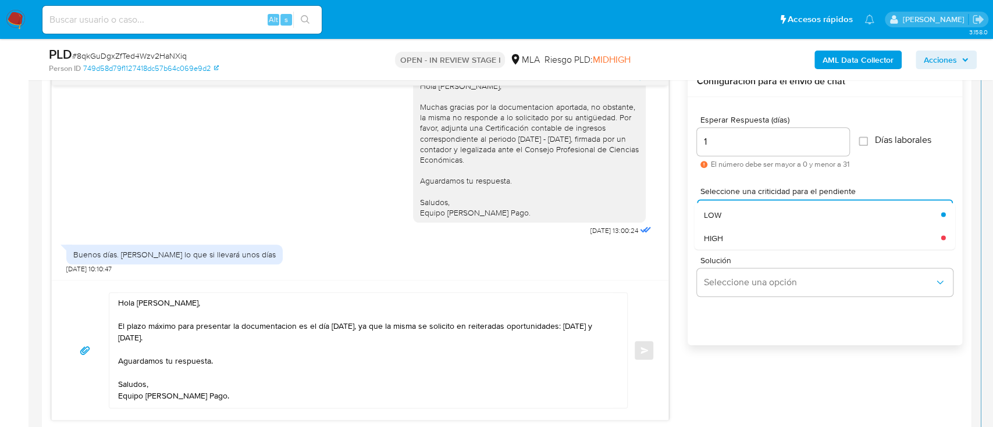
click at [730, 229] on div "HIGH" at bounding box center [822, 237] width 237 height 23
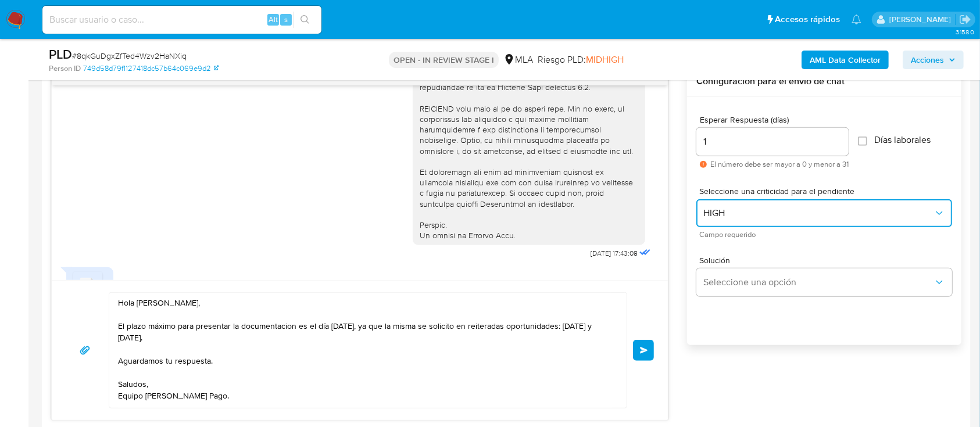
scroll to position [490, 0]
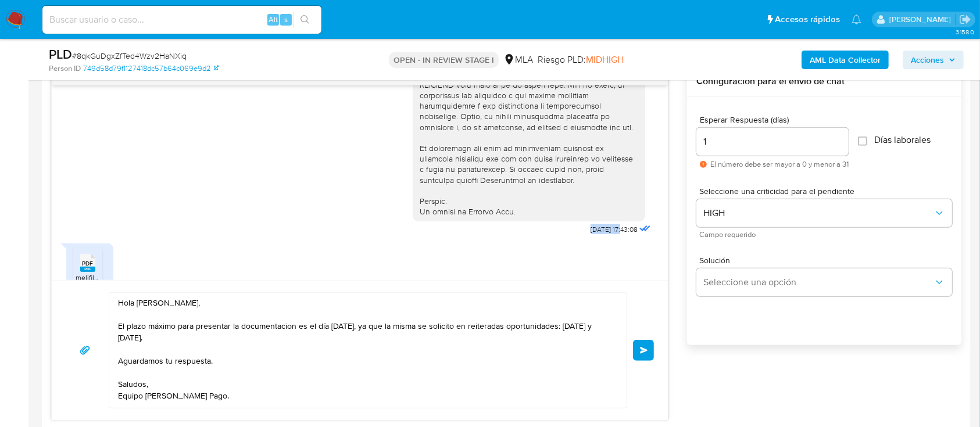
drag, startPoint x: 563, startPoint y: 251, endPoint x: 600, endPoint y: 254, distance: 37.3
copy span "18/08/2025"
click at [118, 336] on textarea "Hola Jesus Francisco Nieto, El plazo máximo para presentar la documentacion es …" at bounding box center [365, 350] width 494 height 115
paste textarea "18/08/2025"
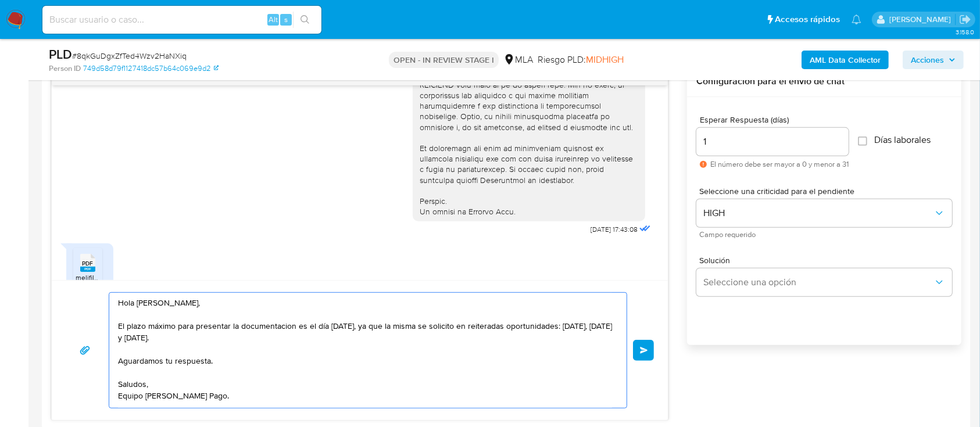
click at [477, 326] on textarea "Hola Jesus Francisco Nieto, El plazo máximo para presentar la documentacion es …" at bounding box center [365, 350] width 494 height 115
type textarea "Hola Jesus Francisco Nieto, El plazo máximo para presentar la documentacion es …"
click at [648, 351] on span "Enviar" at bounding box center [644, 350] width 8 height 7
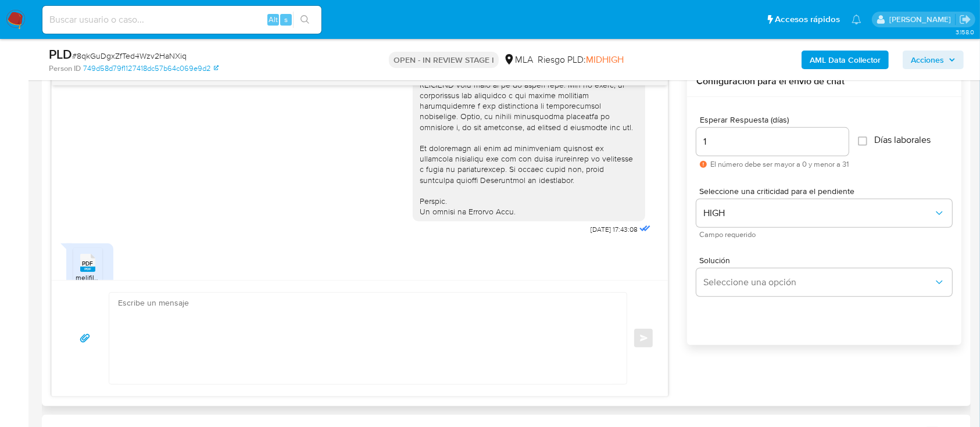
scroll to position [1559, 0]
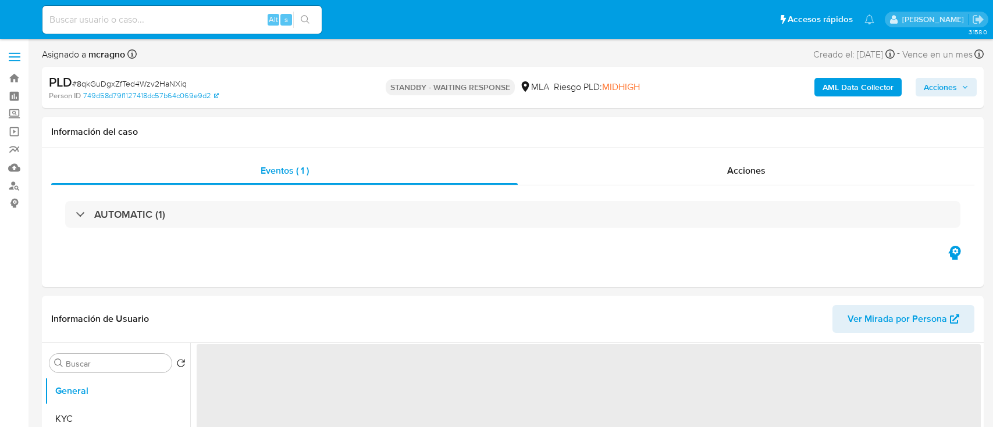
select select "10"
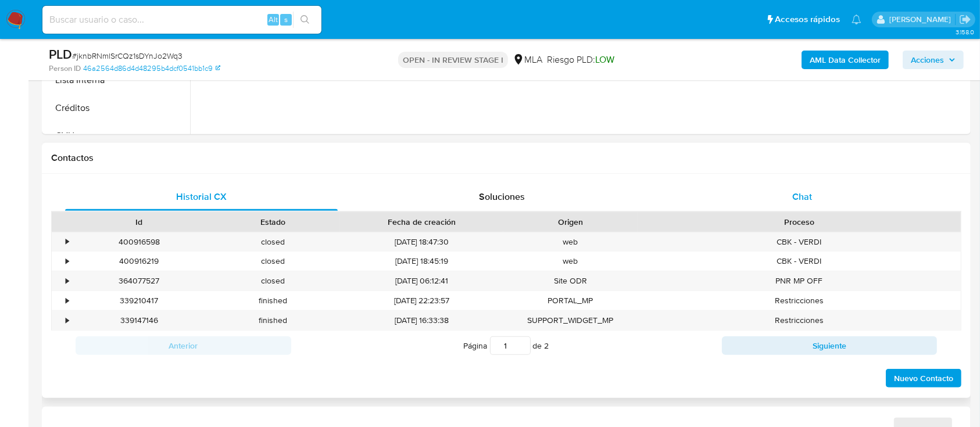
click at [801, 194] on span "Chat" at bounding box center [803, 196] width 20 height 13
select select "10"
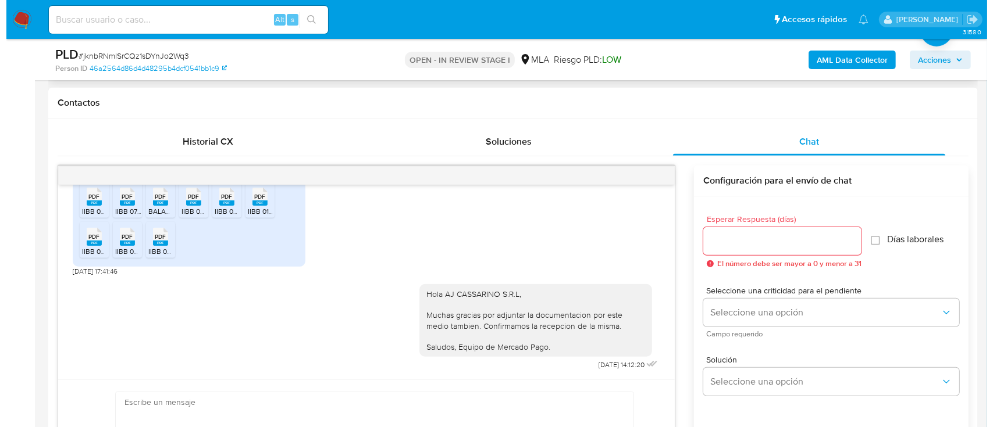
scroll to position [310, 0]
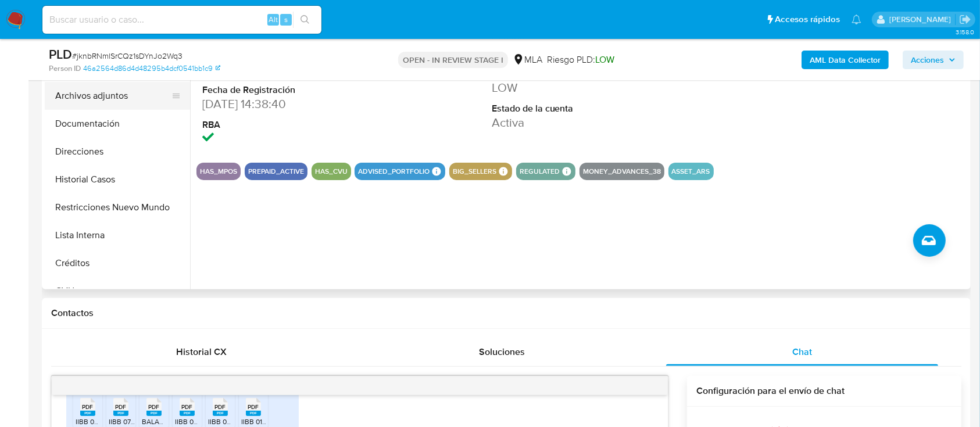
click at [139, 106] on button "Archivos adjuntos" at bounding box center [113, 96] width 136 height 28
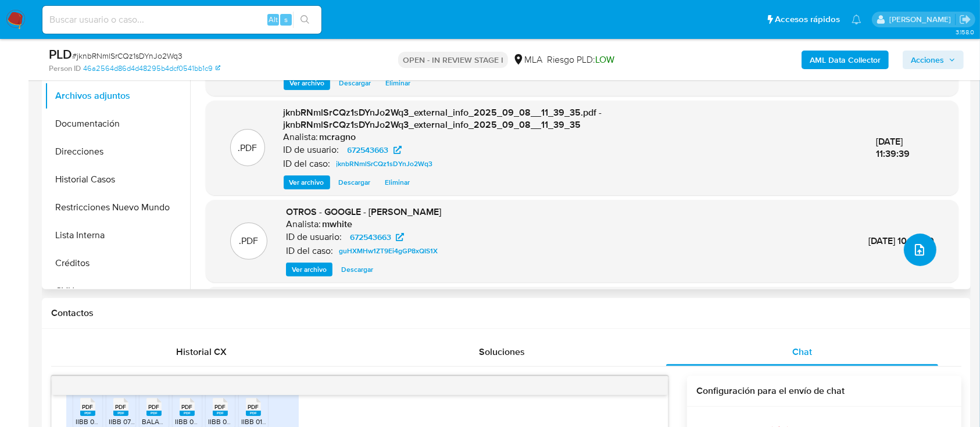
click at [907, 257] on button "upload-file" at bounding box center [920, 250] width 33 height 33
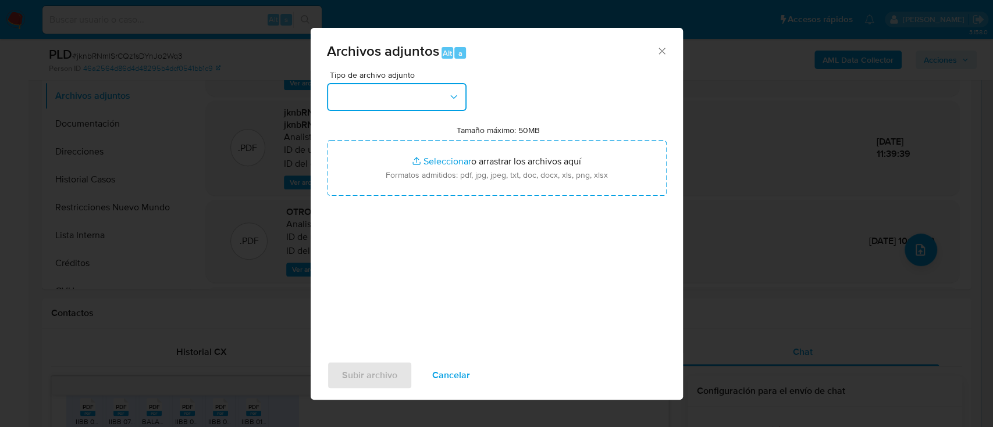
drag, startPoint x: 364, startPoint y: 91, endPoint x: 370, endPoint y: 105, distance: 15.4
click at [365, 92] on button "button" at bounding box center [397, 97] width 140 height 28
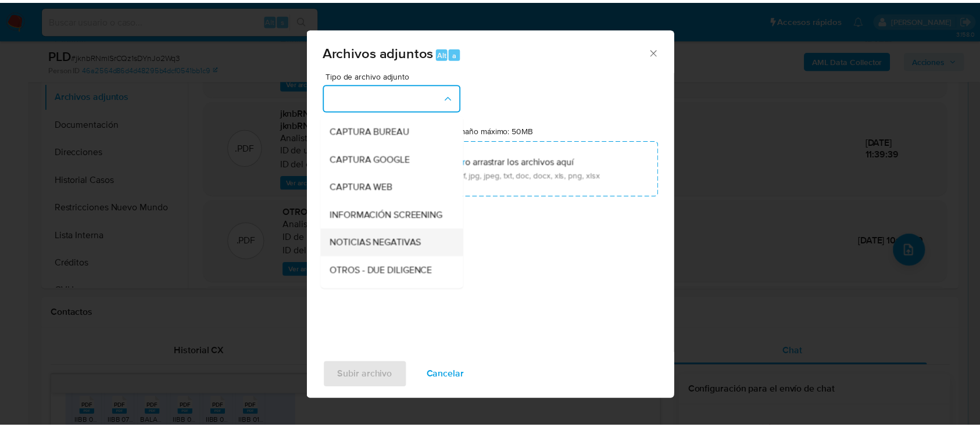
scroll to position [77, 0]
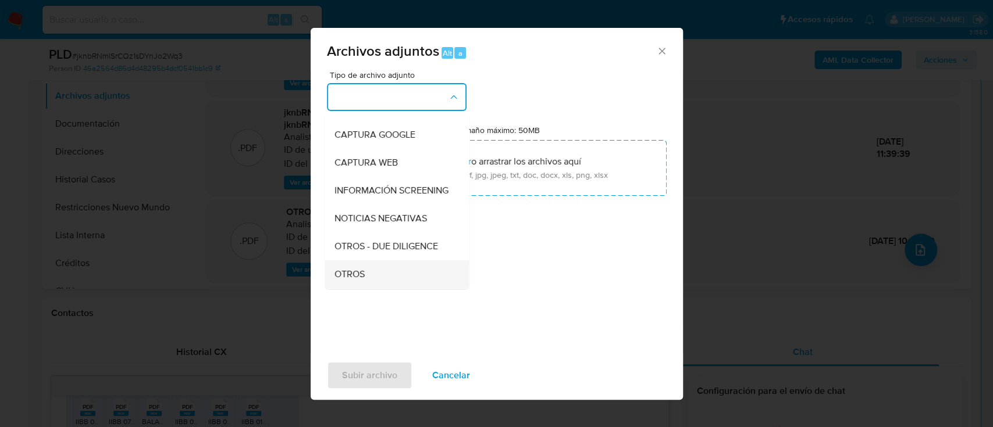
click at [356, 277] on div "OTROS" at bounding box center [393, 275] width 119 height 28
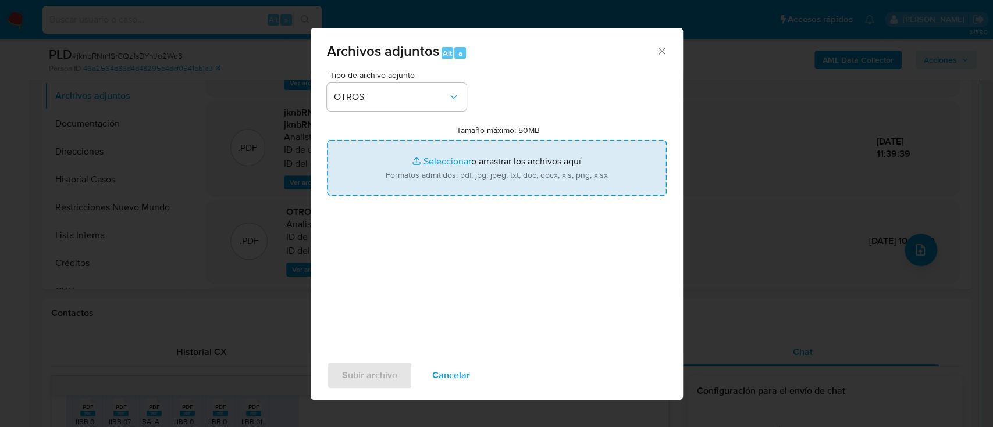
click at [465, 169] on input "Tamaño máximo: 50MB Seleccionar archivos" at bounding box center [497, 168] width 340 height 56
type input "C:\fakepath\672543663 - Movimientos.xlsx"
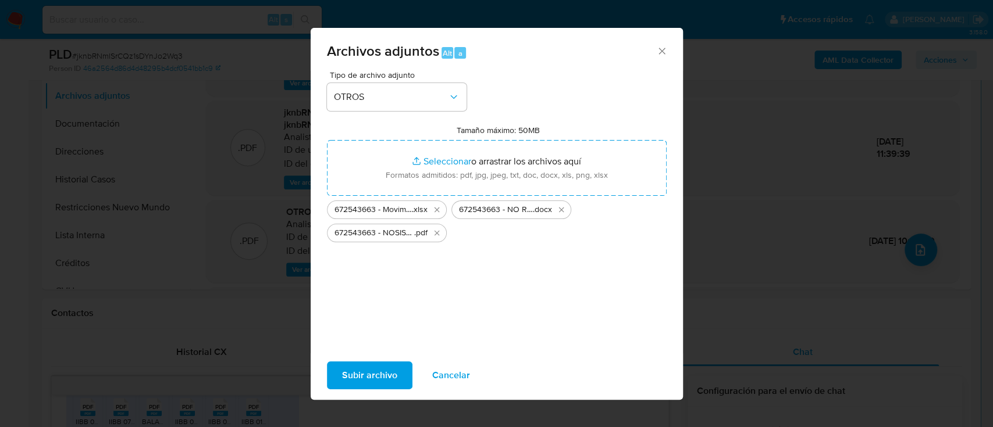
click at [372, 377] on span "Subir archivo" at bounding box center [369, 376] width 55 height 26
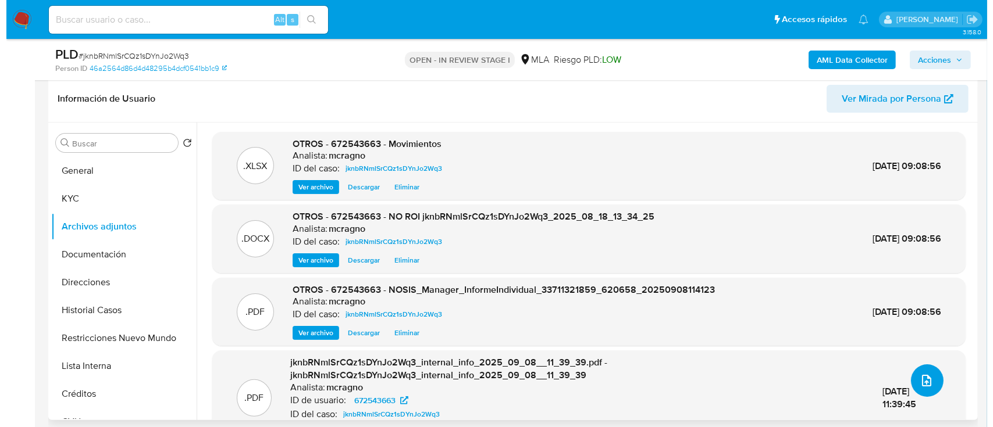
scroll to position [155, 0]
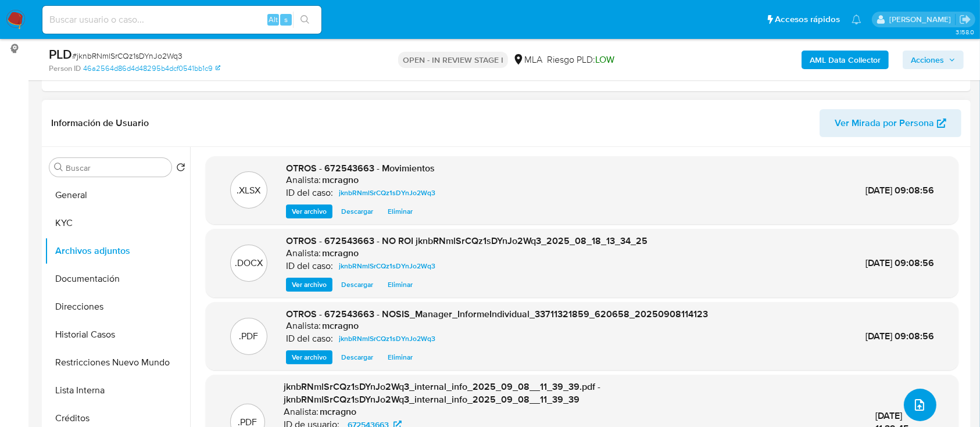
click at [915, 406] on icon "upload-file" at bounding box center [919, 405] width 9 height 12
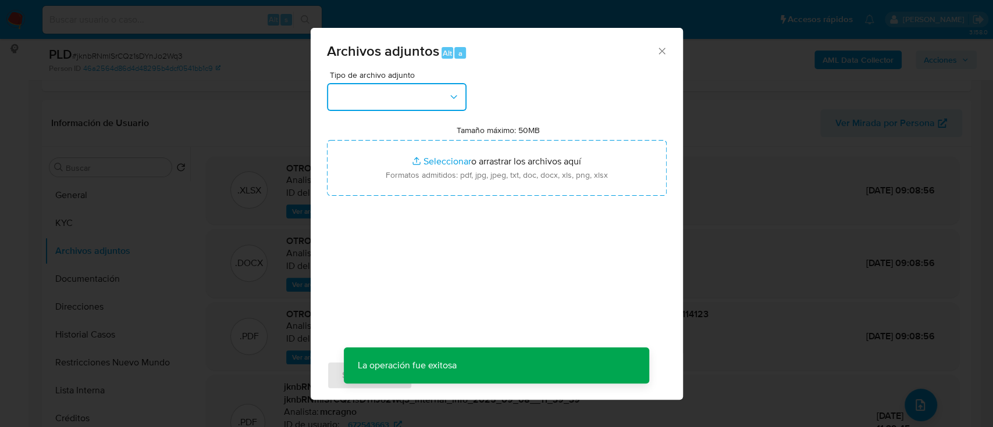
click at [424, 101] on button "button" at bounding box center [397, 97] width 140 height 28
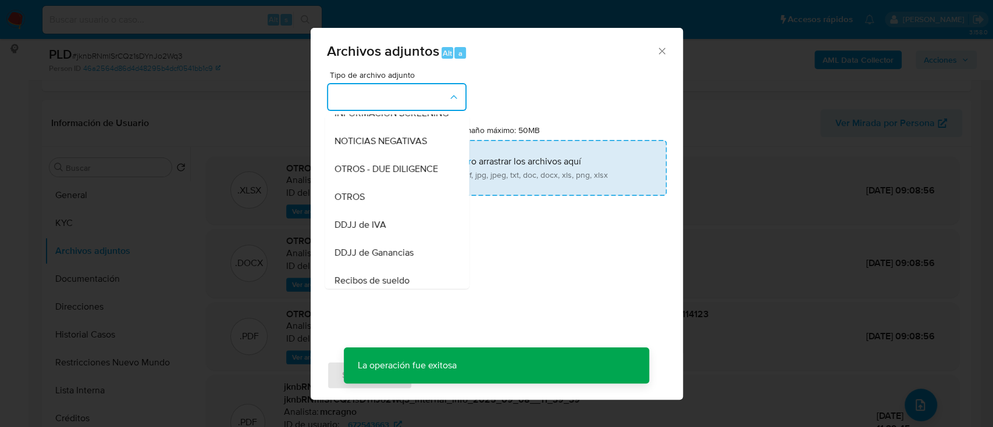
drag, startPoint x: 388, startPoint y: 202, endPoint x: 416, endPoint y: 185, distance: 32.6
click at [389, 202] on div "OTROS" at bounding box center [393, 197] width 119 height 28
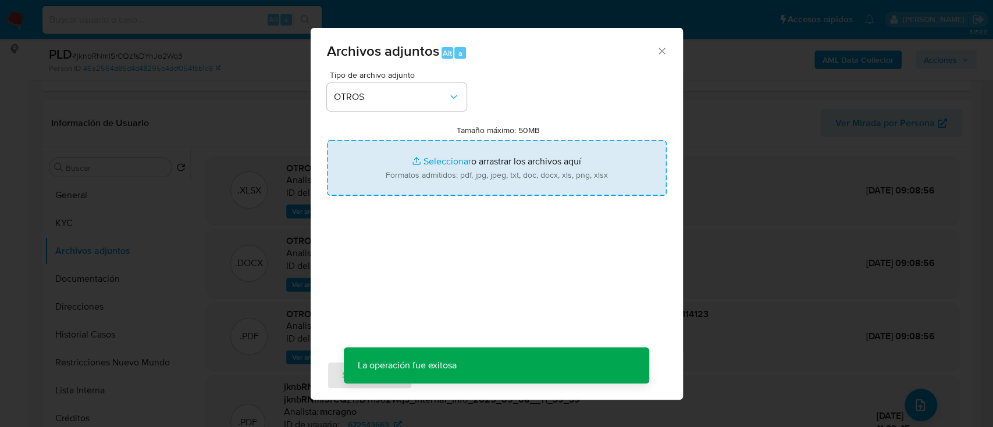
click at [452, 162] on input "Tamaño máximo: 50MB Seleccionar archivos" at bounding box center [497, 168] width 340 height 56
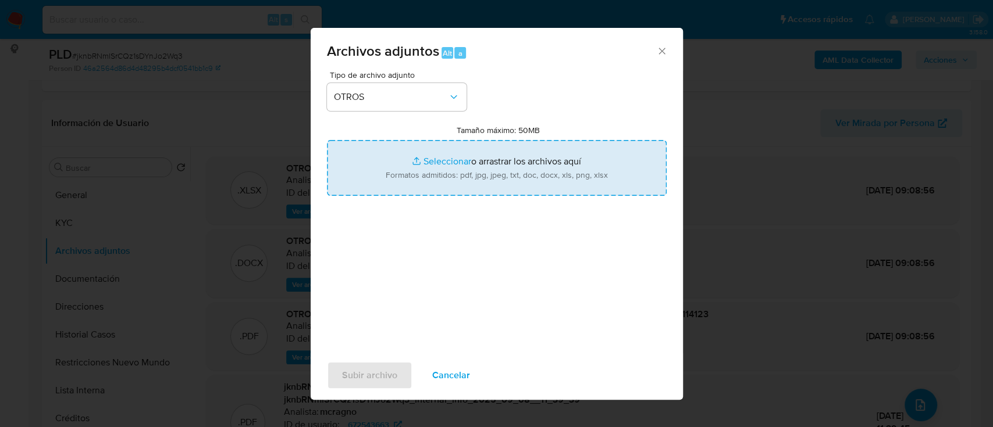
type input "C:\fakepath\672543663 - BALANCE 2024.pdf"
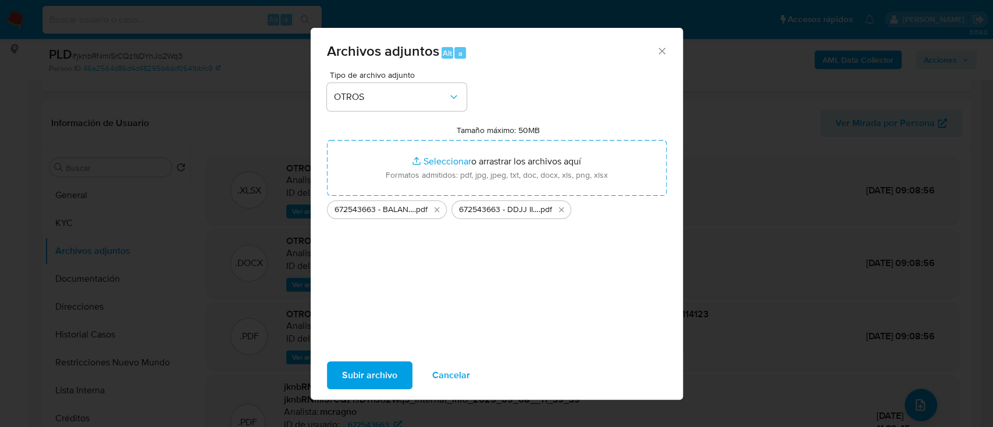
click at [393, 388] on span "Subir archivo" at bounding box center [369, 376] width 55 height 26
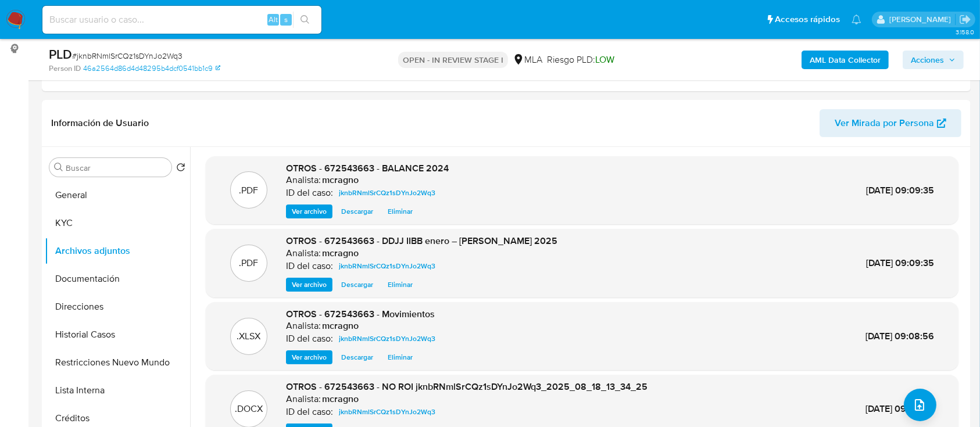
click at [943, 66] on span "Acciones" at bounding box center [927, 60] width 33 height 19
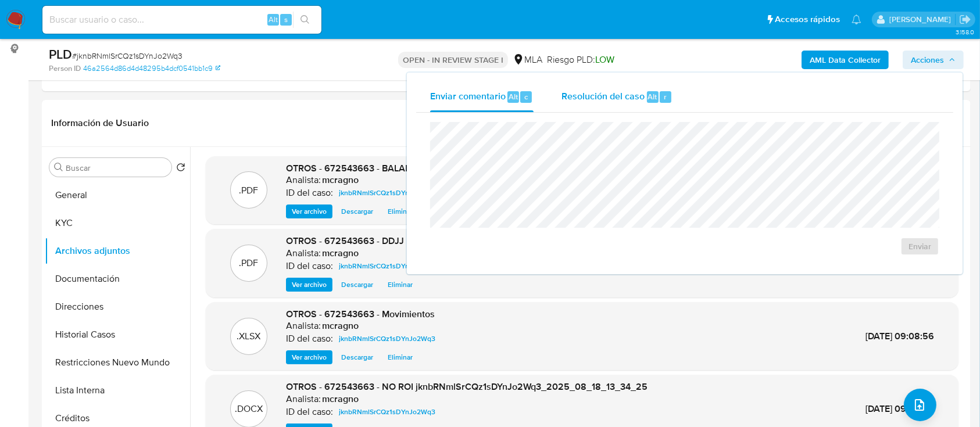
click at [650, 89] on div "Resolución del caso Alt r" at bounding box center [617, 97] width 111 height 30
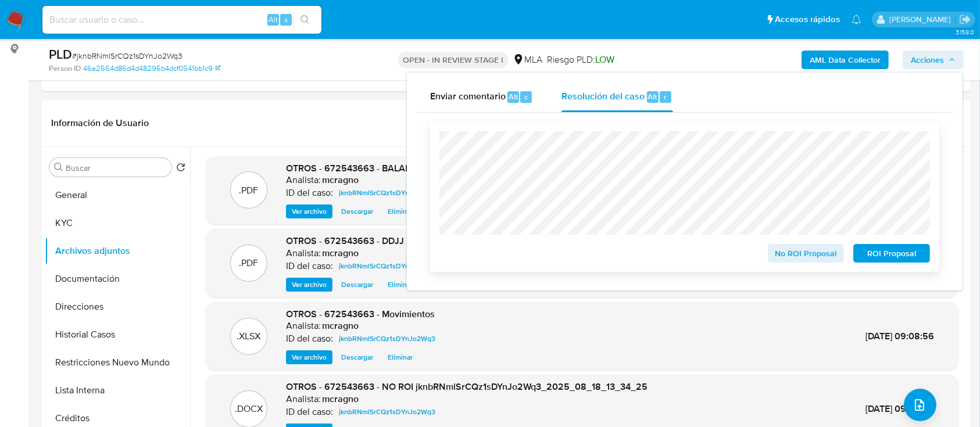
click at [812, 242] on div "No ROI Proposal" at bounding box center [806, 251] width 86 height 23
click at [815, 254] on span "No ROI Proposal" at bounding box center [806, 253] width 60 height 16
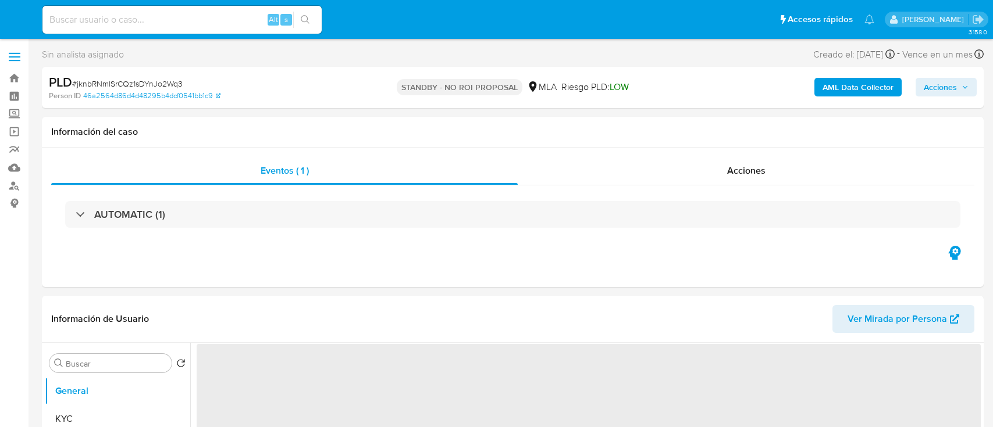
select select "10"
